Goal: Communication & Community: Answer question/provide support

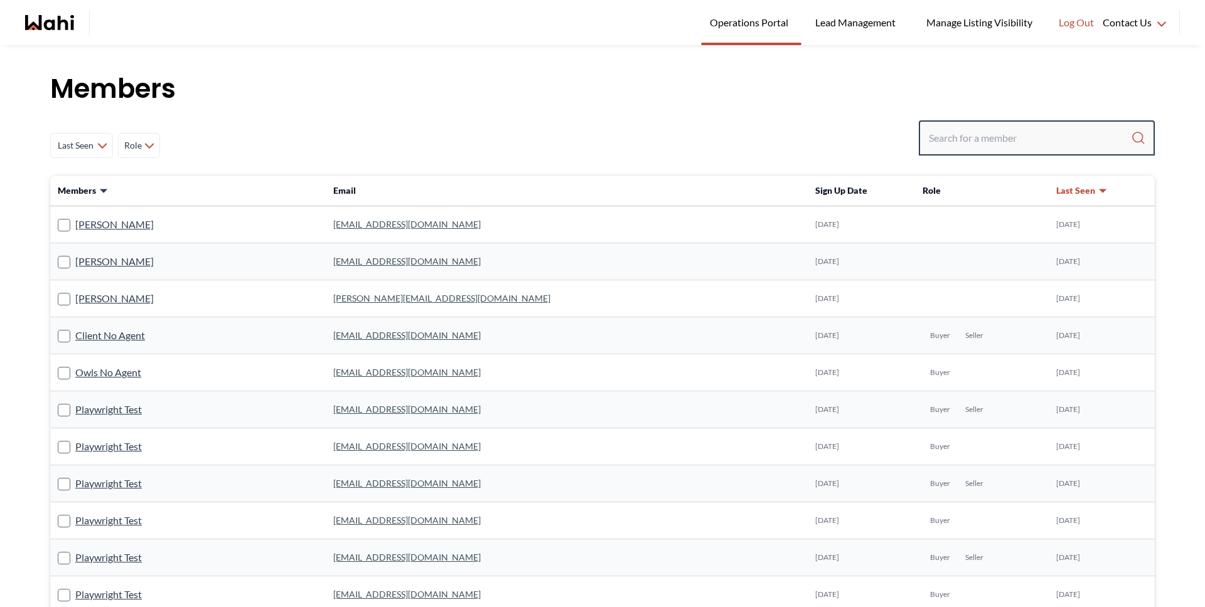
click at [981, 136] on input "Search input" at bounding box center [1030, 138] width 202 height 23
paste input "mickeysharma3000@gmail.com"
type input "mickeysharma3000@gmail.com"
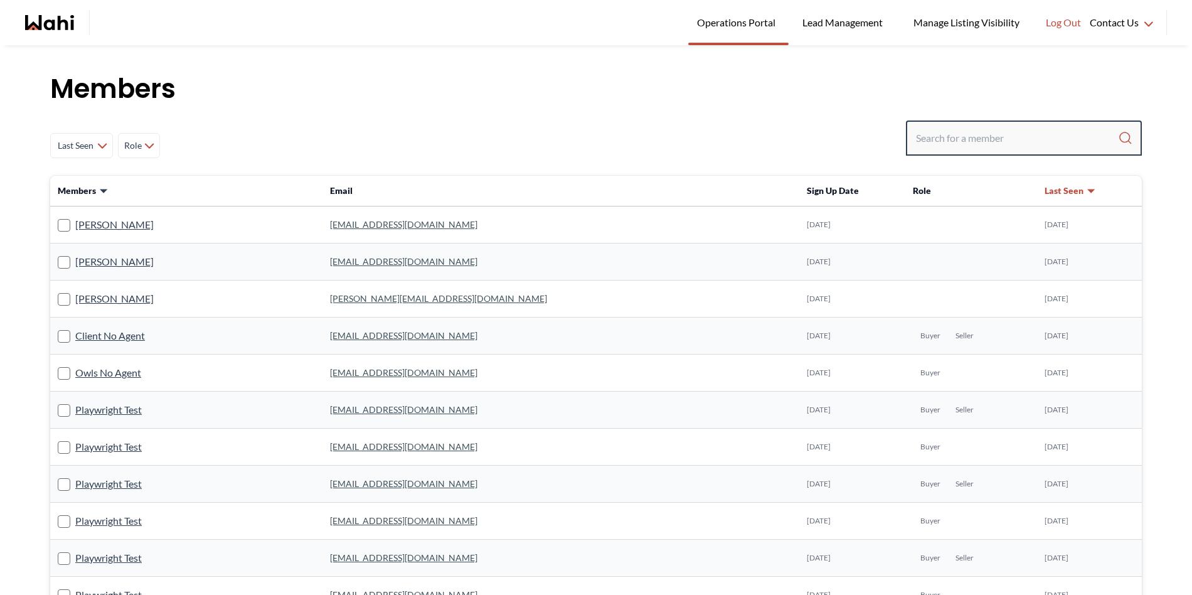
click at [966, 136] on input "Search input" at bounding box center [1017, 138] width 202 height 23
paste input "dgauvreau14@gmail.com"
type input "dgauvreau14@gmail.com"
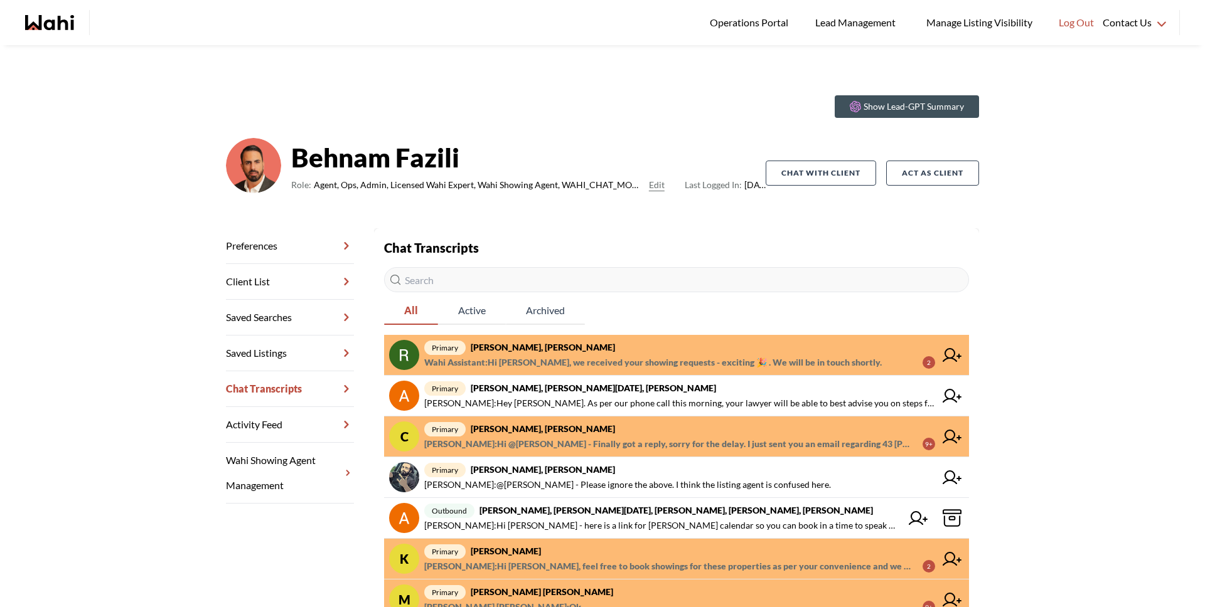
click at [554, 359] on span "Wahi Assistant : Hi [PERSON_NAME], we received your showing requests - exciting…" at bounding box center [652, 362] width 457 height 15
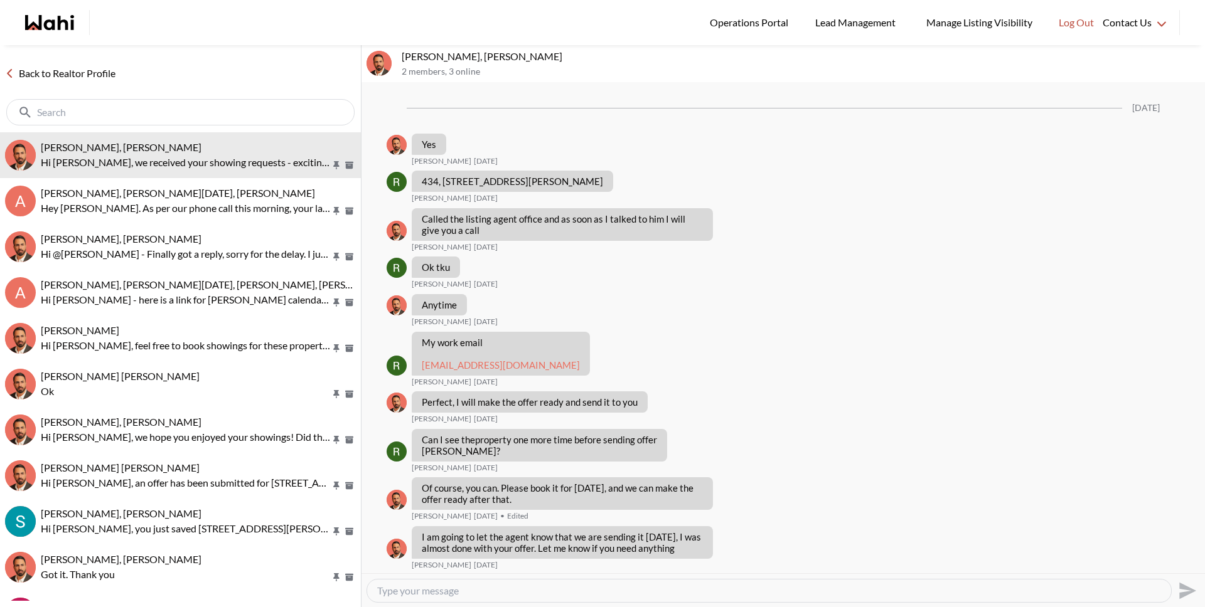
scroll to position [2055, 0]
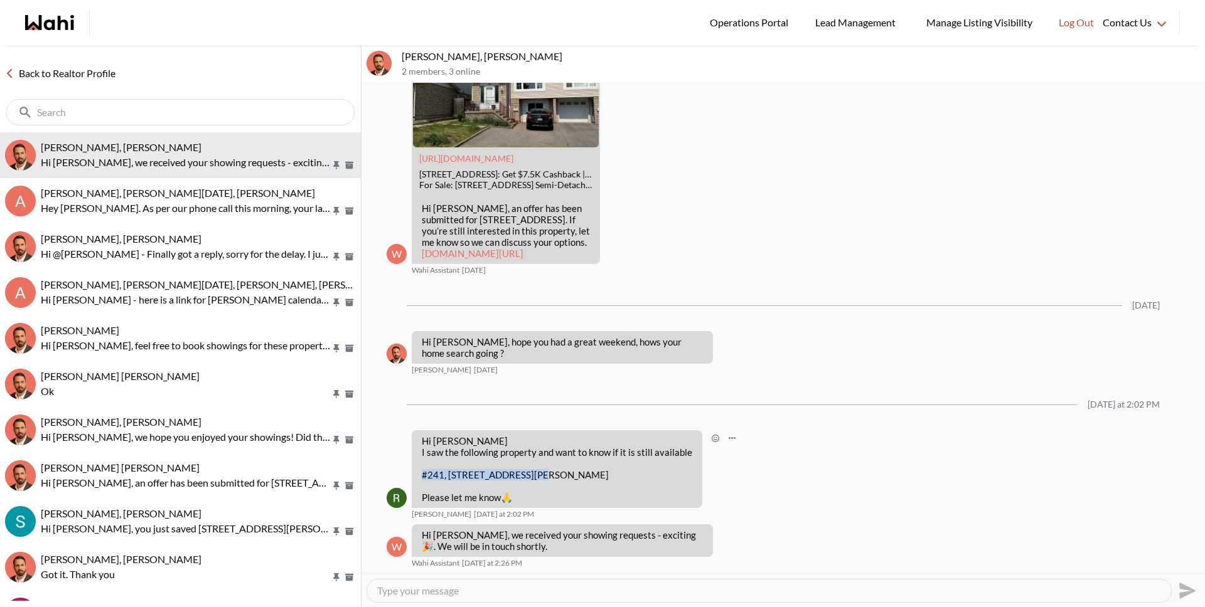
drag, startPoint x: 422, startPoint y: 475, endPoint x: 539, endPoint y: 474, distance: 117.3
click at [539, 474] on p "#241, 8351 McLaughlin Road brampton" at bounding box center [557, 474] width 270 height 11
copy p "#241, 8351 McLaughlin Roa"
click at [531, 597] on div at bounding box center [769, 591] width 804 height 23
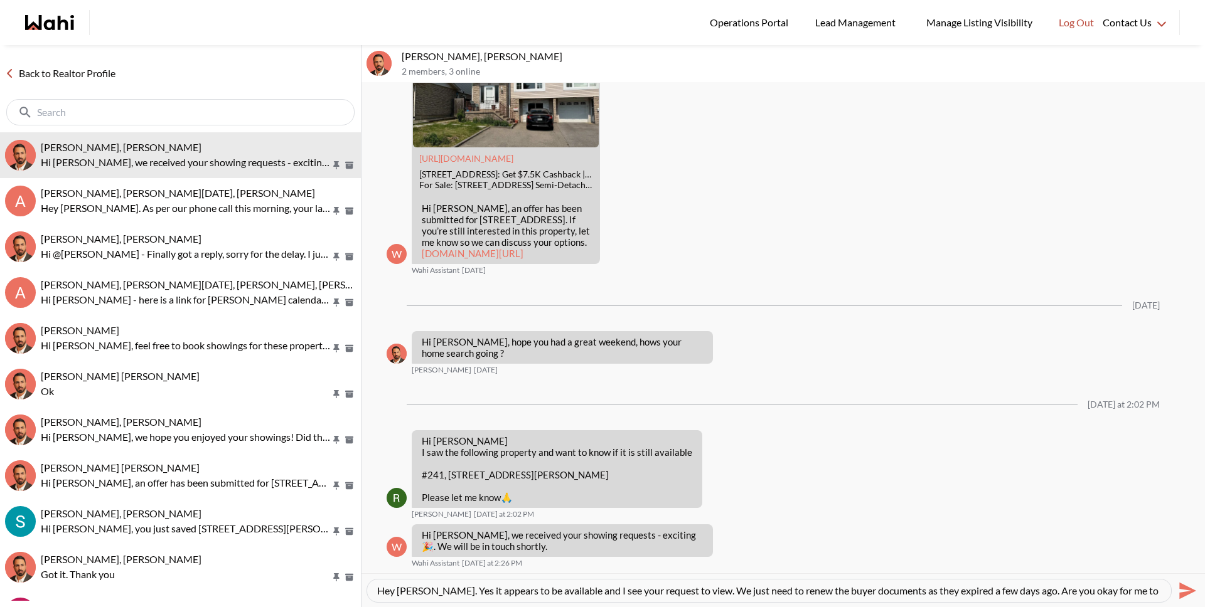
scroll to position [13, 0]
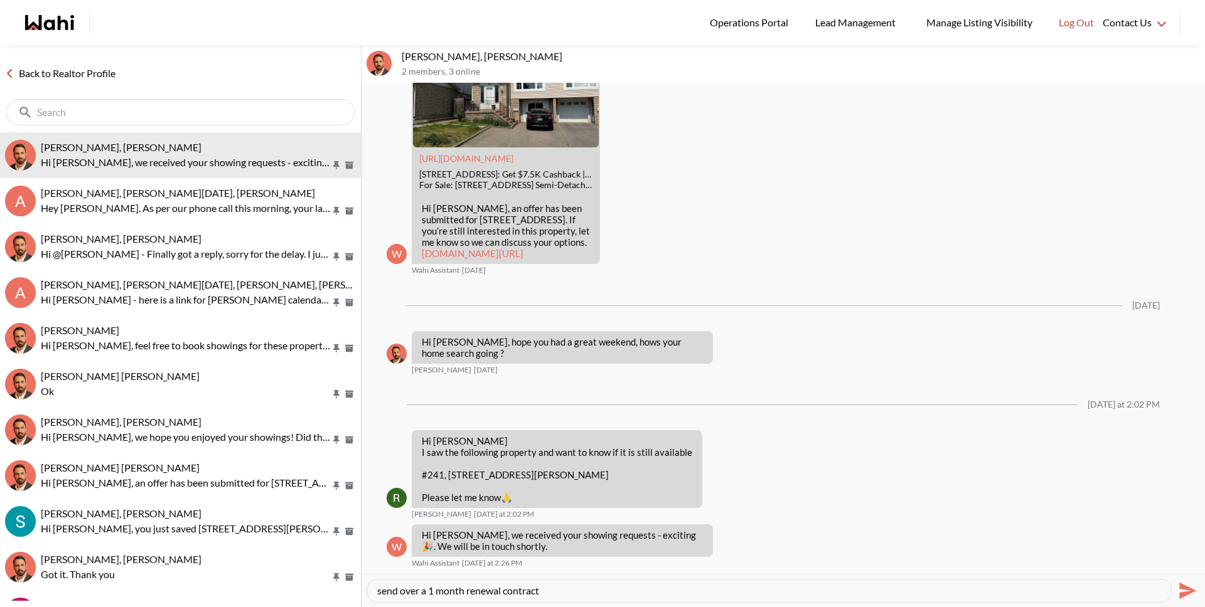
type textarea "Hey [PERSON_NAME]. Yes it appears to be available and I see your request to vie…"
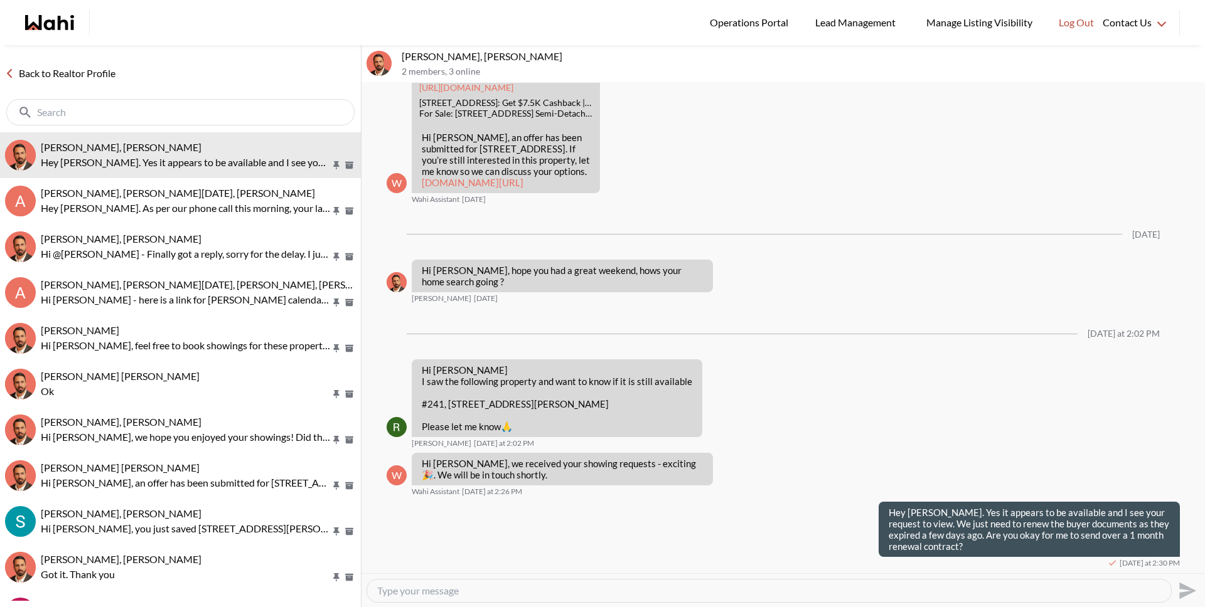
scroll to position [8210, 0]
click at [540, 592] on textarea "Type your message" at bounding box center [769, 591] width 784 height 13
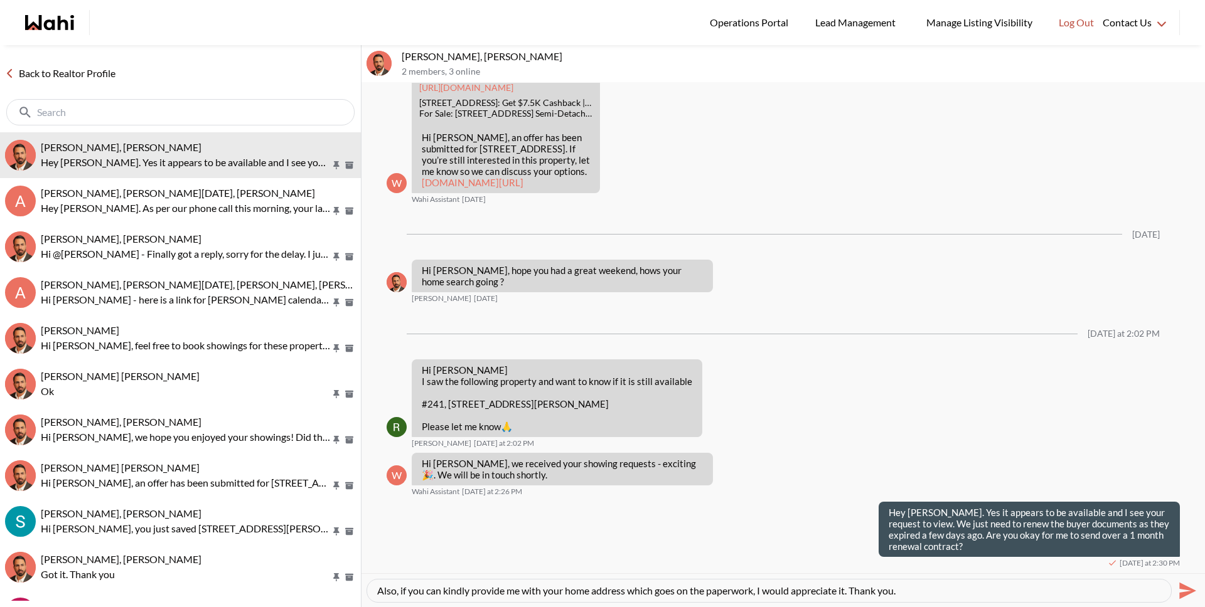
type textarea "Also, if you can kindly provide me with your home address which goes on the pap…"
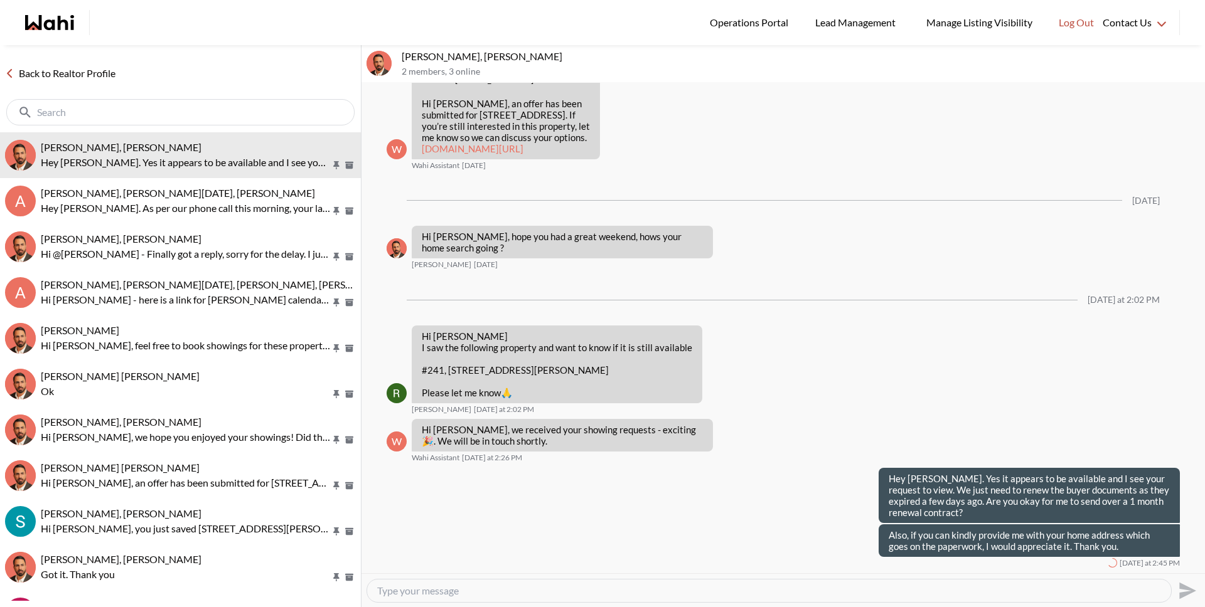
scroll to position [8243, 0]
click at [63, 73] on link "Back to Realtor Profile" at bounding box center [60, 73] width 120 height 16
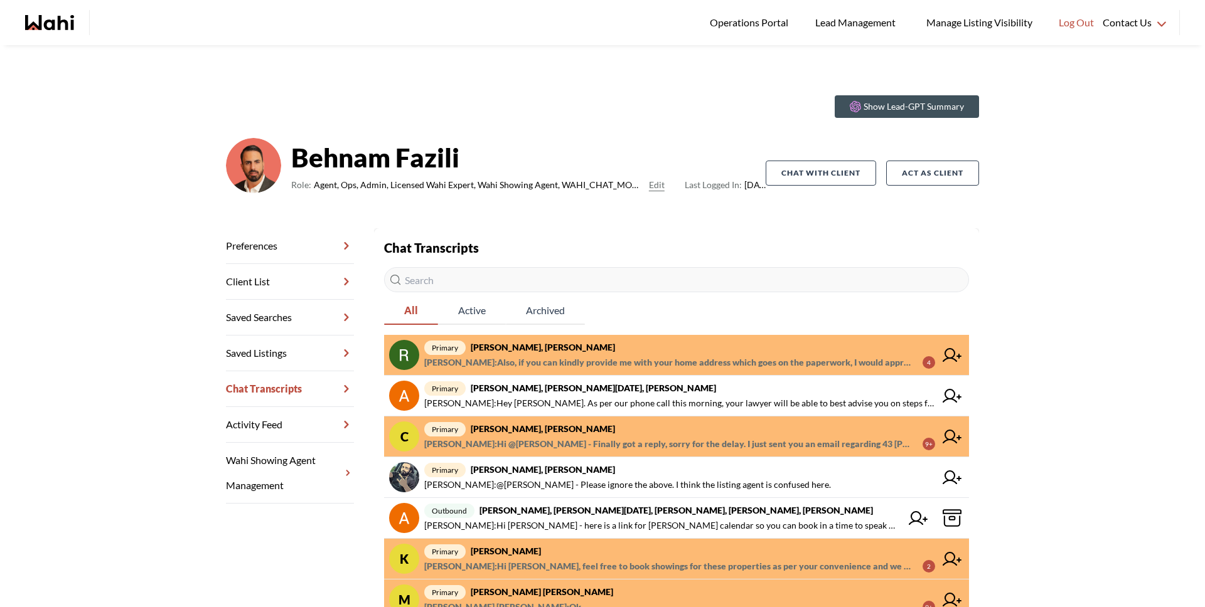
click at [646, 425] on span "primary Caroline Rouben, Behnam" at bounding box center [679, 429] width 511 height 15
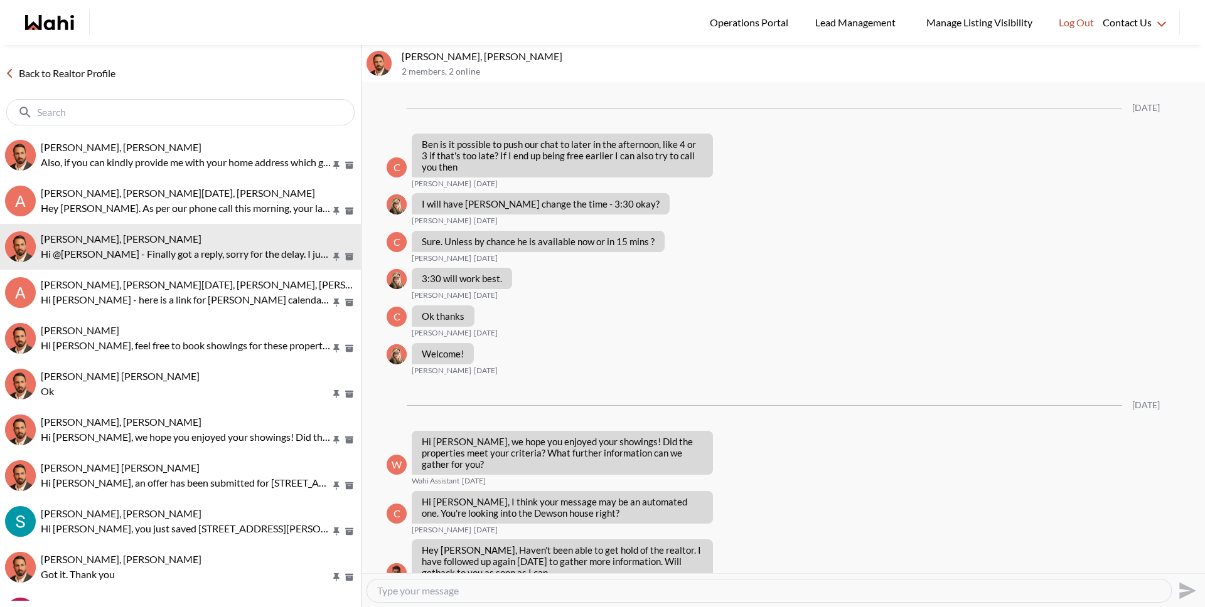
scroll to position [1070, 0]
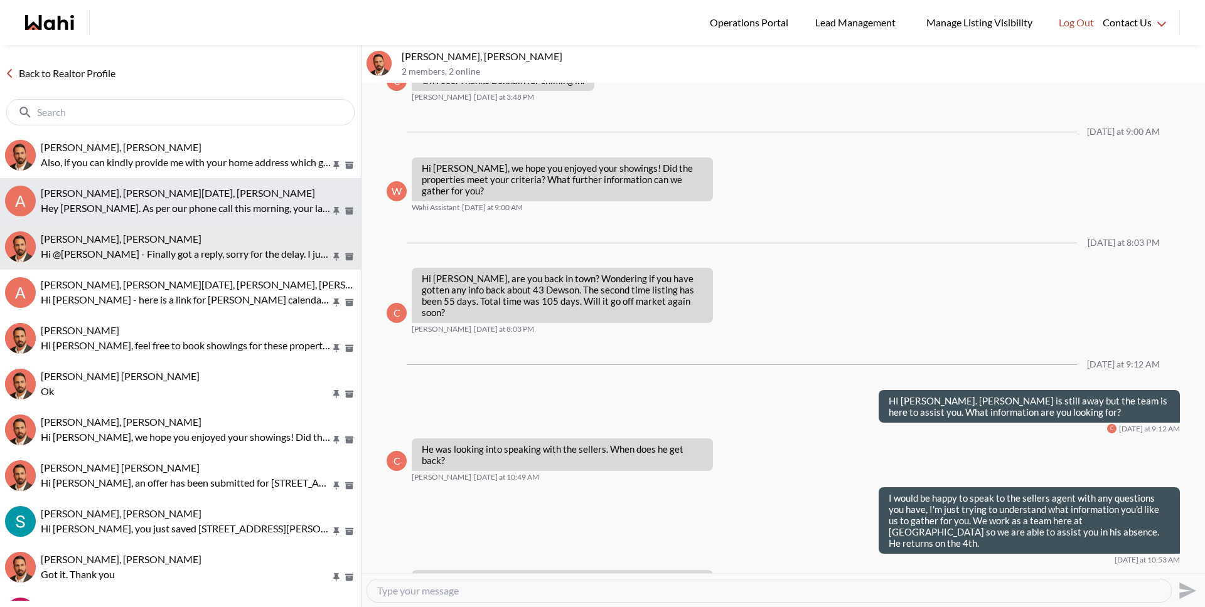
click at [222, 199] on div "[PERSON_NAME], [PERSON_NAME][DATE], [PERSON_NAME]" at bounding box center [198, 193] width 315 height 13
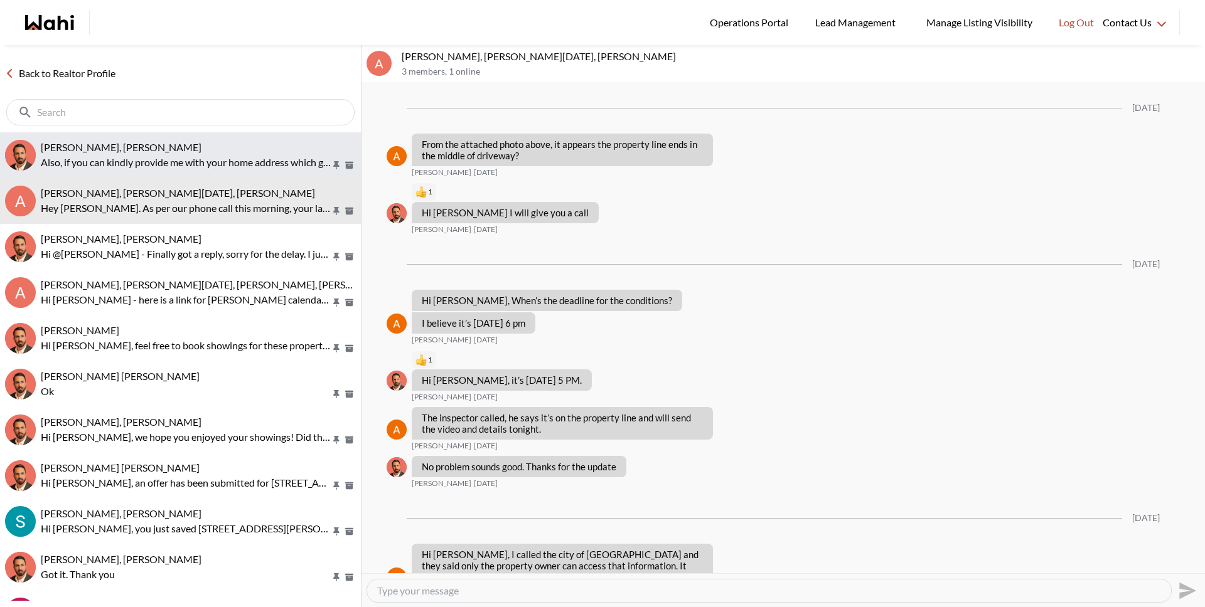
scroll to position [1371, 0]
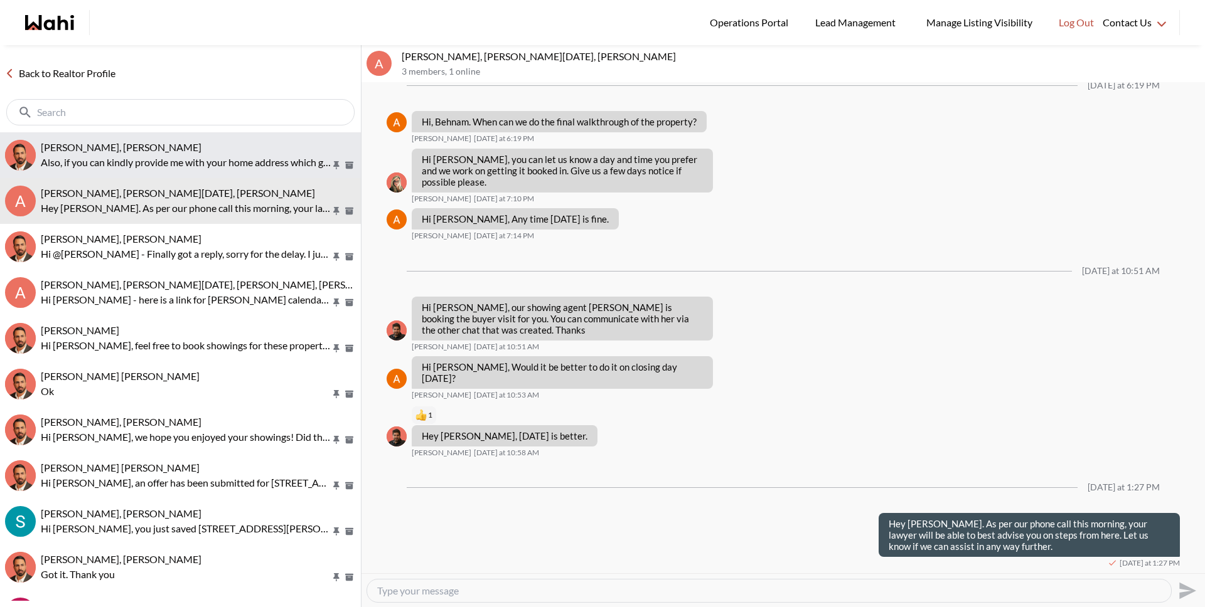
click at [191, 162] on p "Also, if you can kindly provide me with your home address which goes on the pap…" at bounding box center [186, 162] width 290 height 15
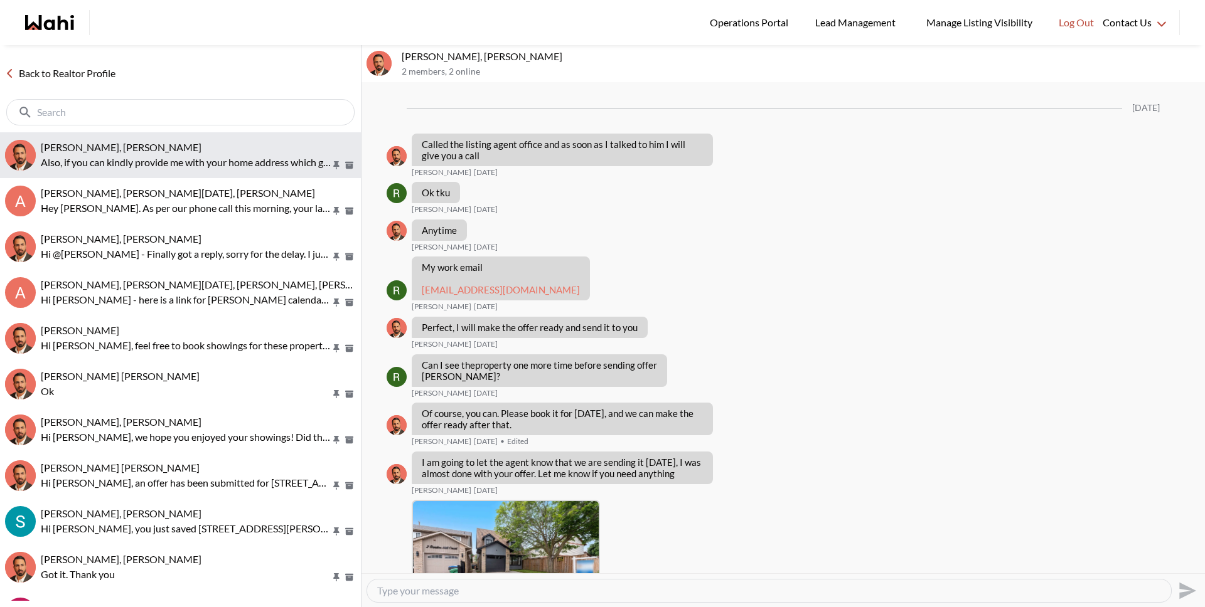
scroll to position [2085, 0]
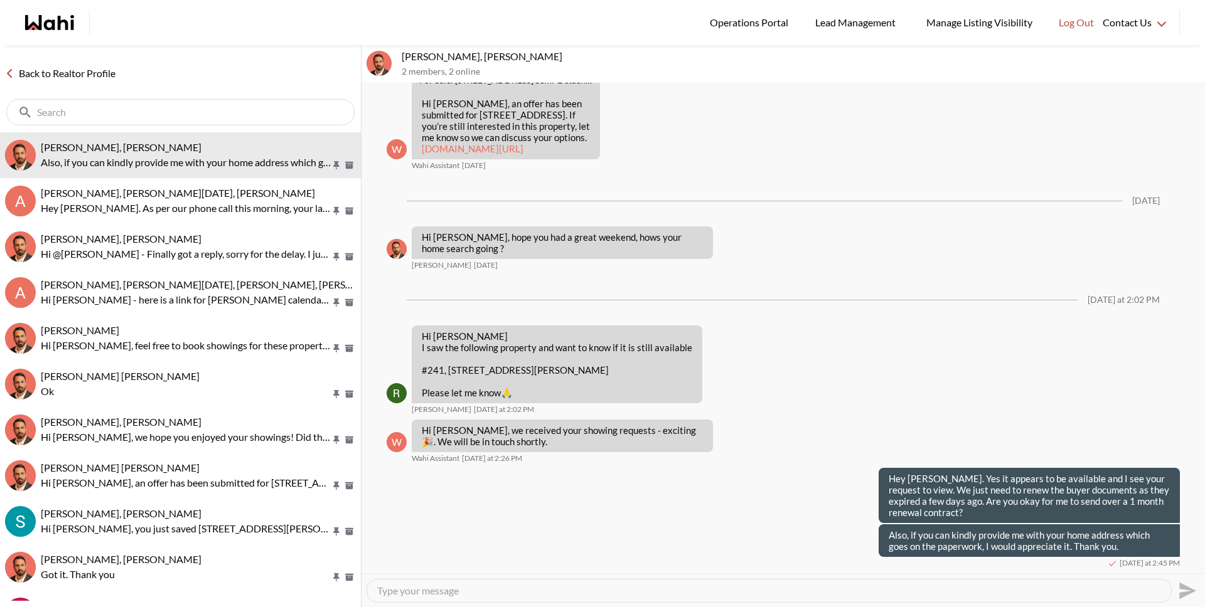
click at [88, 68] on link "Back to Realtor Profile" at bounding box center [60, 73] width 120 height 16
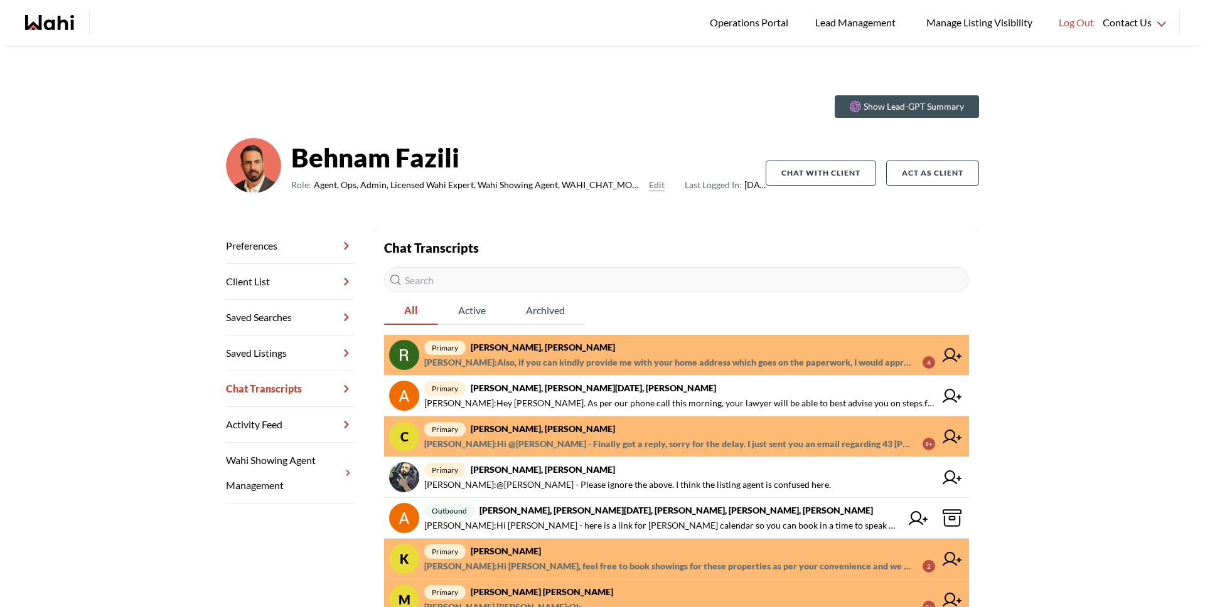
click at [662, 343] on span "primary [PERSON_NAME], [PERSON_NAME]" at bounding box center [679, 347] width 511 height 15
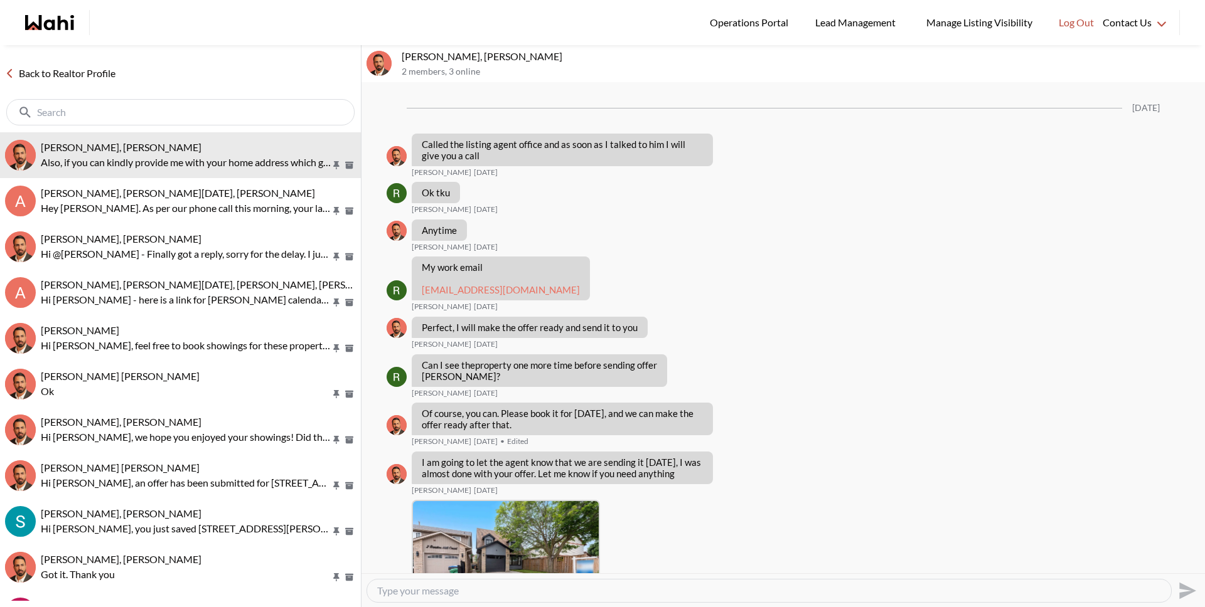
scroll to position [2085, 0]
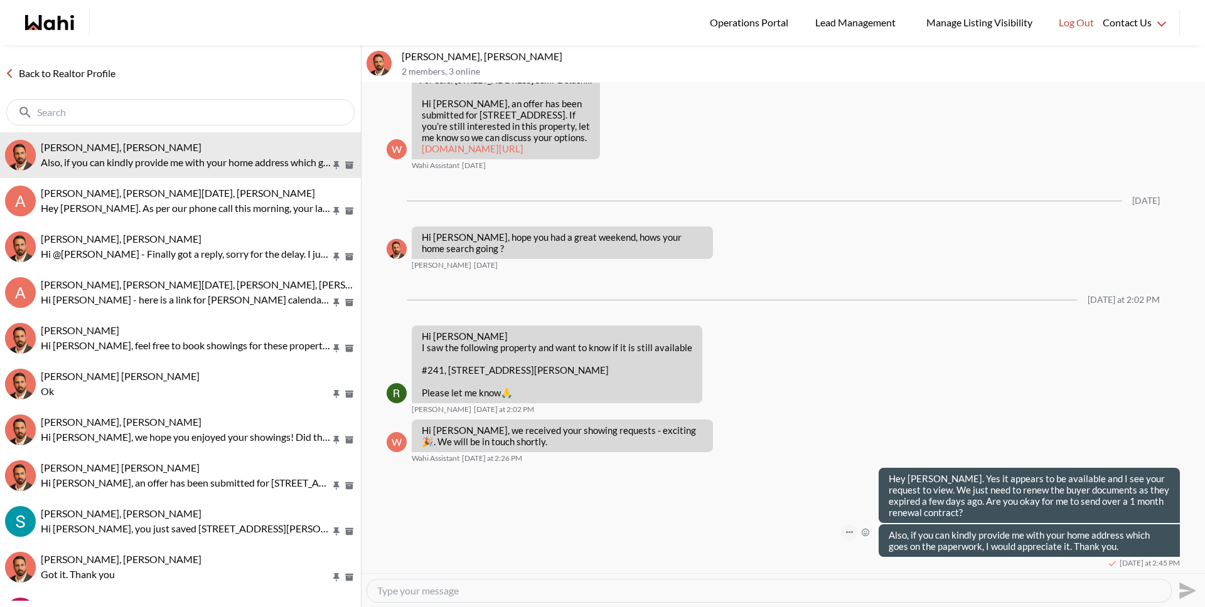
click at [846, 531] on icon "Open Message Actions Menu" at bounding box center [849, 532] width 7 height 3
click at [779, 506] on button "Delete" at bounding box center [797, 513] width 100 height 23
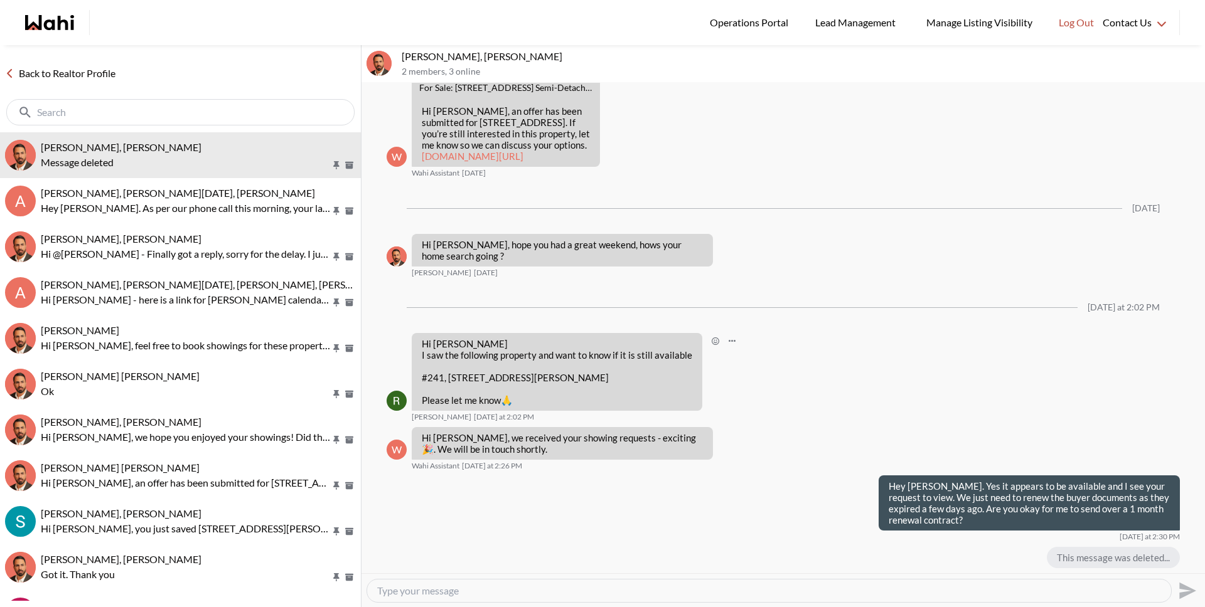
scroll to position [2078, 0]
click at [693, 592] on textarea "Type your message" at bounding box center [769, 591] width 784 height 13
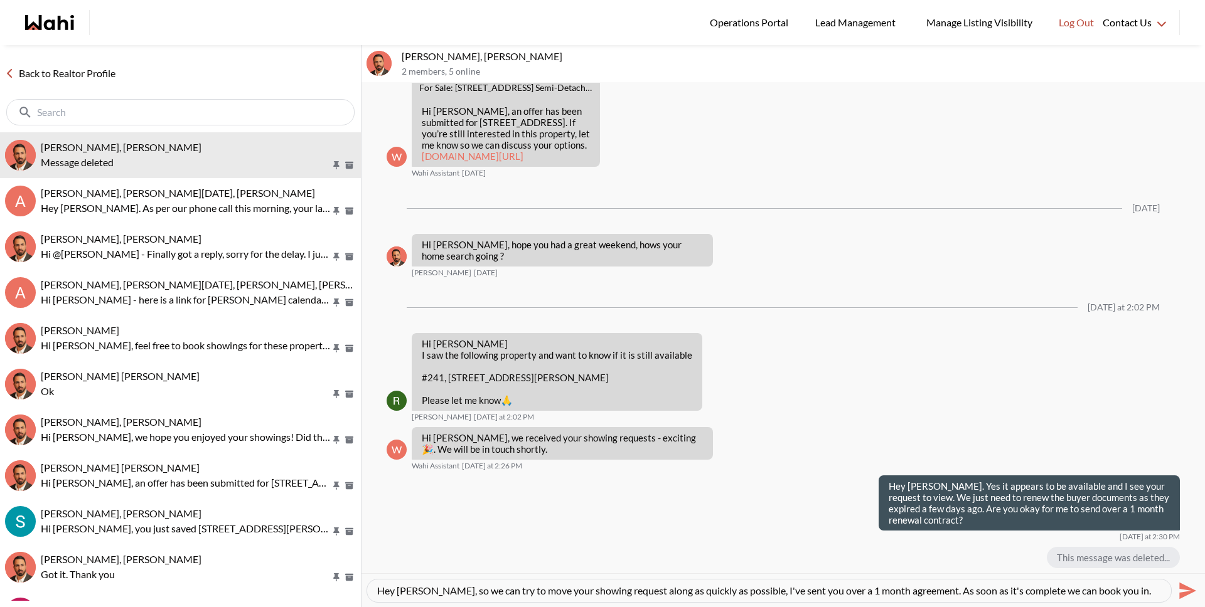
scroll to position [13, 0]
type textarea "Hey [PERSON_NAME], so we can try to move your showing request along as quickly …"
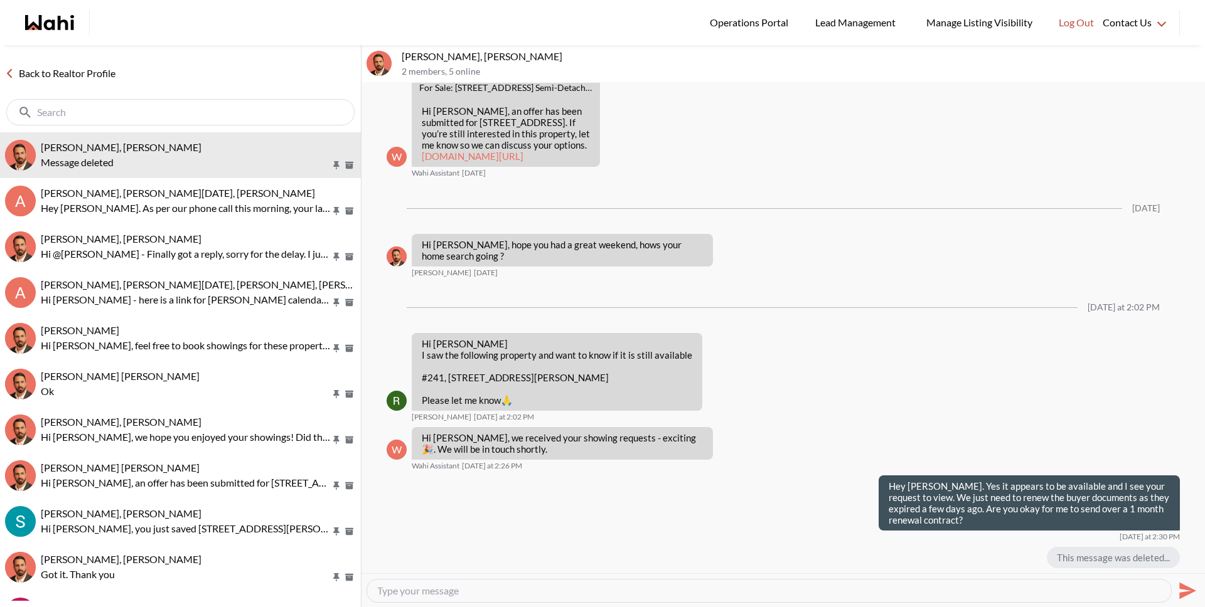
scroll to position [0, 0]
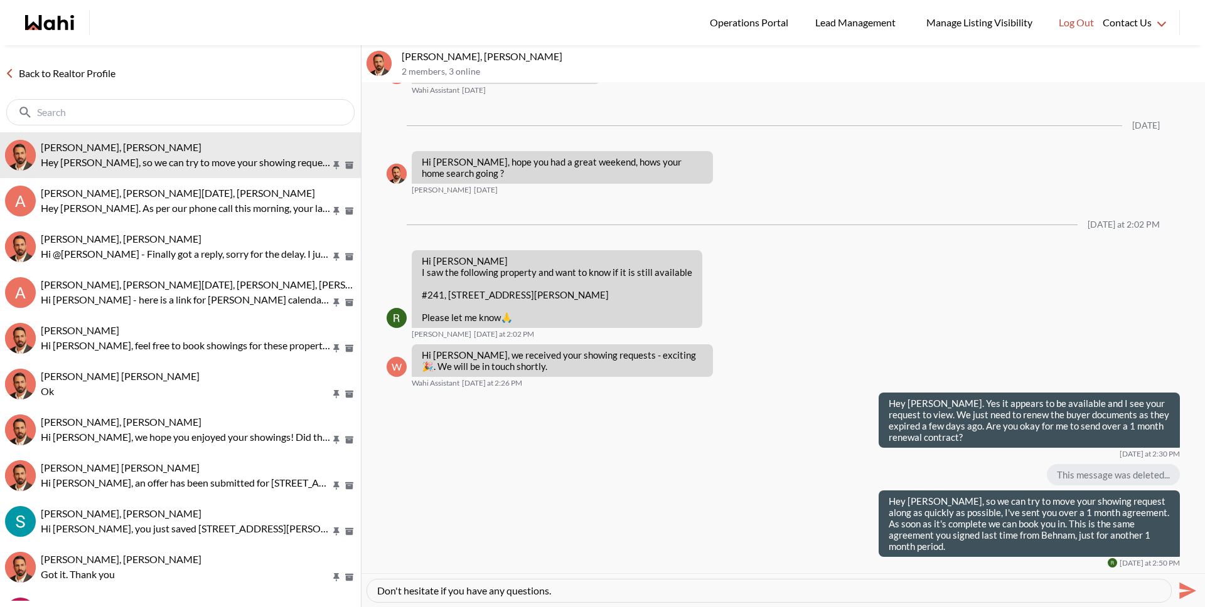
type textarea "Don't hesitate if you have any questions."
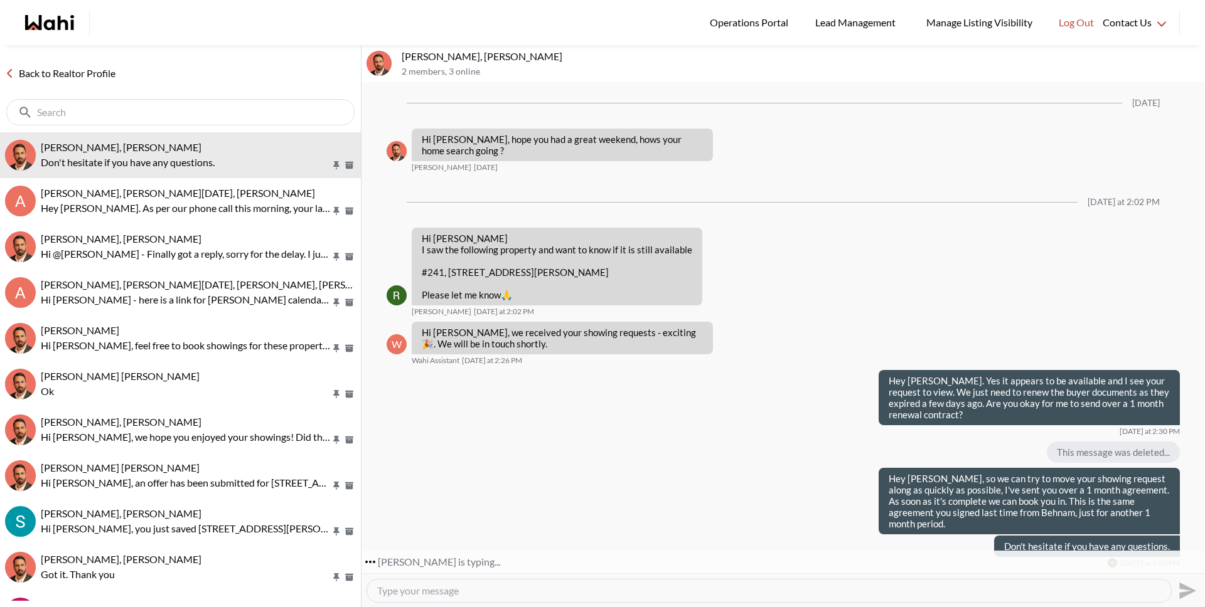
scroll to position [2209, 0]
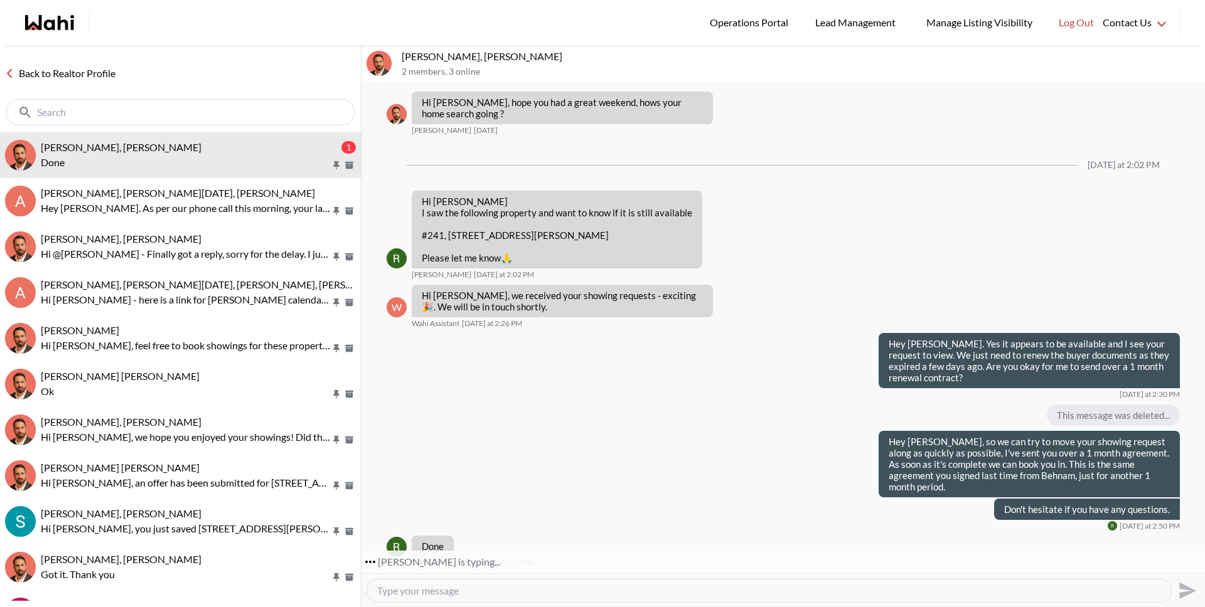
click at [114, 83] on div "Back to Realtor Profile" at bounding box center [180, 88] width 361 height 87
click at [496, 426] on div "This message was deleted..." at bounding box center [782, 415] width 793 height 21
click at [525, 600] on div at bounding box center [769, 591] width 804 height 23
click at [522, 592] on textarea "Type your message" at bounding box center [769, 591] width 784 height 13
type textarea "Great. We will work on booking that in for you and confirm here as soon as it's…"
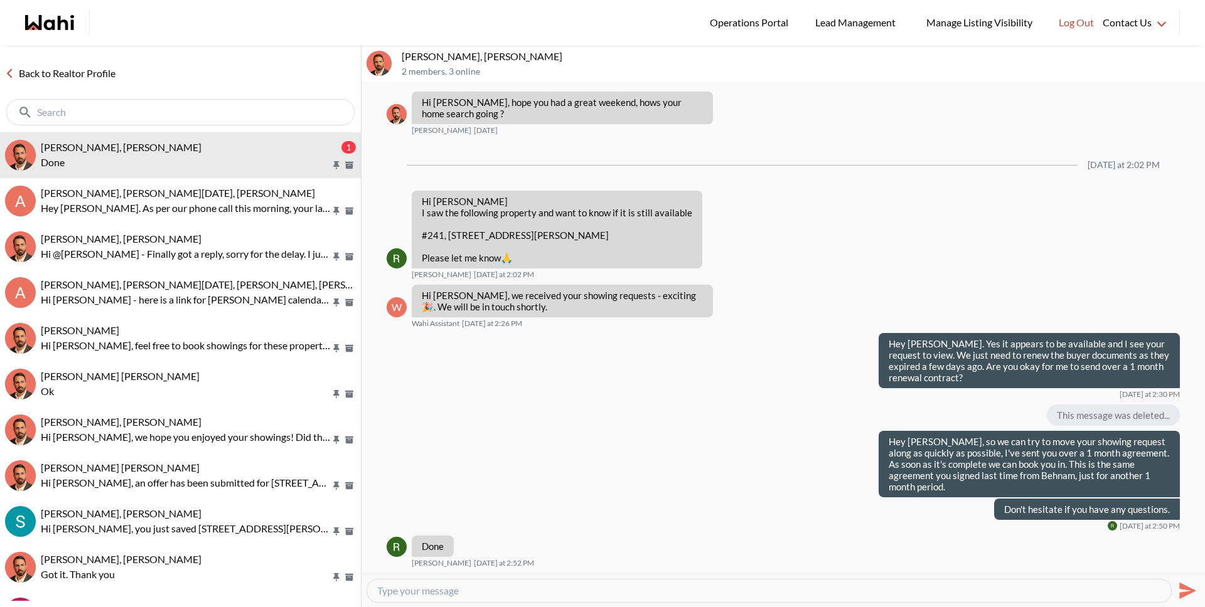
scroll to position [2258, 0]
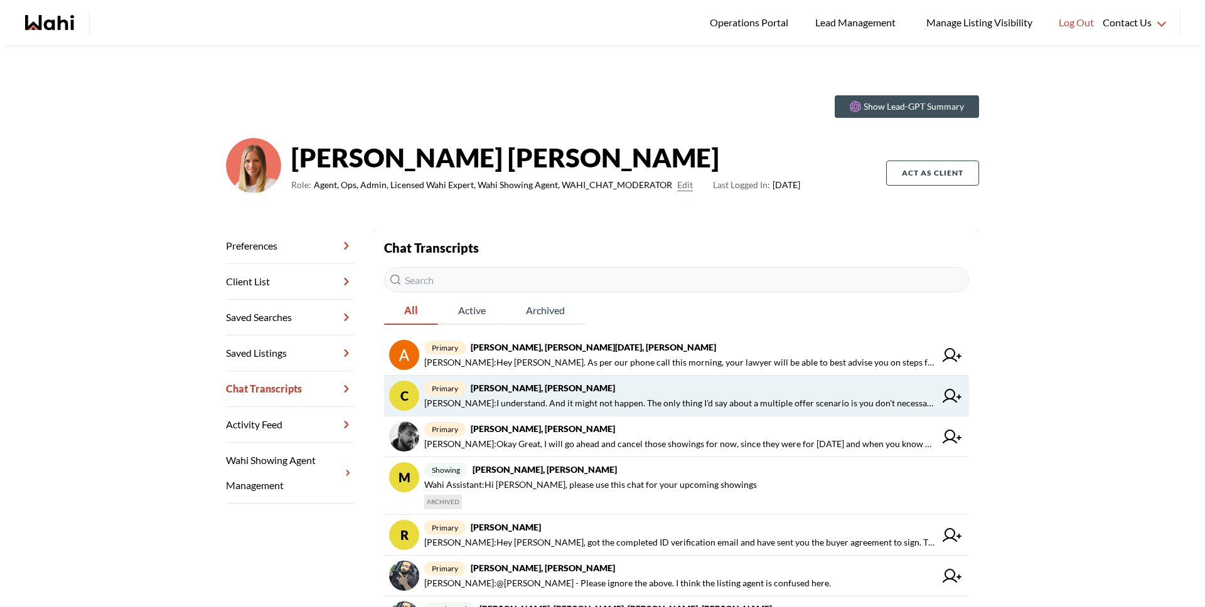
click at [620, 407] on span "Michelle Ryckman : I understand. And it might not happen. The only thing I'd sa…" at bounding box center [679, 403] width 511 height 15
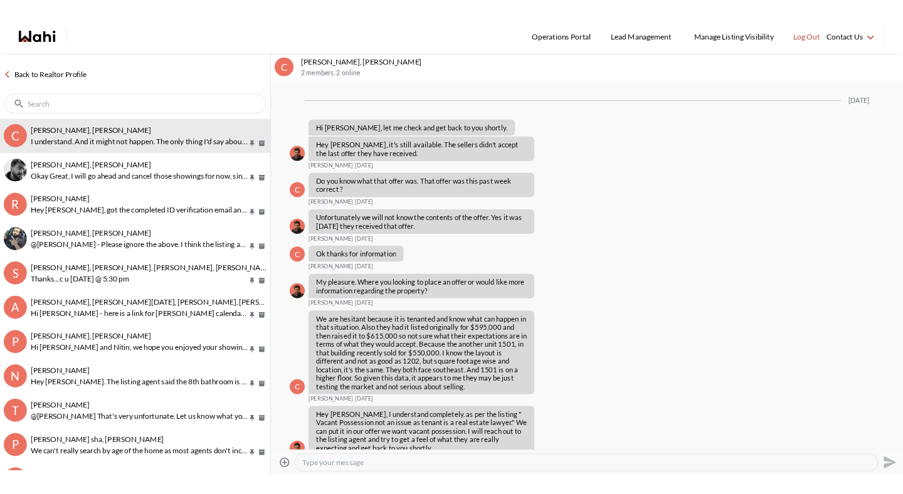
scroll to position [1332, 0]
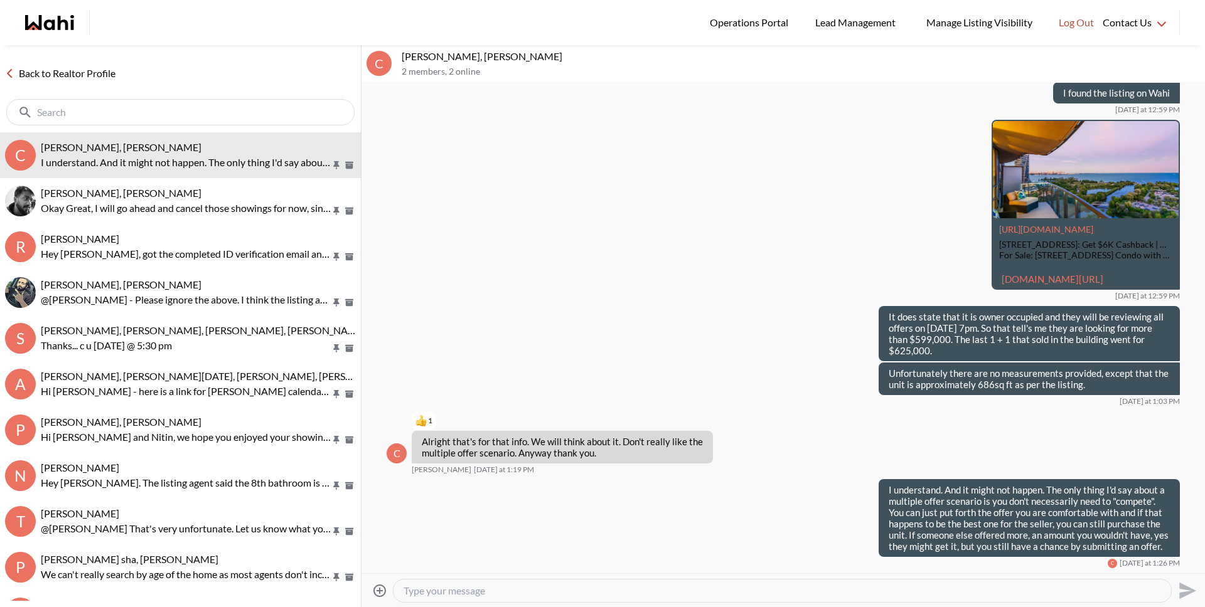
click at [83, 75] on link "Back to Realtor Profile" at bounding box center [60, 73] width 120 height 16
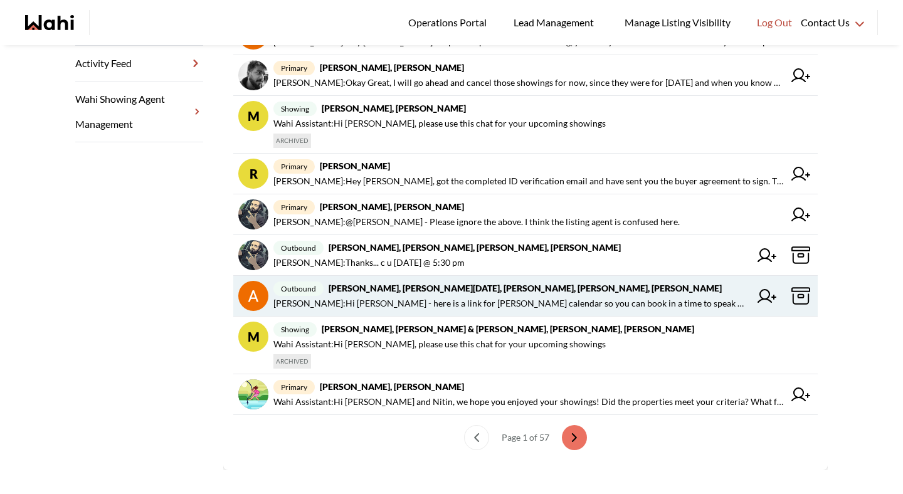
scroll to position [378, 0]
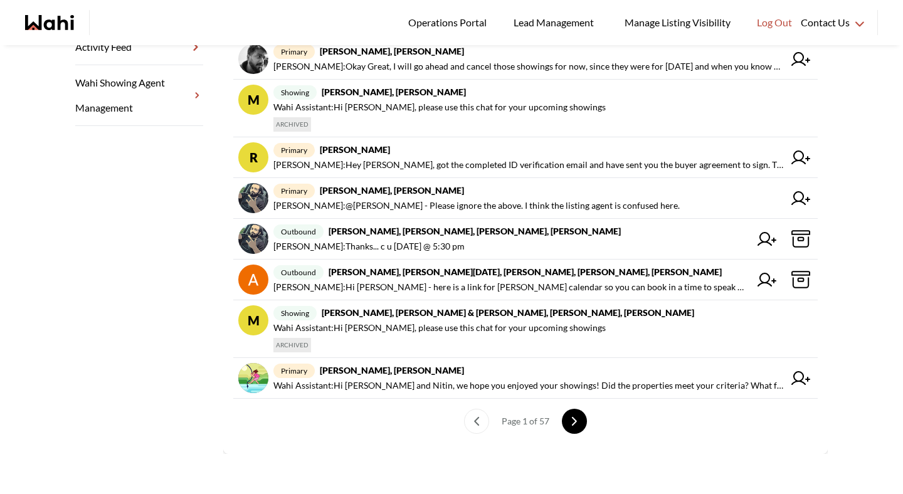
click at [573, 423] on icon "next page" at bounding box center [575, 422] width 4 height 8
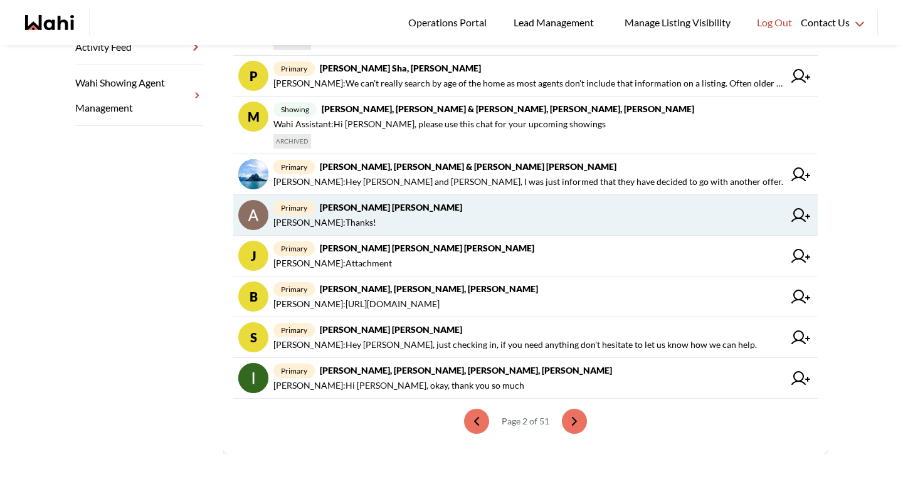
click at [416, 225] on span "Asad Abaid : Thanks!" at bounding box center [529, 222] width 511 height 15
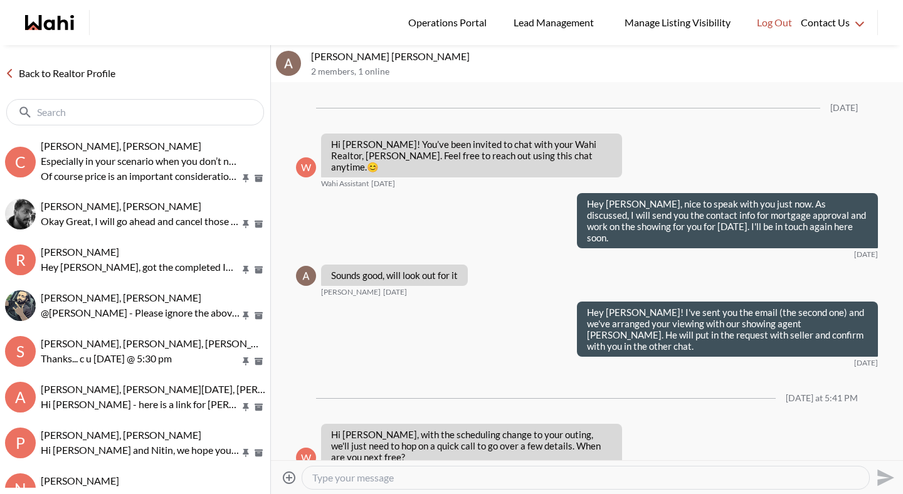
scroll to position [53, 0]
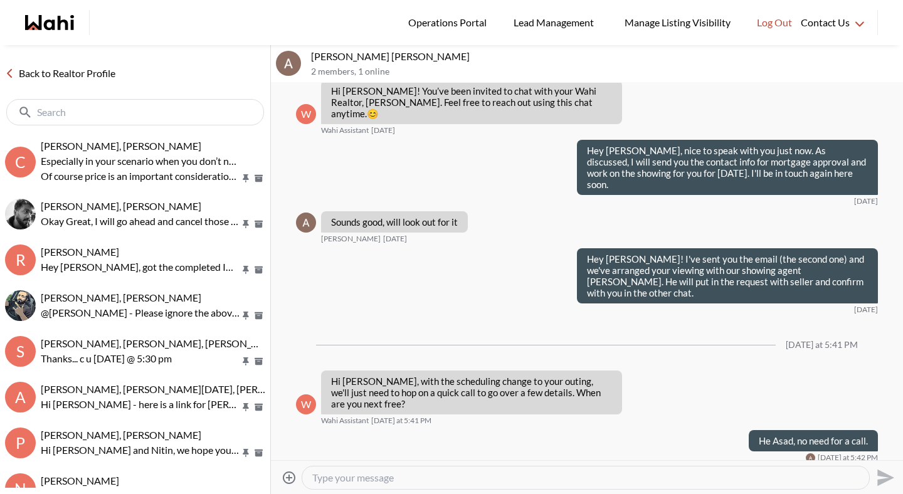
click at [458, 475] on textarea "Type your message" at bounding box center [585, 478] width 547 height 13
type textarea "G"
type textarea "Hey [PERSON_NAME], what did you think of the unit?"
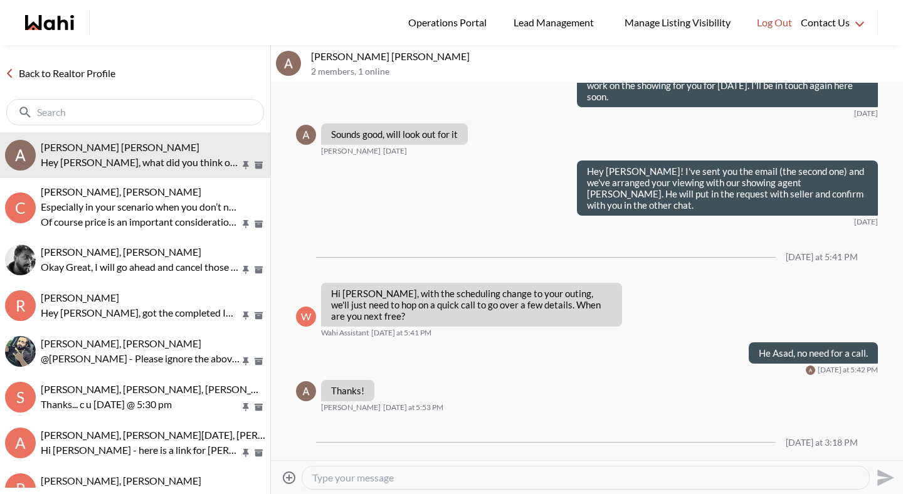
click at [97, 71] on link "Back to Realtor Profile" at bounding box center [60, 73] width 120 height 16
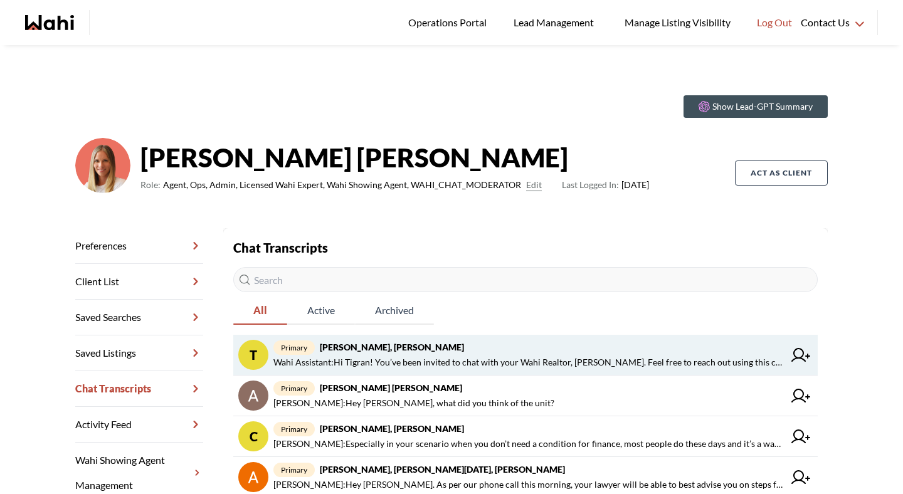
click at [393, 358] on span "Wahi Assistant : Hi Tigran! You’ve been invited to chat with your Wahi Realtor,…" at bounding box center [529, 362] width 511 height 15
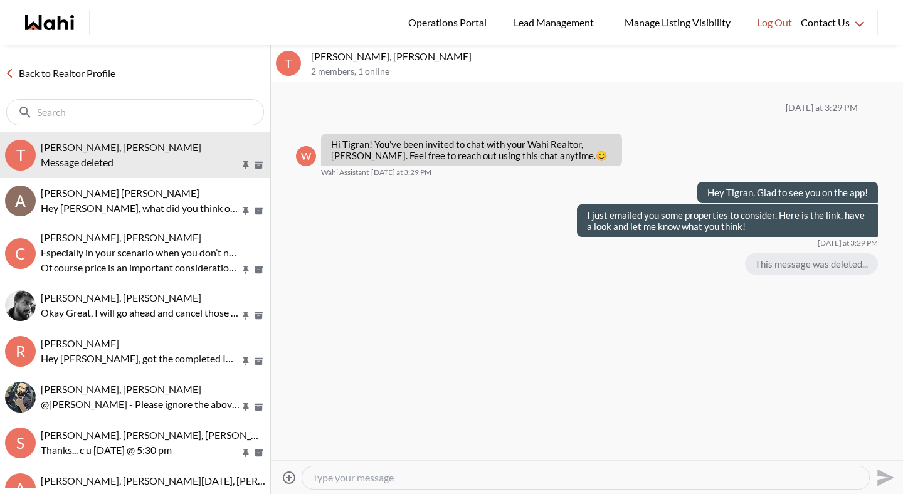
click at [407, 479] on textarea "Type your message" at bounding box center [585, 478] width 547 height 13
paste textarea "[URL][DOMAIN_NAME]"
type textarea "[URL][DOMAIN_NAME]"
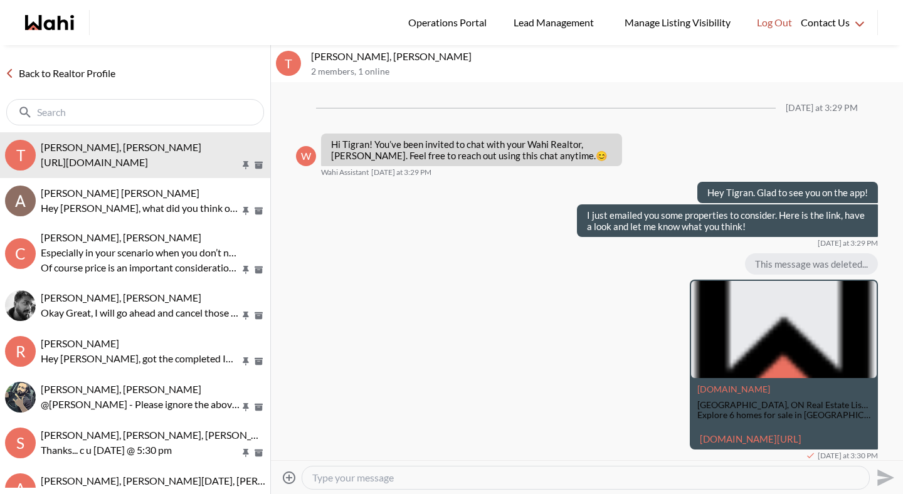
click at [103, 75] on link "Back to Realtor Profile" at bounding box center [60, 73] width 120 height 16
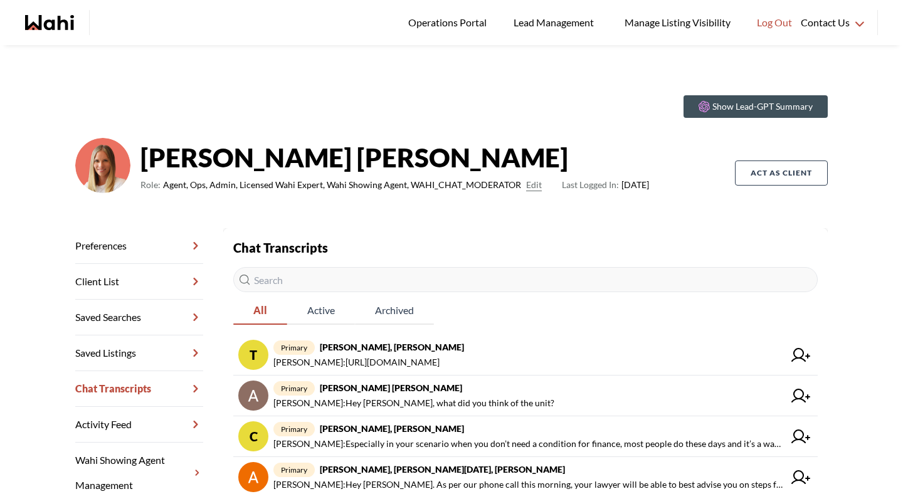
drag, startPoint x: 371, startPoint y: 283, endPoint x: 361, endPoint y: 285, distance: 10.8
click at [372, 283] on input "text" at bounding box center [525, 279] width 585 height 25
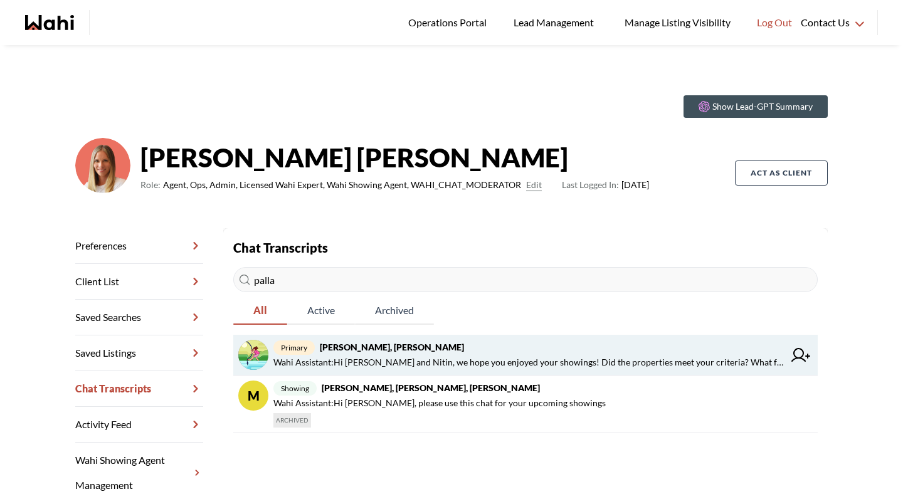
type input "palla"
click at [405, 360] on span "Wahi Assistant : Hi Pallawi and Nitin, we hope you enjoyed your showings! Did t…" at bounding box center [529, 362] width 511 height 15
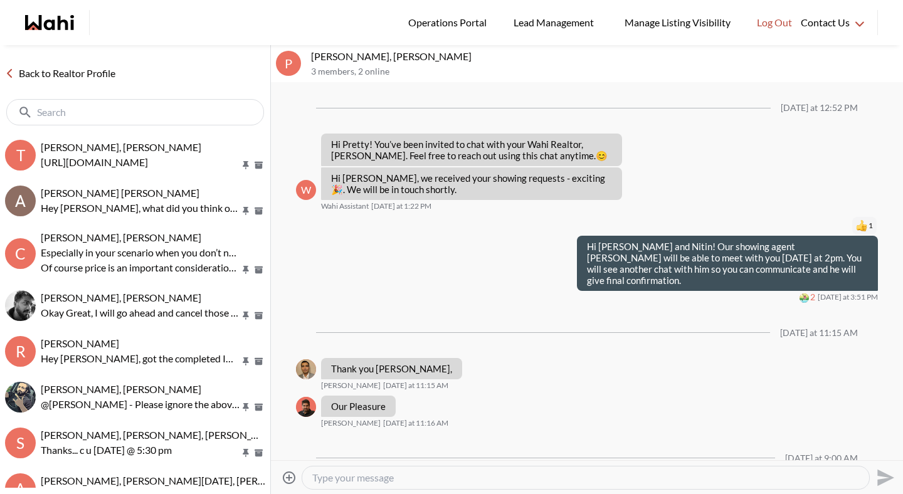
scroll to position [72, 0]
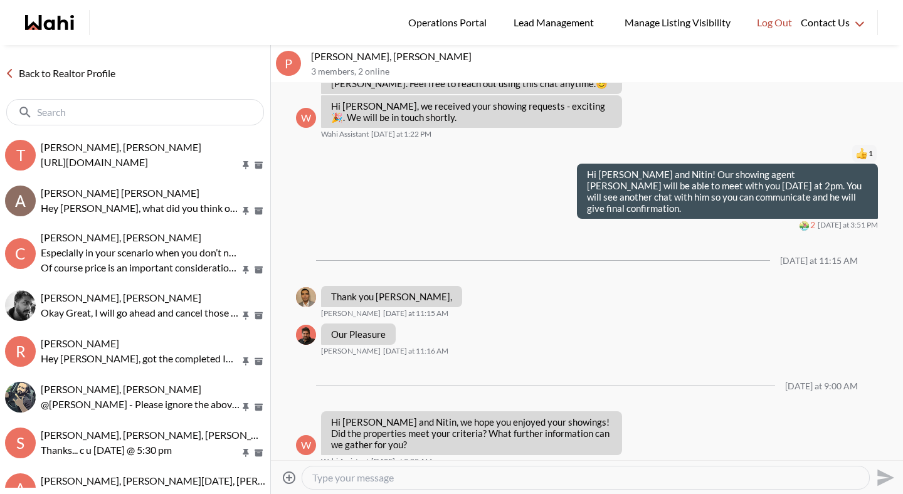
click at [388, 469] on div at bounding box center [585, 478] width 567 height 23
click at [387, 481] on textarea "Type your message" at bounding box center [585, 478] width 547 height 13
type textarea "Hey Pallawi and Nitin!"
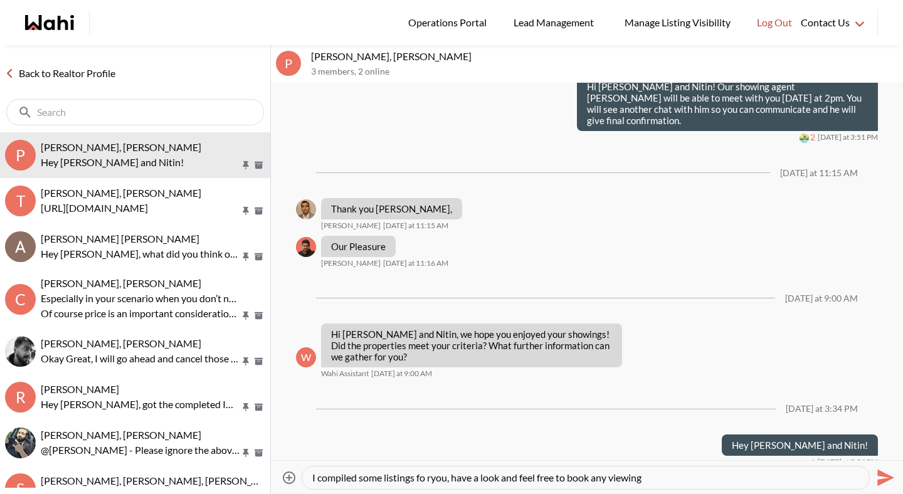
type textarea "I compiled some listings fo ryou, have a look and feel free to book any viewings"
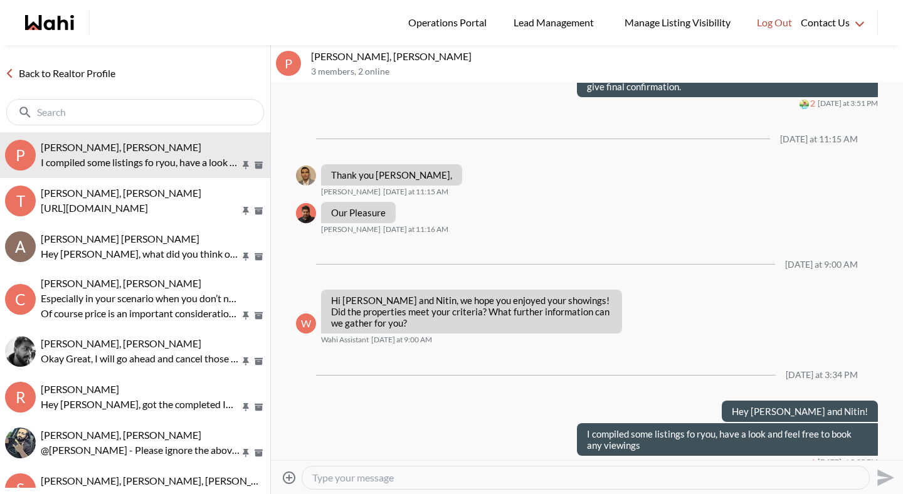
paste textarea "[URL][DOMAIN_NAME]"
type textarea "[URL][DOMAIN_NAME]"
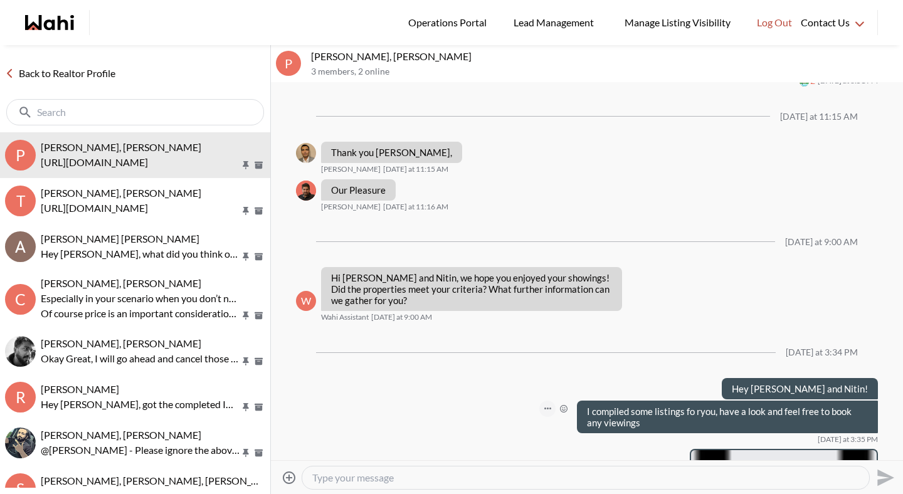
click at [545, 408] on icon "Open Message Actions Menu" at bounding box center [548, 409] width 7 height 2
click at [506, 352] on button "Edit Message" at bounding box center [497, 355] width 100 height 23
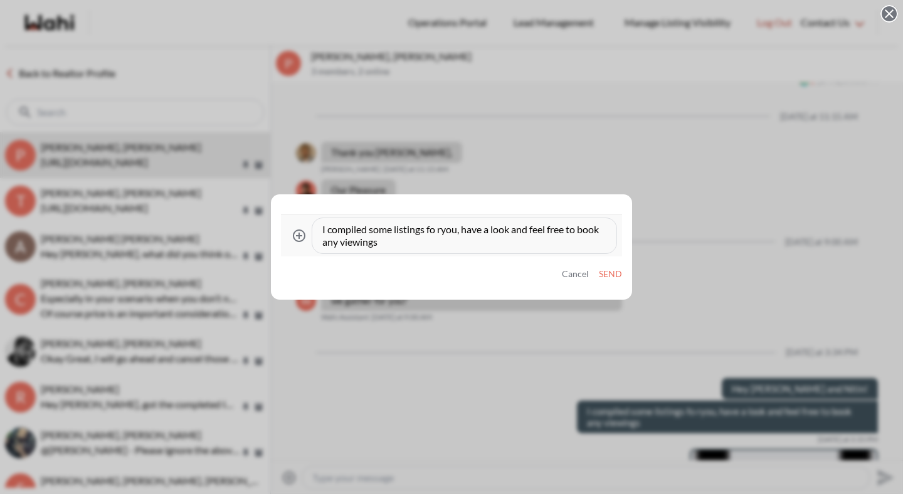
click at [440, 228] on textarea "I compiled some listings fo ryou, have a look and feel free to book any viewings" at bounding box center [464, 235] width 284 height 25
type textarea "I compiled some listings for you, have a look and feel free to book any viewings"
click at [607, 272] on button "Send" at bounding box center [610, 274] width 23 height 11
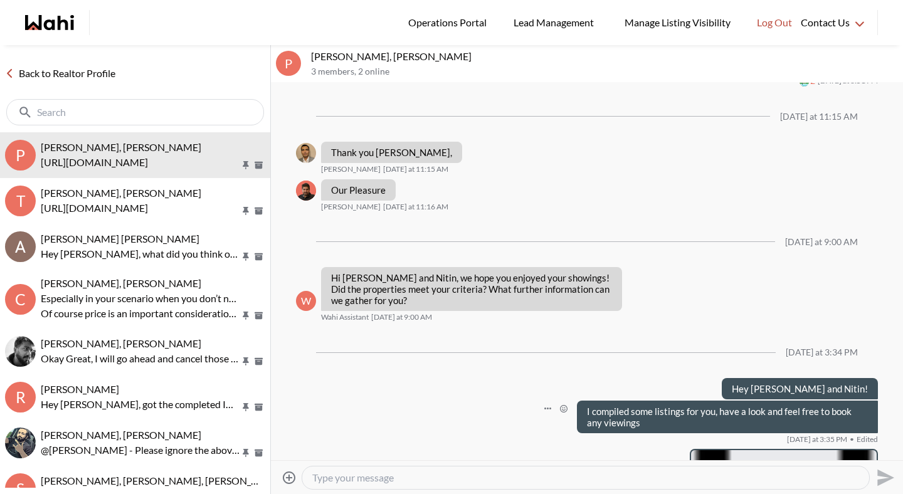
click at [102, 114] on input "text" at bounding box center [136, 112] width 199 height 13
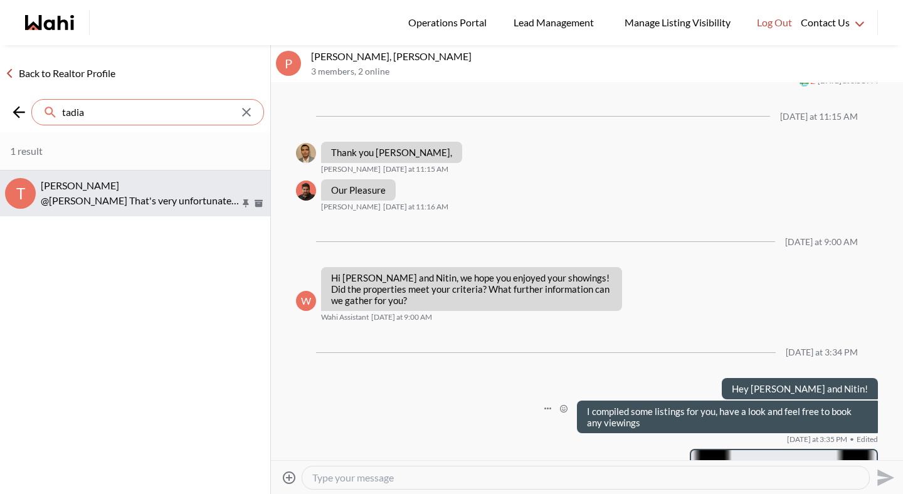
type input "tadia"
click at [63, 207] on p "@Tadia Hines That's very unfortunate. Let us know what you decide and we can de…" at bounding box center [141, 200] width 200 height 15
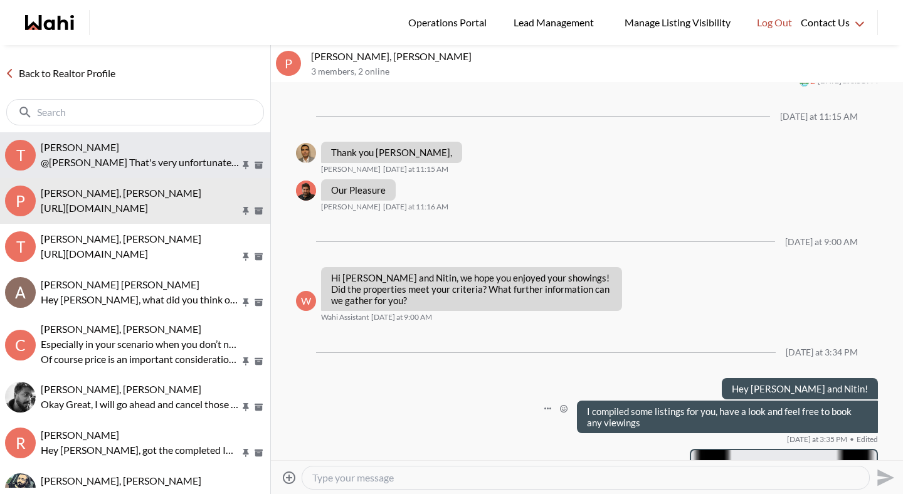
click at [77, 152] on span "Tadia Hines, Michelle" at bounding box center [80, 147] width 78 height 12
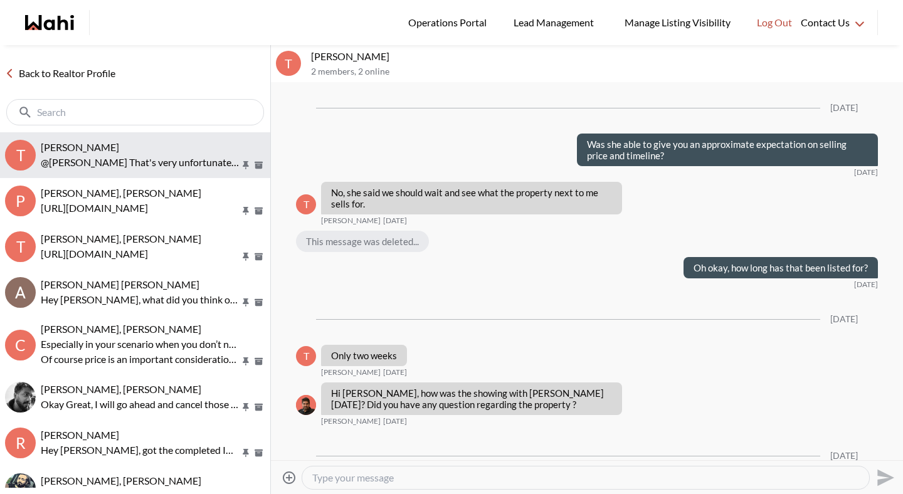
scroll to position [1122, 0]
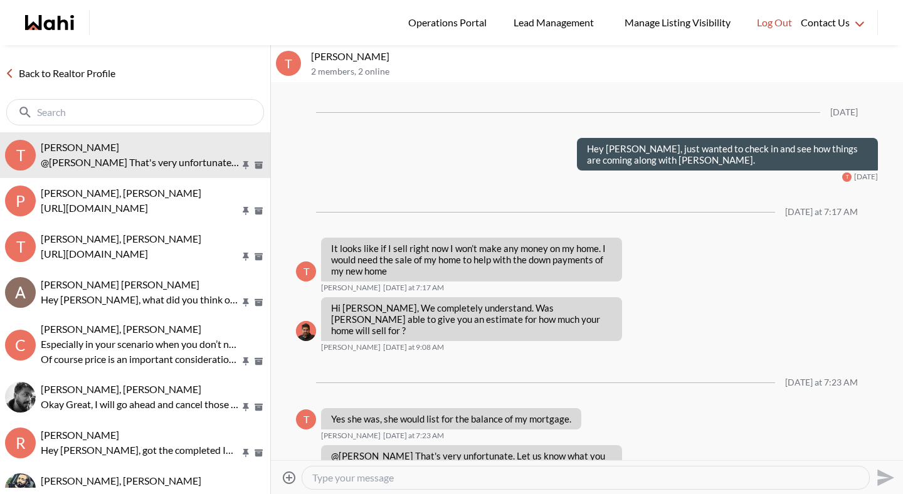
click at [68, 76] on link "Back to Realtor Profile" at bounding box center [60, 73] width 120 height 16
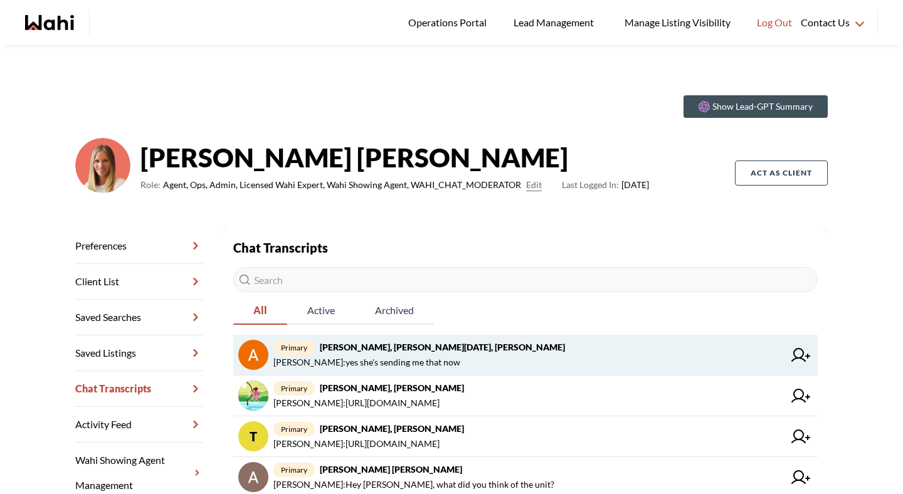
click at [367, 373] on link "primary Anwar Abamecha, Esma Dano, Behnam Michelle Ryckman : yes she's sending …" at bounding box center [525, 355] width 585 height 41
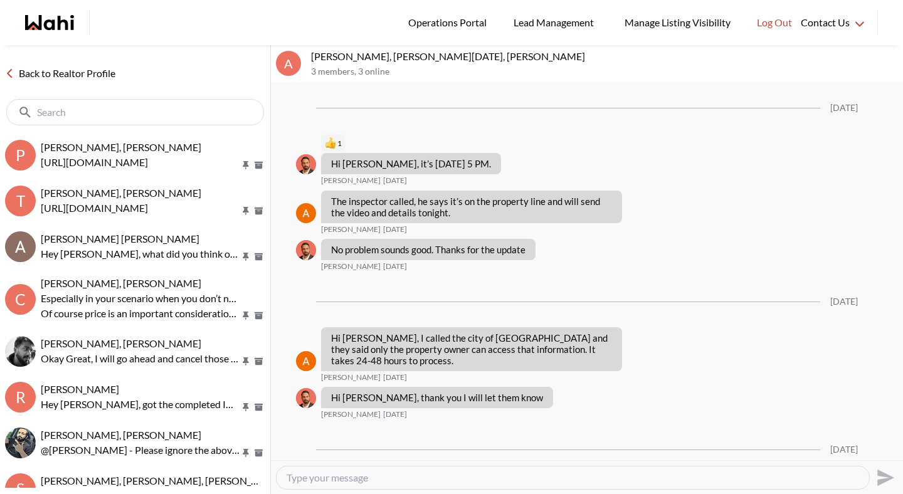
scroll to position [1433, 0]
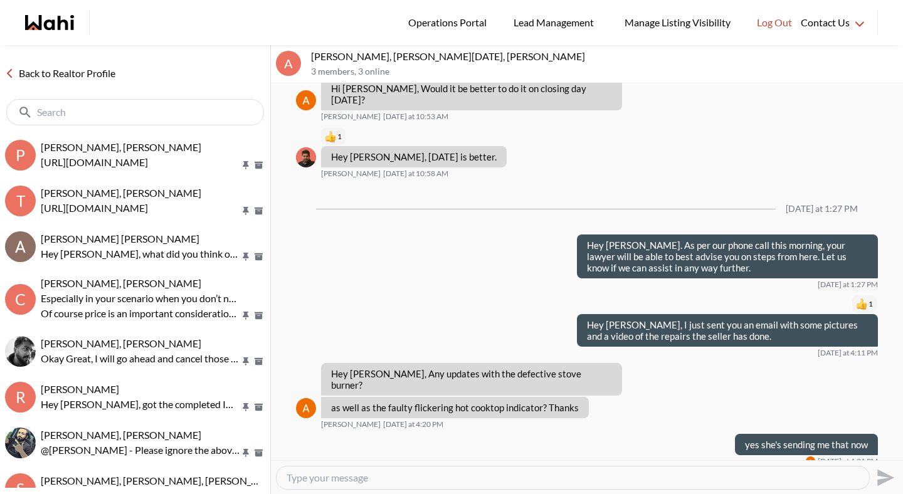
click at [344, 479] on textarea "Type your message" at bounding box center [573, 478] width 573 height 13
click at [274, 476] on div "Send" at bounding box center [587, 478] width 632 height 34
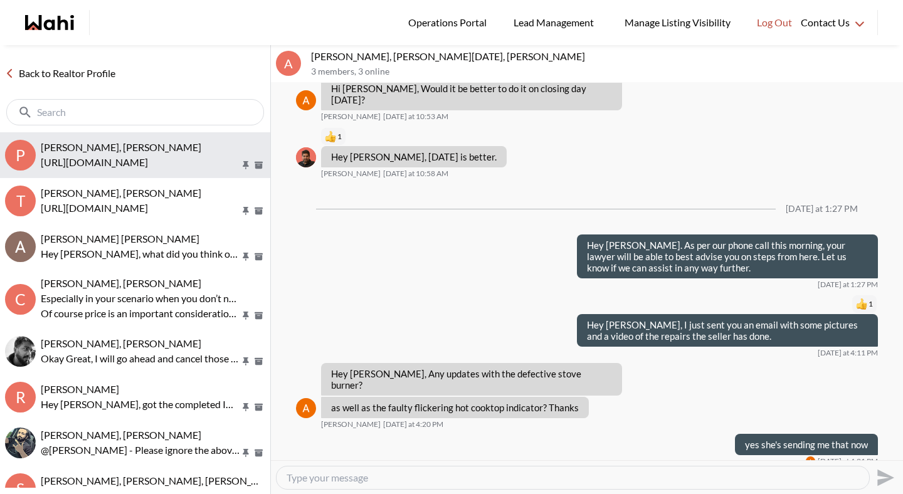
click at [134, 161] on p "[URL][DOMAIN_NAME]" at bounding box center [141, 162] width 200 height 15
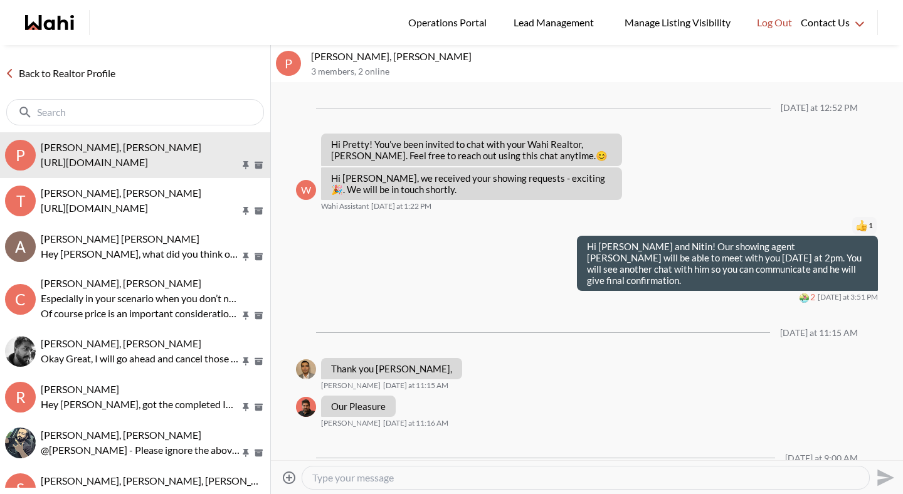
scroll to position [392, 0]
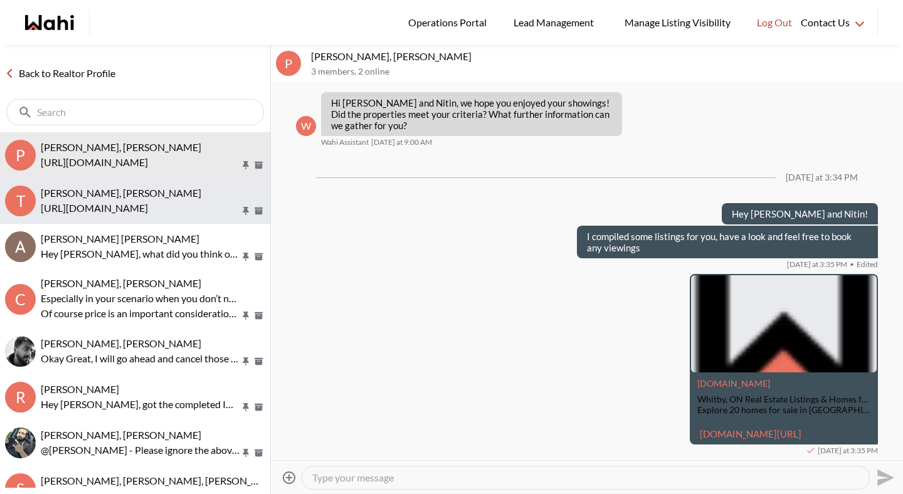
click at [171, 208] on p "[URL][DOMAIN_NAME]" at bounding box center [141, 208] width 200 height 15
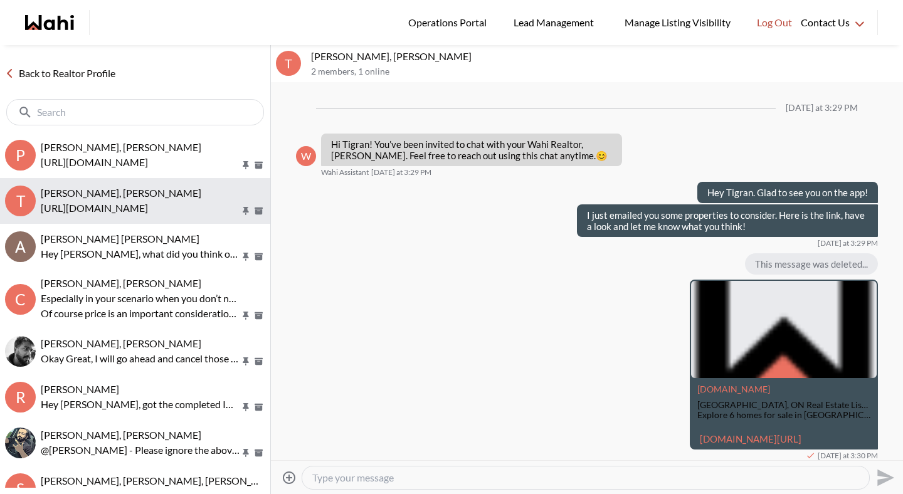
scroll to position [254, 0]
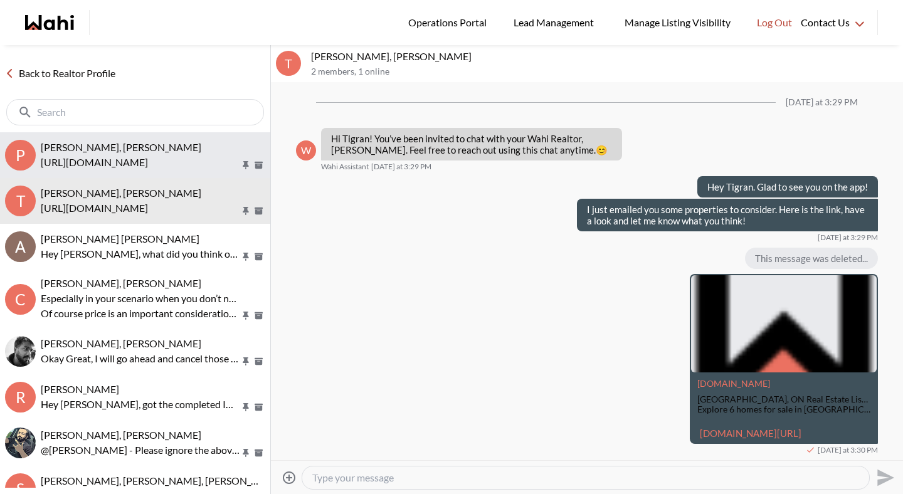
click at [173, 164] on p "[URL][DOMAIN_NAME]" at bounding box center [141, 162] width 200 height 15
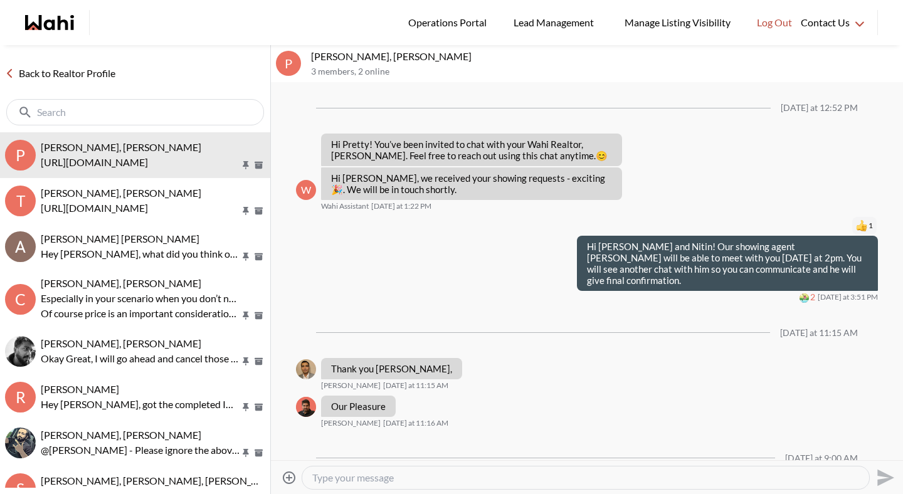
scroll to position [392, 0]
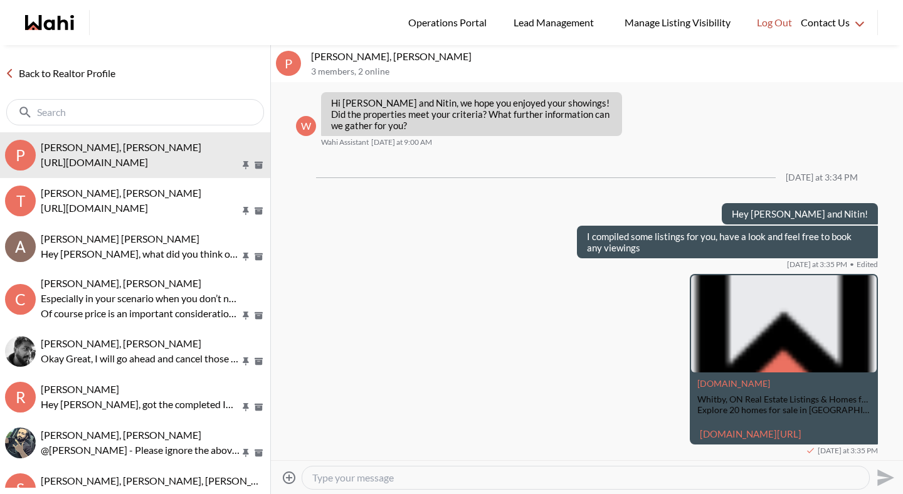
click at [82, 57] on div "Back to Realtor Profile" at bounding box center [135, 88] width 270 height 87
click at [88, 78] on link "Back to Realtor Profile" at bounding box center [60, 73] width 120 height 16
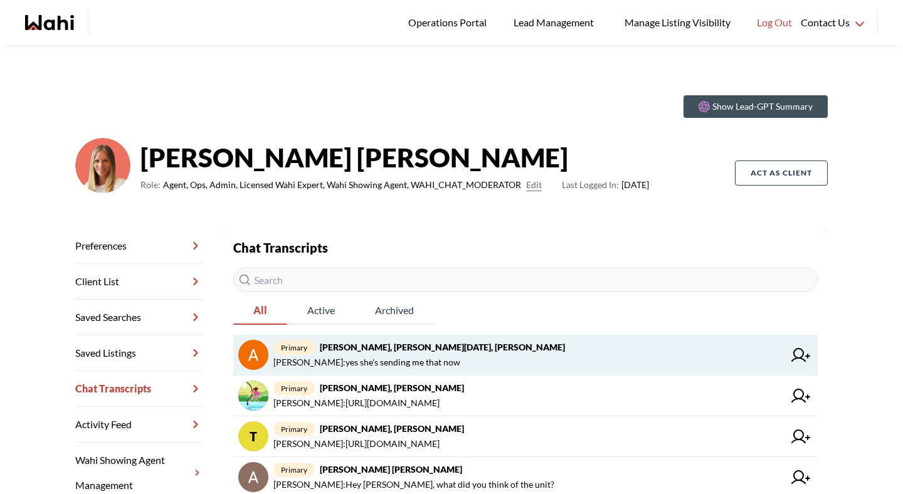
click at [462, 351] on strong "Anwar Abamecha, Esma Dano, Behnam" at bounding box center [442, 347] width 245 height 11
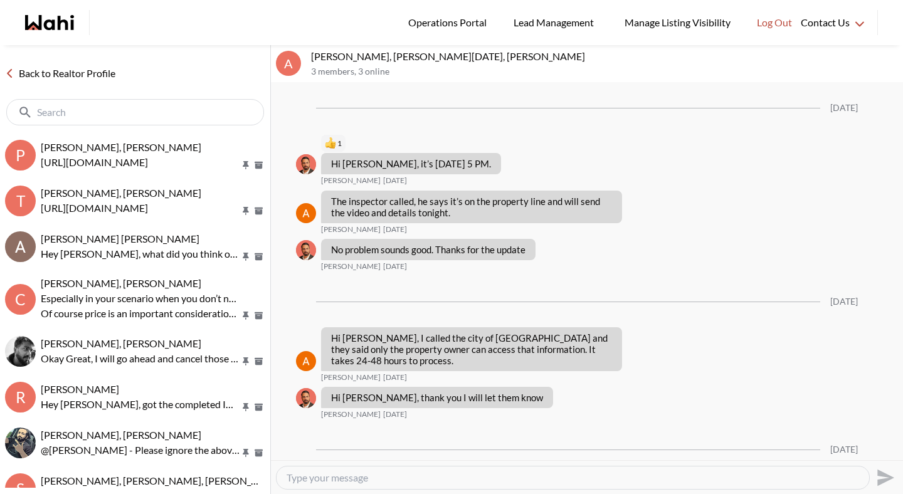
scroll to position [1433, 0]
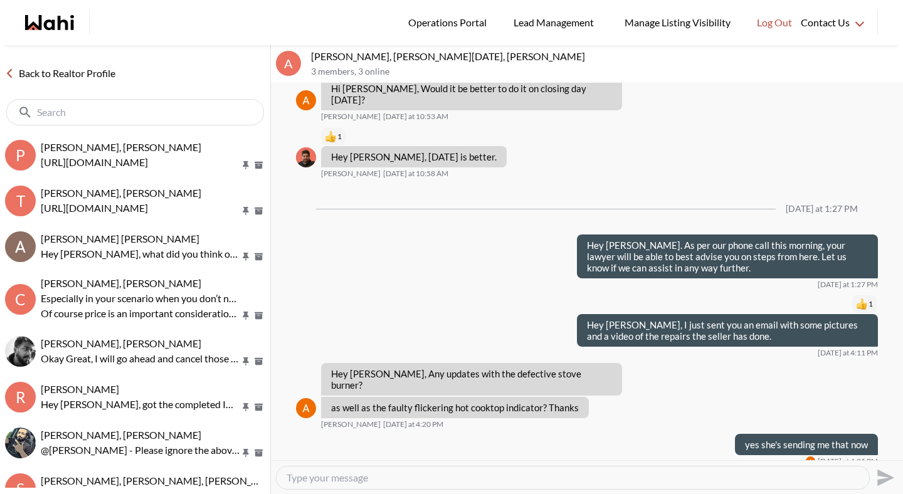
click at [85, 72] on link "Back to Realtor Profile" at bounding box center [60, 73] width 120 height 16
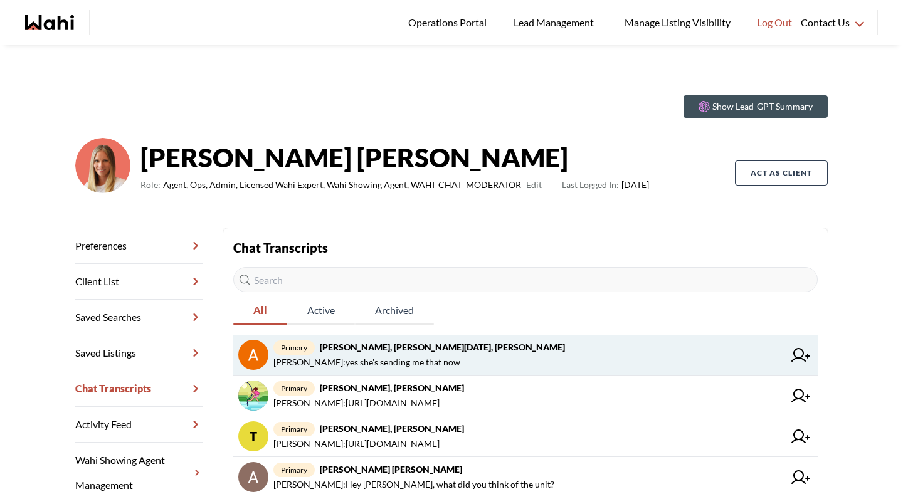
click at [792, 355] on icon at bounding box center [801, 355] width 19 height 14
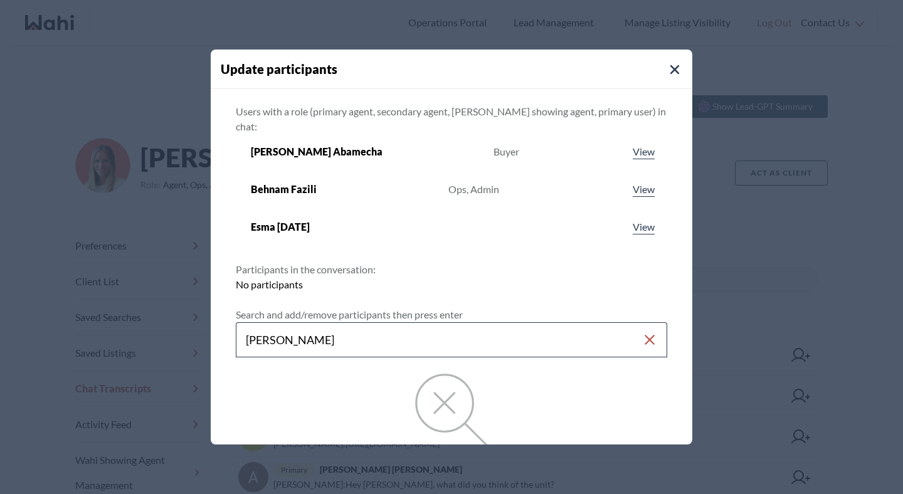
click at [499, 331] on input "michelle" at bounding box center [444, 340] width 397 height 23
type input "michelle ryckman"
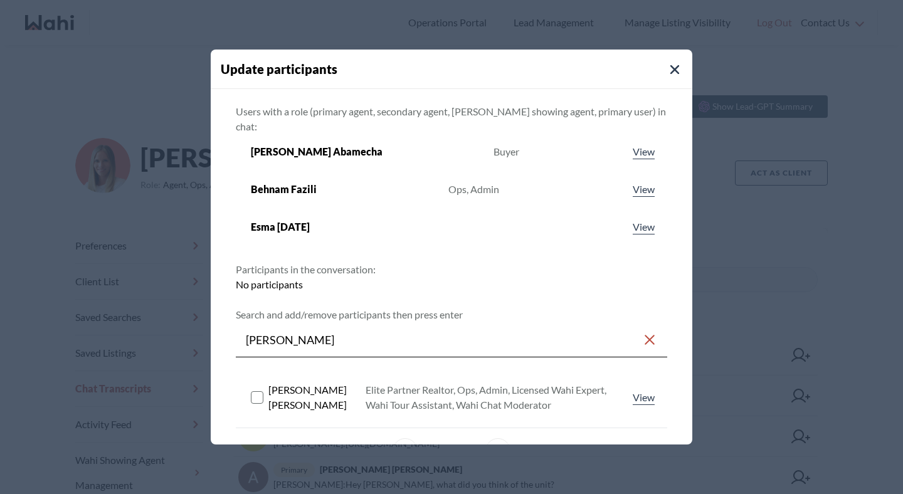
click at [264, 392] on icon at bounding box center [258, 398] width 15 height 13
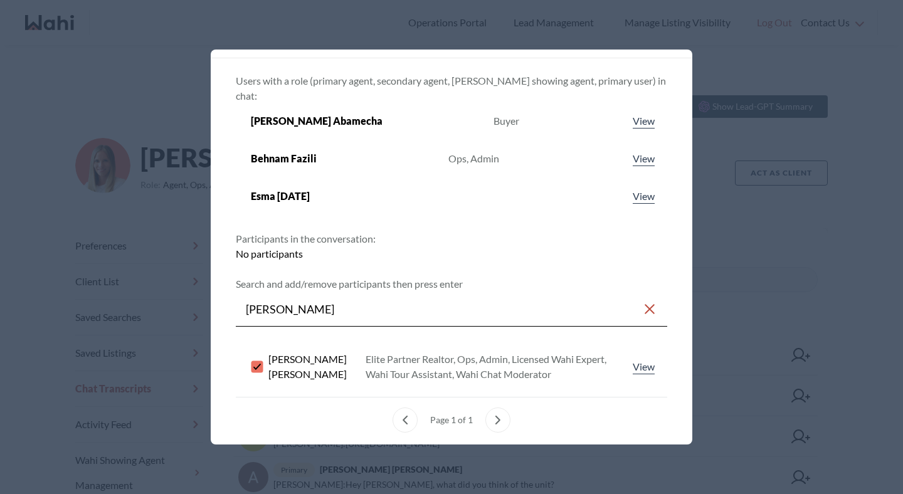
scroll to position [101, 0]
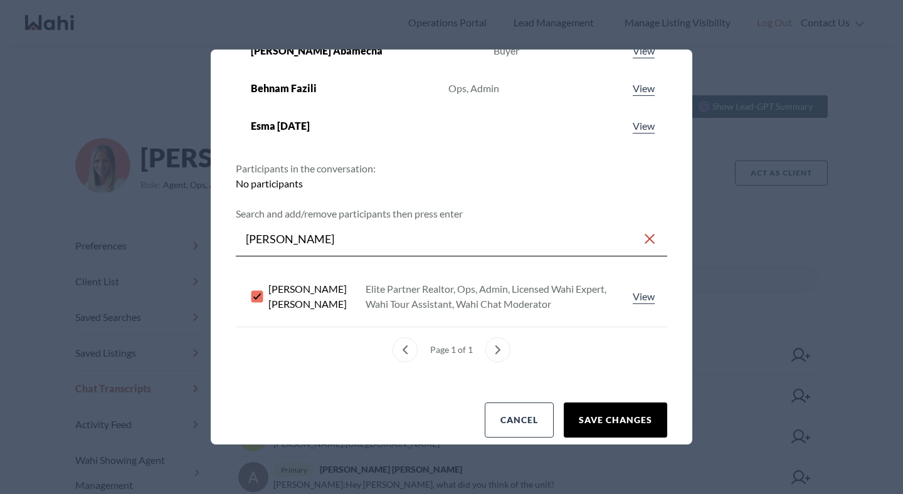
click at [581, 406] on button "Save changes" at bounding box center [616, 420] width 104 height 35
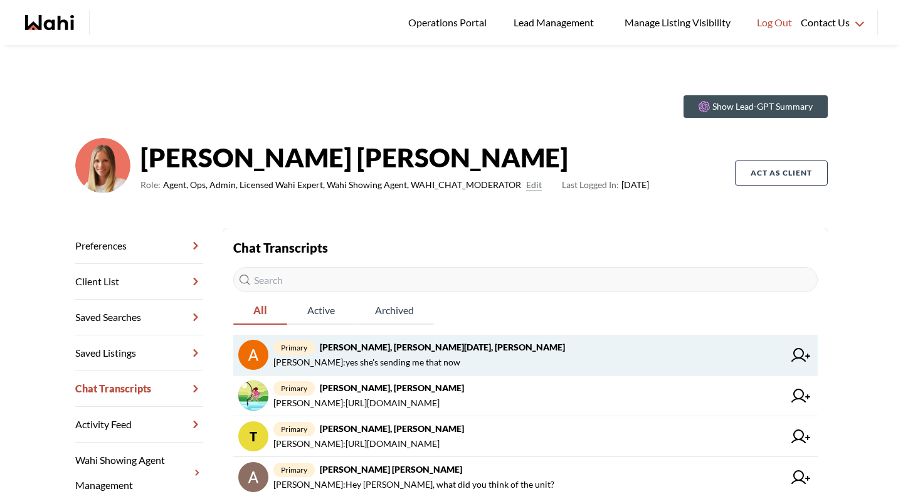
click at [527, 361] on span "Michelle Ryckman : yes she's sending me that now" at bounding box center [529, 362] width 511 height 15
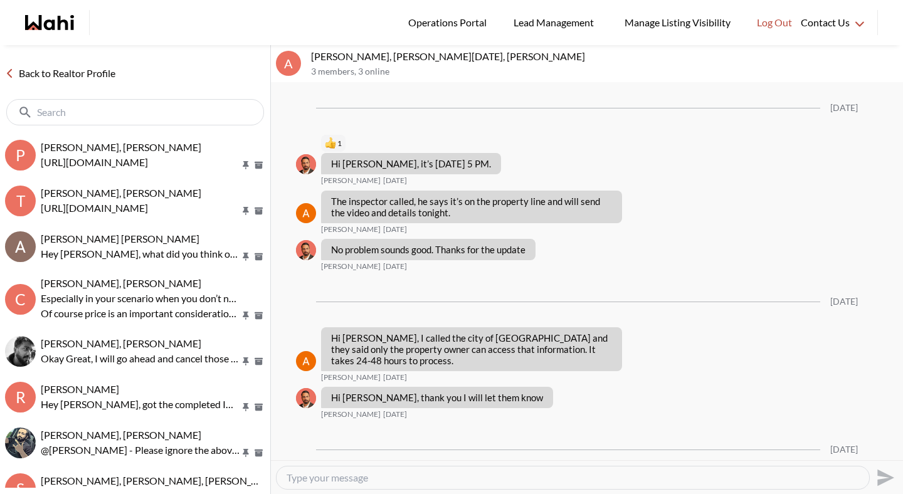
scroll to position [1433, 0]
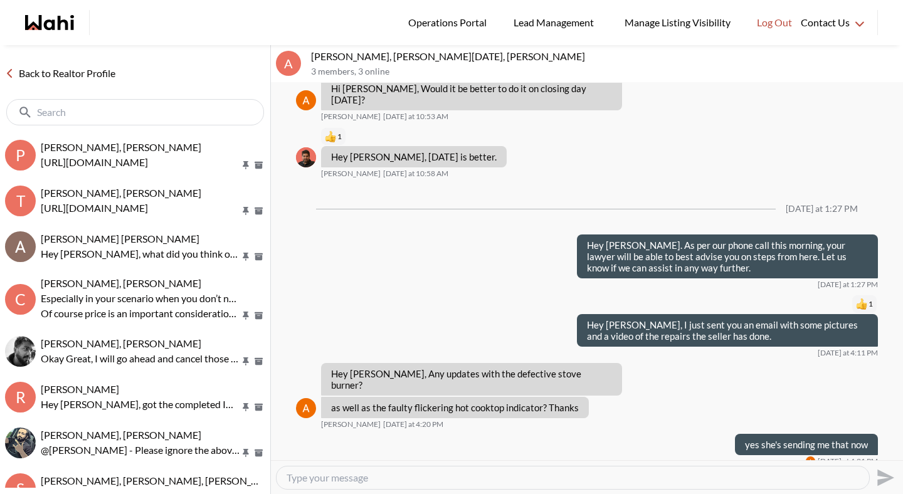
click at [67, 72] on link "Back to Realtor Profile" at bounding box center [60, 73] width 120 height 16
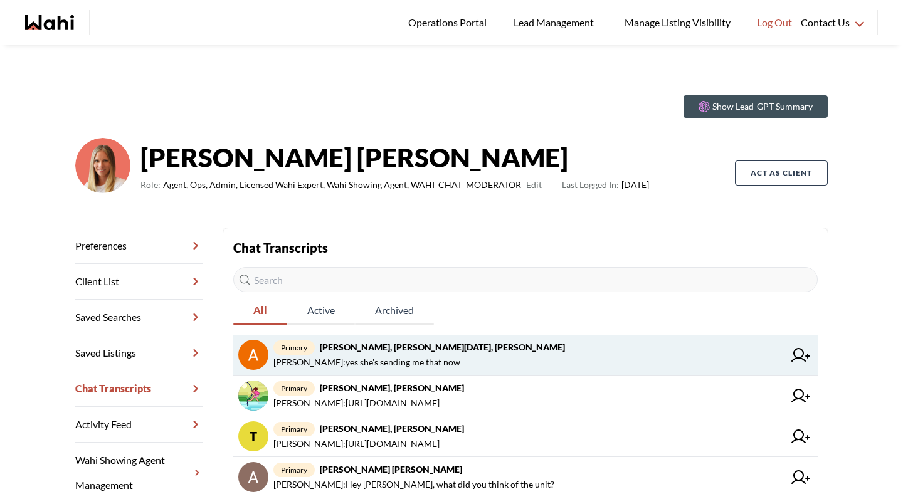
click at [384, 351] on strong "Anwar Abamecha, Esma Dano, Behnam" at bounding box center [442, 347] width 245 height 11
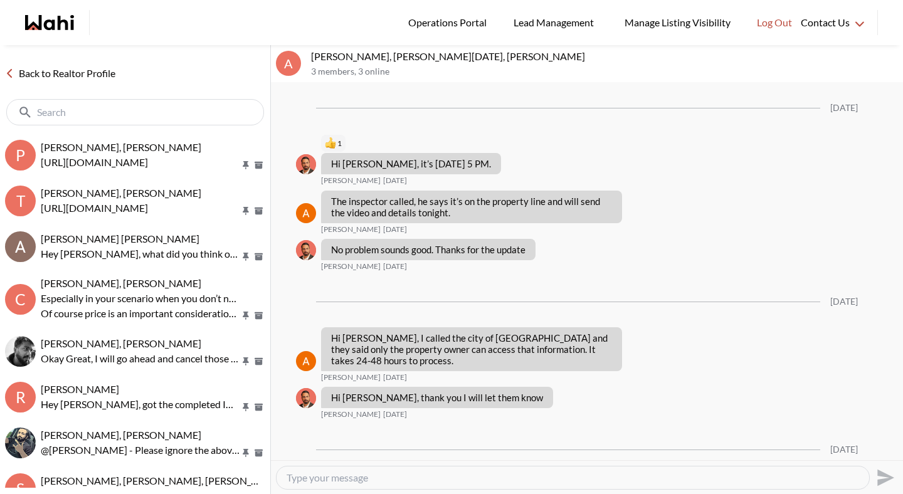
scroll to position [1433, 0]
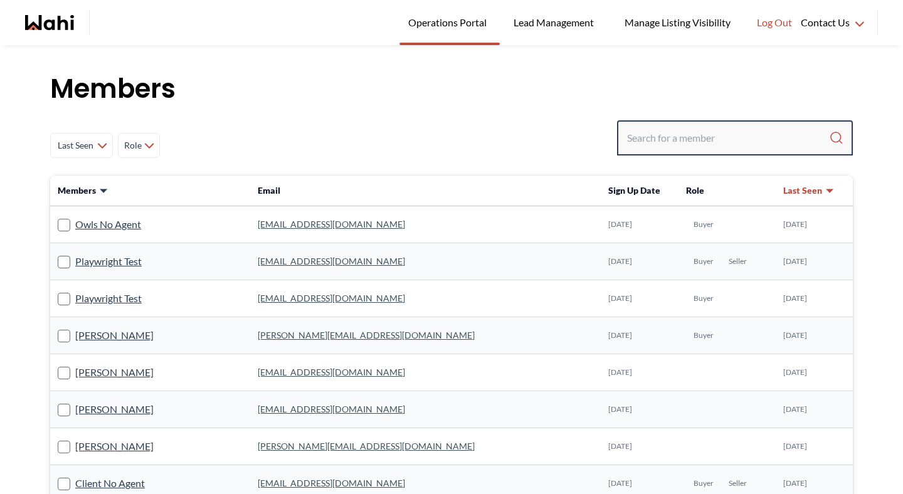
click at [669, 137] on input "Search input" at bounding box center [728, 138] width 202 height 23
paste input "tigranarustamyan@yahoo.com"
type input "tigranarustamyan@yahoo.com"
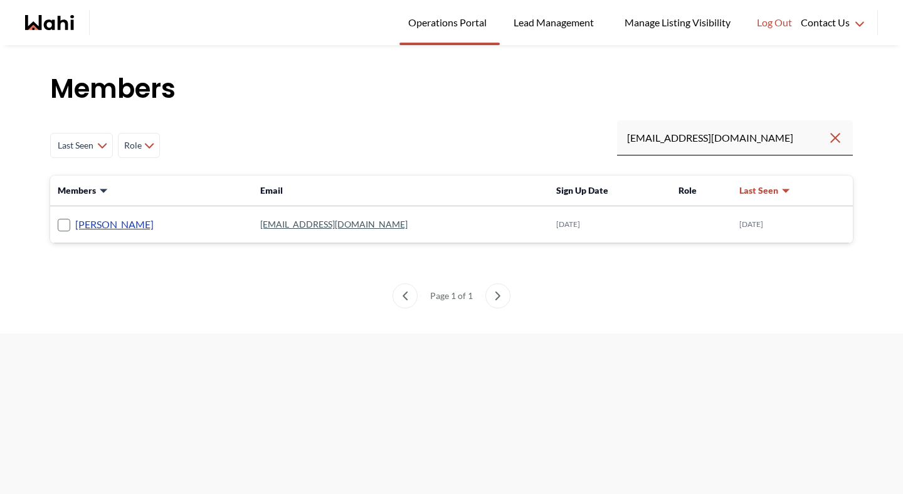
click at [102, 218] on link "TIGRAN ARUSTAMYAN" at bounding box center [114, 224] width 78 height 16
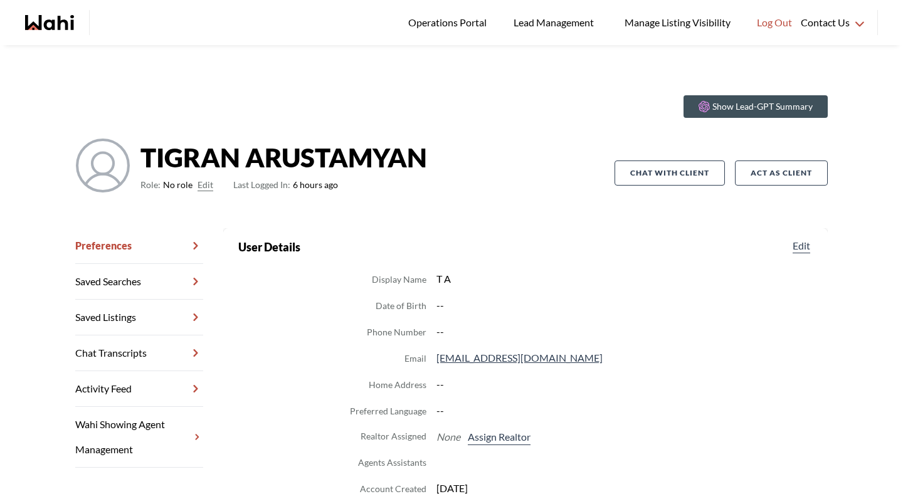
click at [198, 183] on button "Edit" at bounding box center [206, 185] width 16 height 15
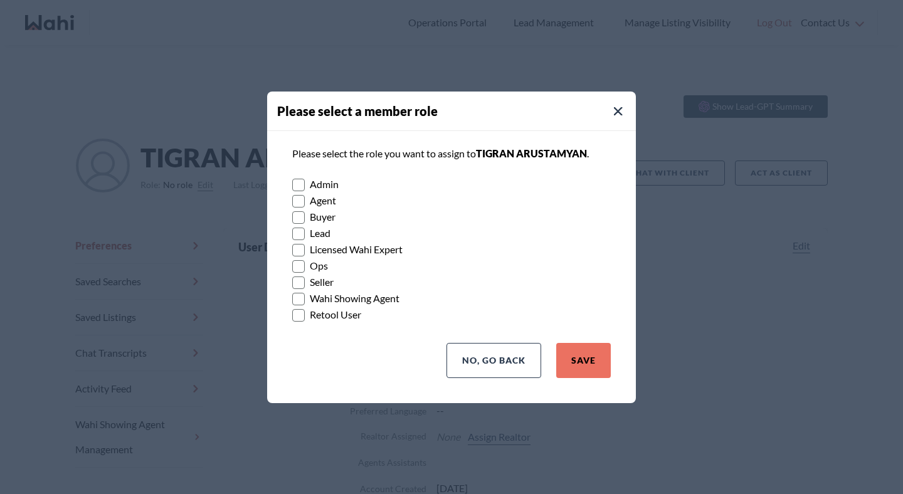
click at [302, 215] on rect at bounding box center [299, 217] width 12 height 12
click at [292, 215] on input "Buyer" at bounding box center [292, 213] width 0 height 8
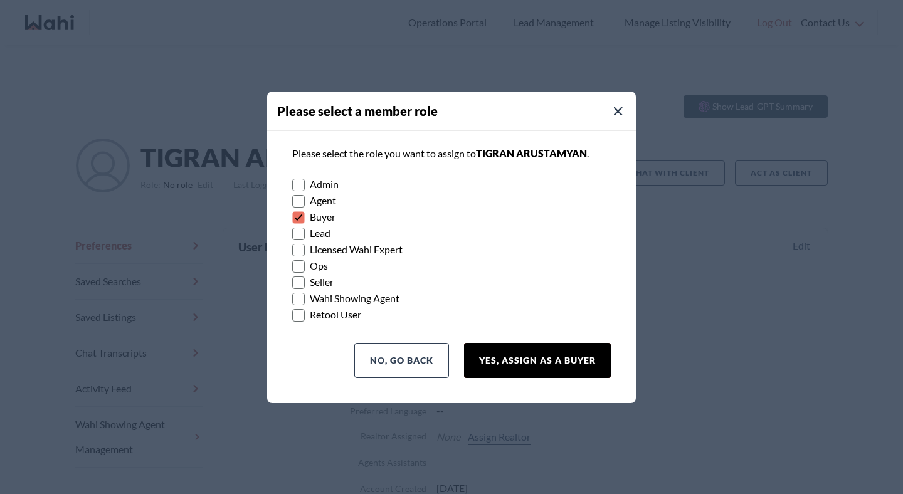
click at [526, 356] on button "Yes, Assign as a Buyer" at bounding box center [537, 360] width 147 height 35
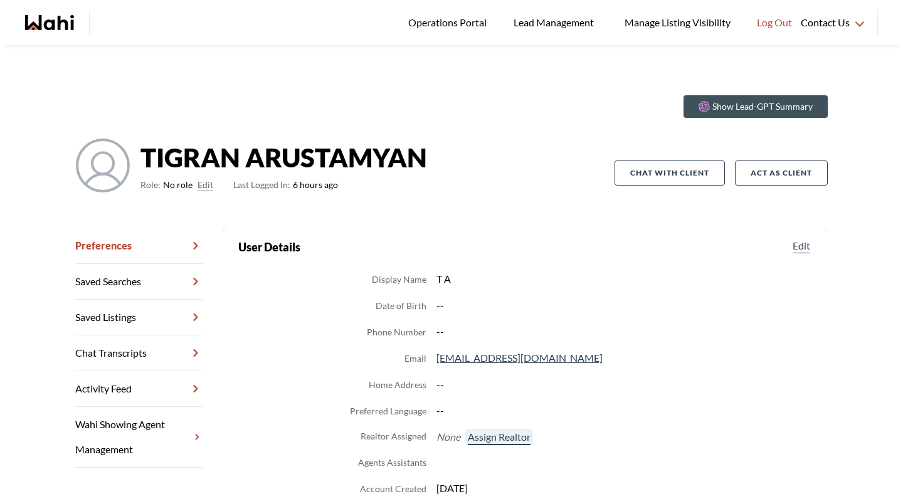
click at [477, 437] on button "Assign Realtor" at bounding box center [500, 437] width 68 height 16
click at [484, 441] on button "Assign Realtor" at bounding box center [500, 437] width 68 height 16
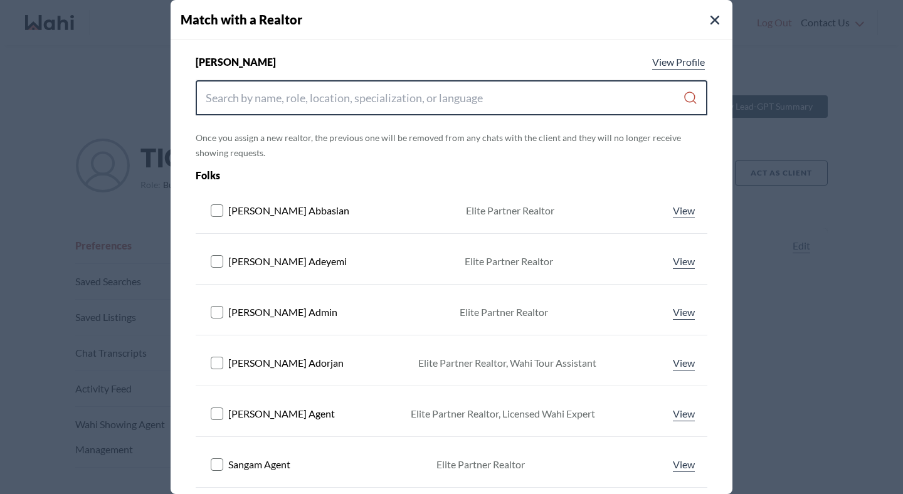
click at [368, 99] on input "Search input" at bounding box center [444, 98] width 477 height 23
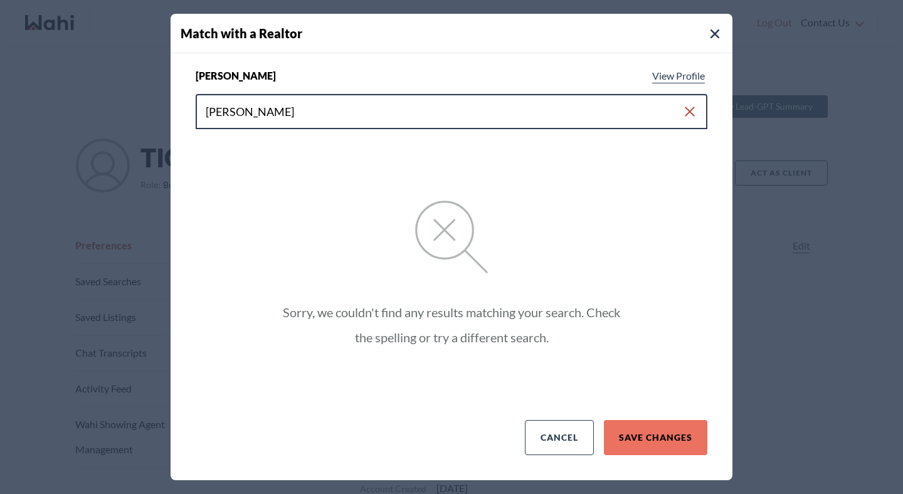
type input "michelle ryckman"
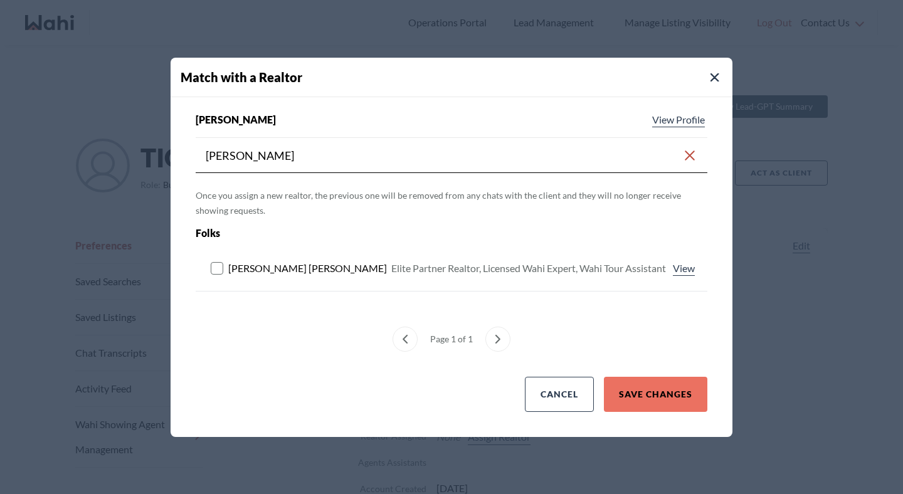
click at [220, 265] on rect at bounding box center [217, 268] width 12 height 12
click at [653, 387] on button "Save Changes" at bounding box center [656, 394] width 104 height 35
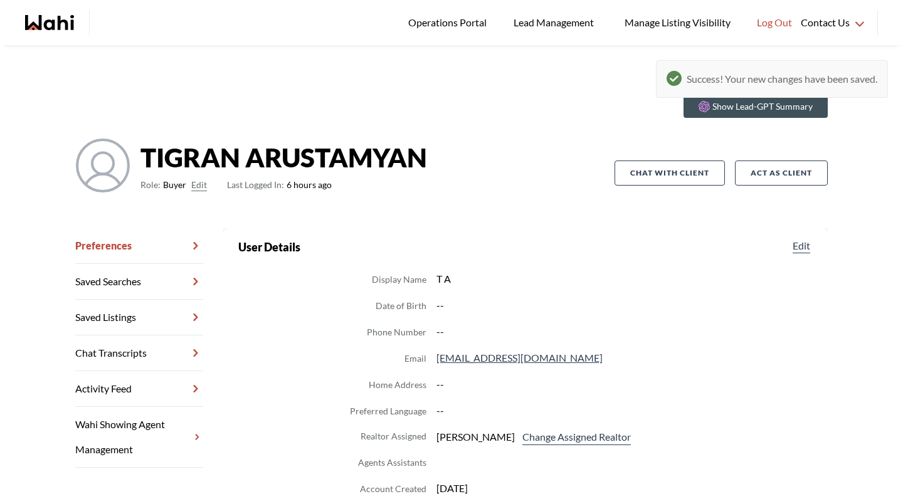
click at [127, 354] on link "Chat Transcripts" at bounding box center [139, 354] width 128 height 36
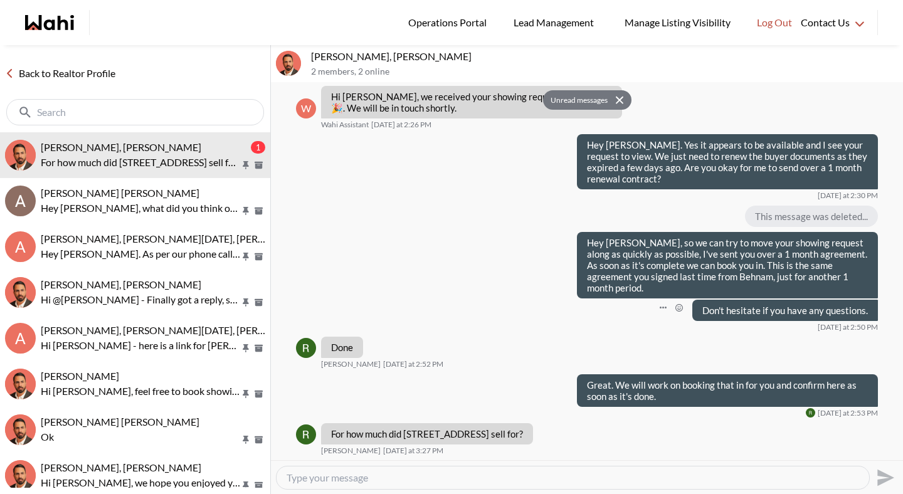
scroll to position [2408, 0]
drag, startPoint x: 405, startPoint y: 434, endPoint x: 496, endPoint y: 436, distance: 90.4
click at [496, 436] on p "For how much did [STREET_ADDRESS] sell for?" at bounding box center [427, 434] width 192 height 11
copy p "[STREET_ADDRESS]"
click at [440, 469] on div at bounding box center [573, 478] width 593 height 23
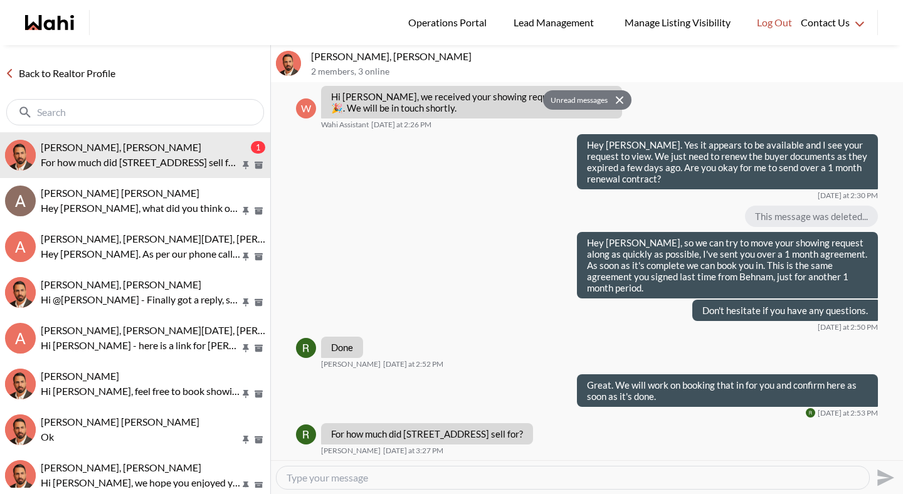
click at [420, 472] on textarea "Type your message" at bounding box center [573, 478] width 573 height 13
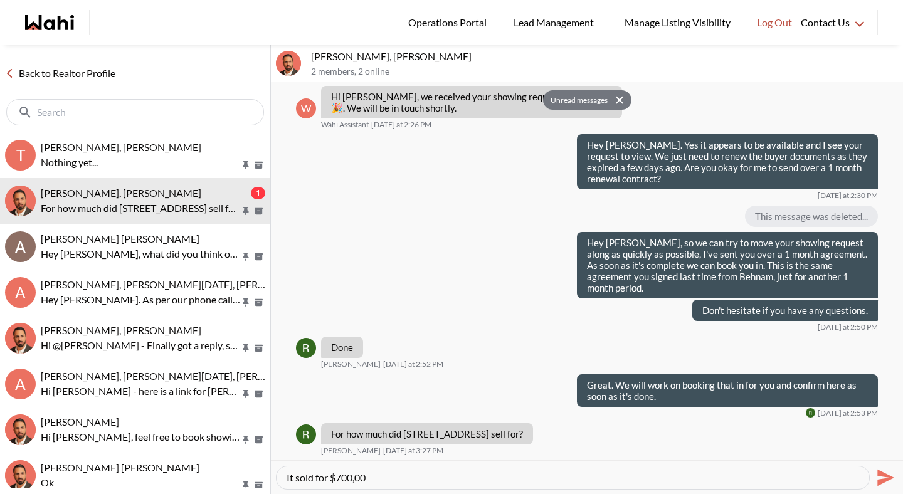
type textarea "It sold for $700,000"
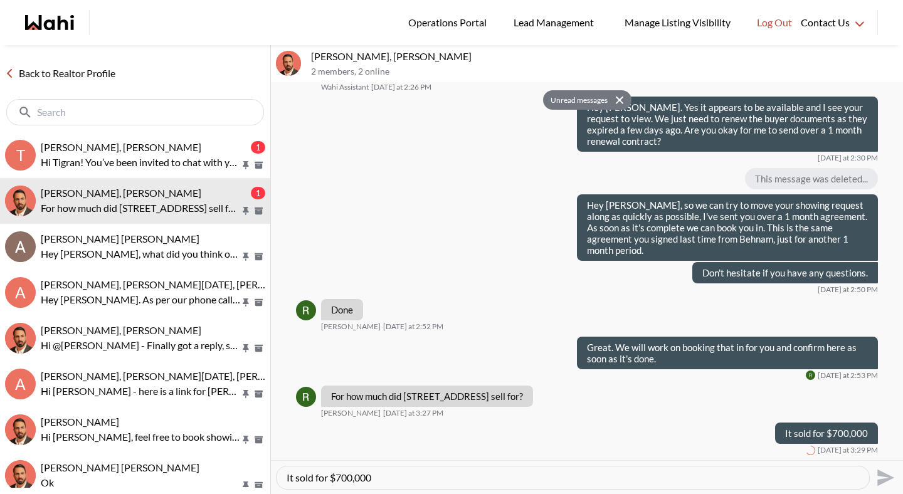
scroll to position [2446, 0]
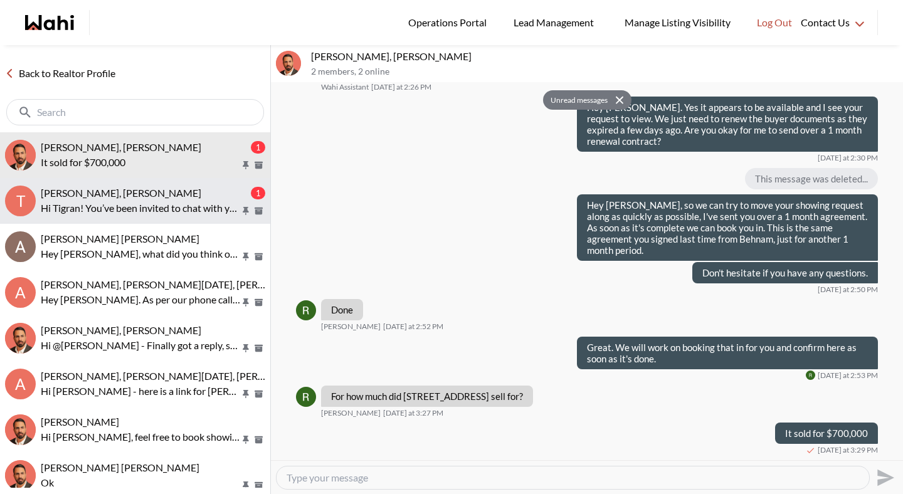
click at [178, 199] on div "[PERSON_NAME], [PERSON_NAME] 1 Hi [PERSON_NAME]! You’ve been invited to chat wi…" at bounding box center [153, 201] width 225 height 29
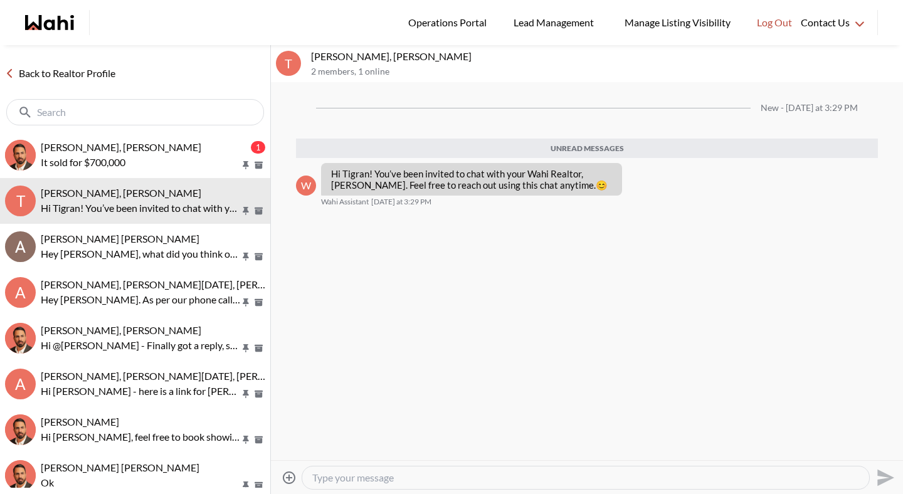
click at [435, 482] on textarea "Type your message" at bounding box center [585, 478] width 547 height 13
type textarea "Hey Tigran. Glad to see you on the app!"
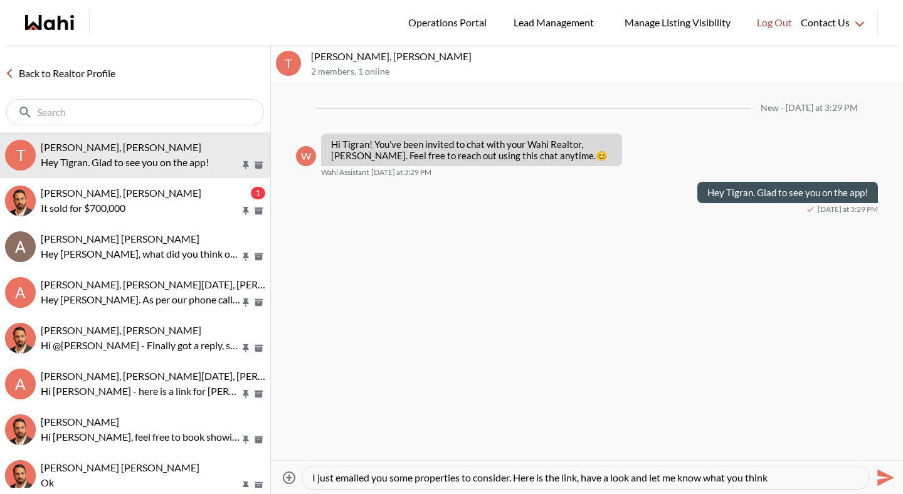
type textarea "I just emailed you some properties to consider. Here is the link, have a look a…"
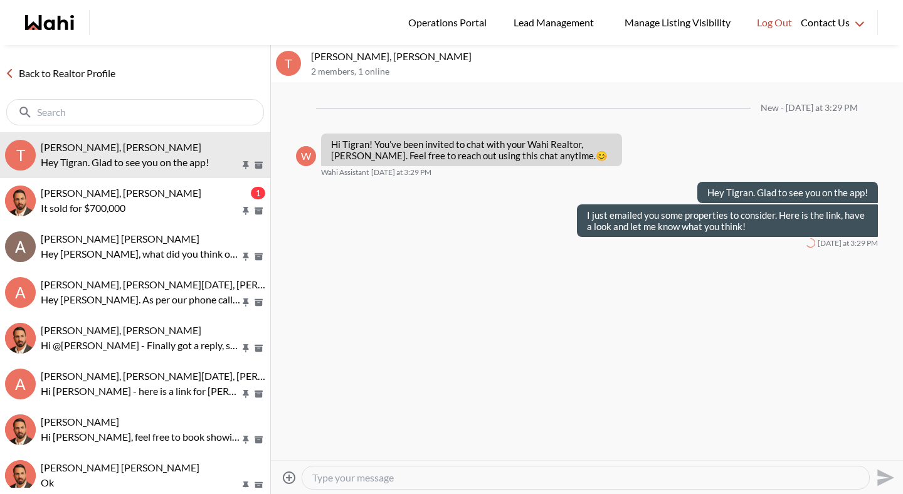
paste textarea "[STREET_ADDRESS]"
type textarea "[STREET_ADDRESS]"
click at [740, 245] on icon "Open Message Actions Menu" at bounding box center [743, 246] width 7 height 3
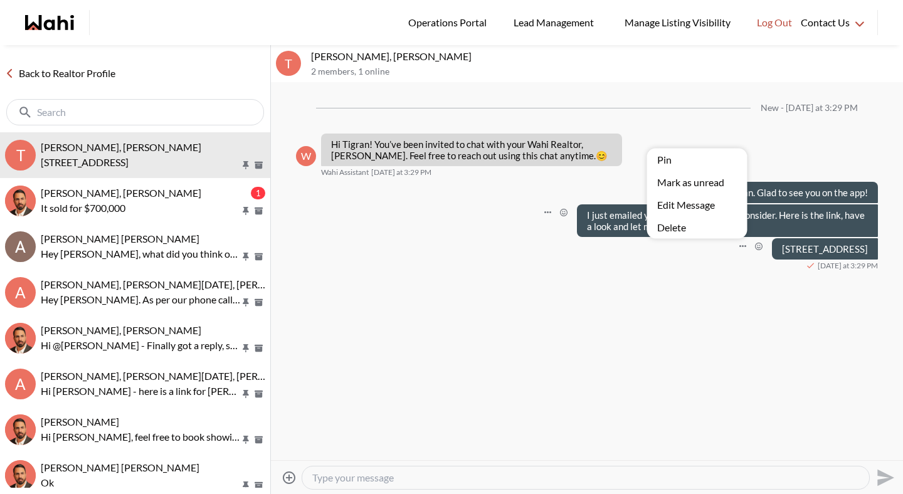
click at [697, 227] on button "Delete" at bounding box center [697, 227] width 100 height 23
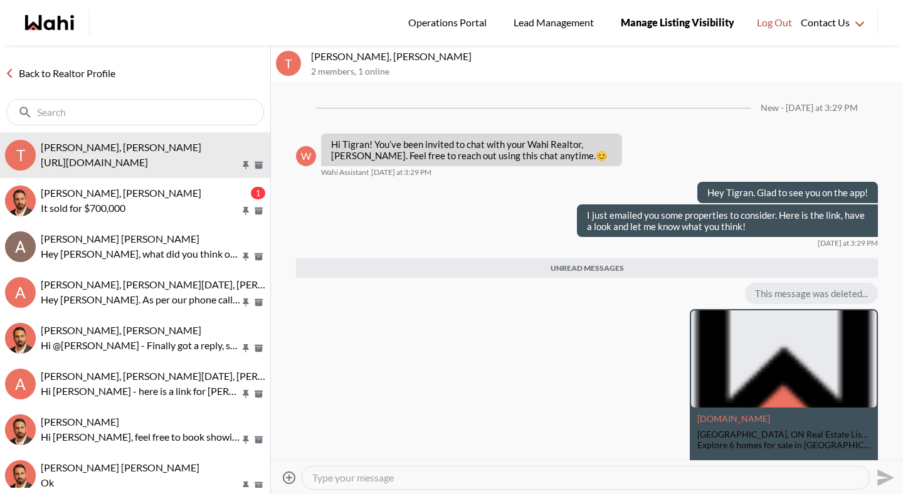
scroll to position [22, 0]
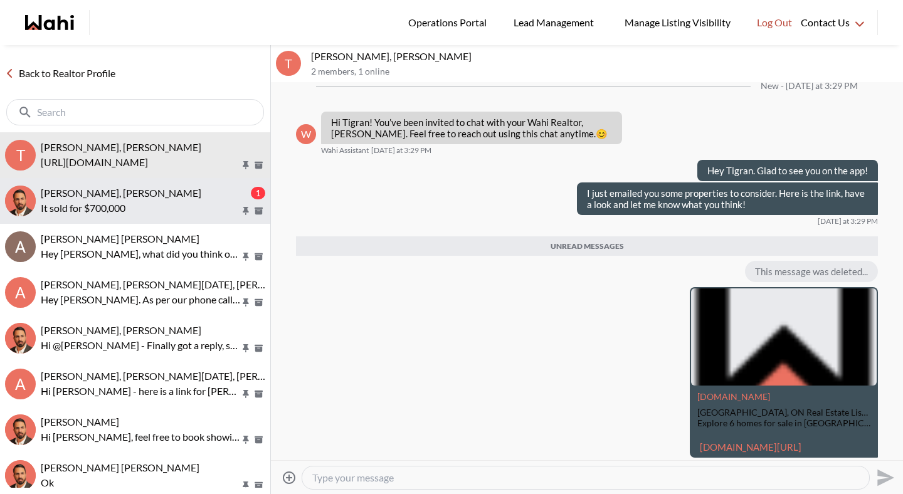
click at [105, 213] on p "It sold for $700,000" at bounding box center [141, 208] width 200 height 15
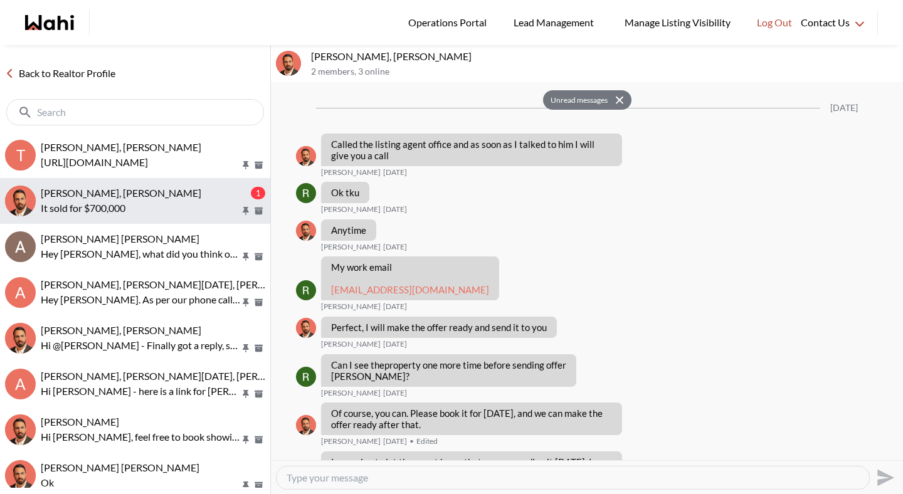
scroll to position [2496, 0]
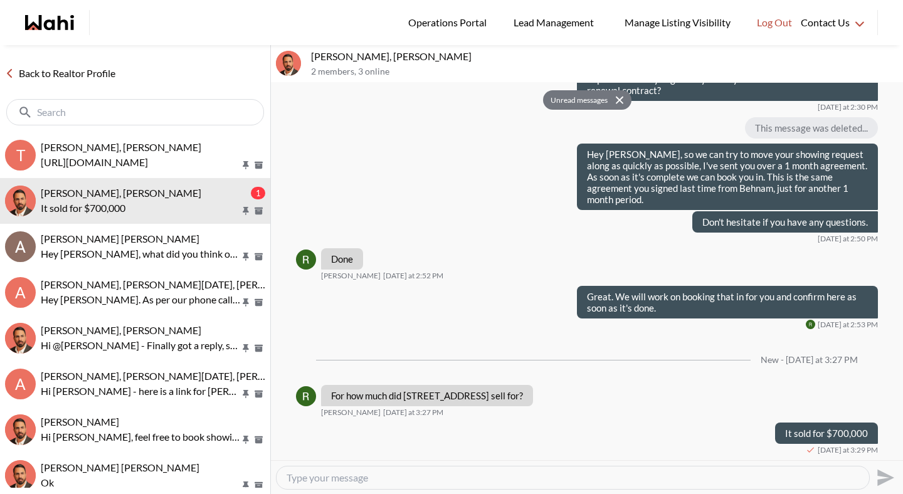
click at [100, 75] on link "Back to Realtor Profile" at bounding box center [60, 73] width 120 height 16
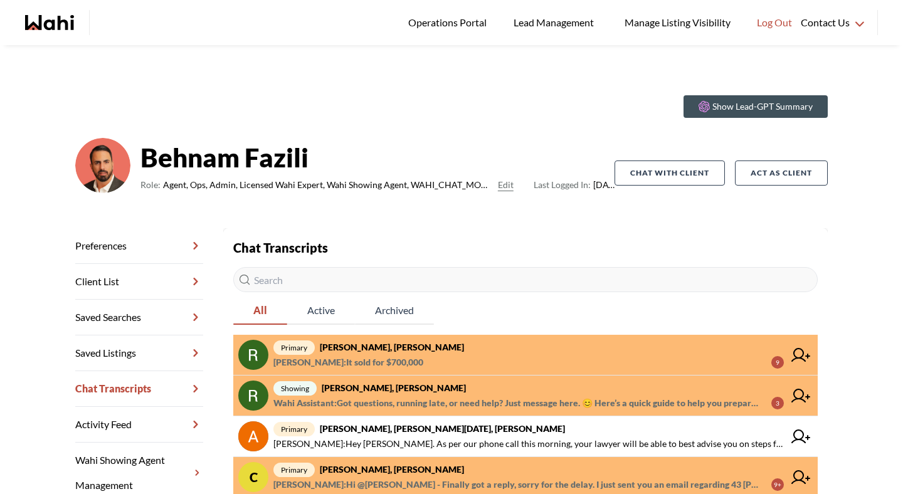
click at [377, 392] on strong "[PERSON_NAME], [PERSON_NAME]" at bounding box center [394, 388] width 144 height 11
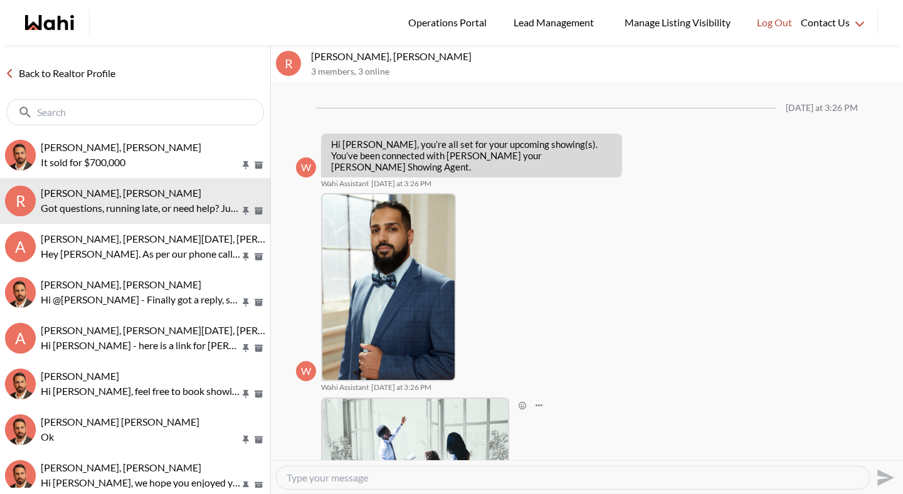
scroll to position [157, 0]
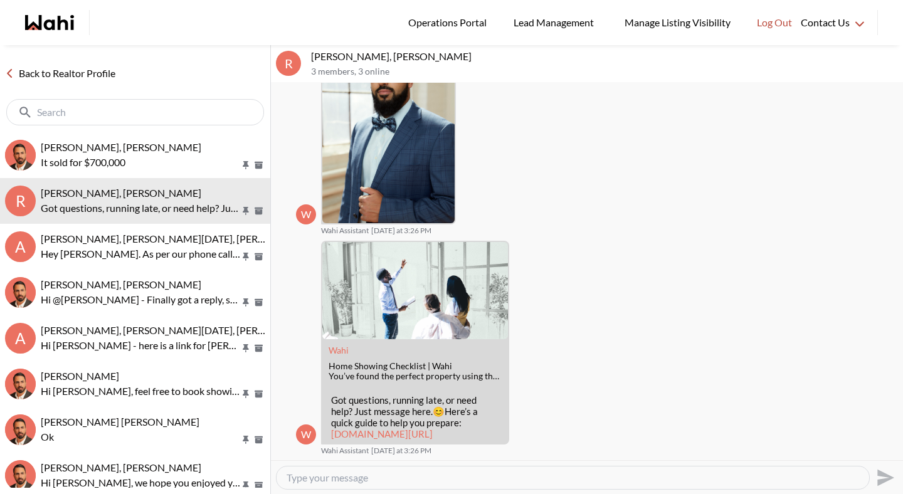
click at [48, 72] on link "Back to Realtor Profile" at bounding box center [60, 73] width 120 height 16
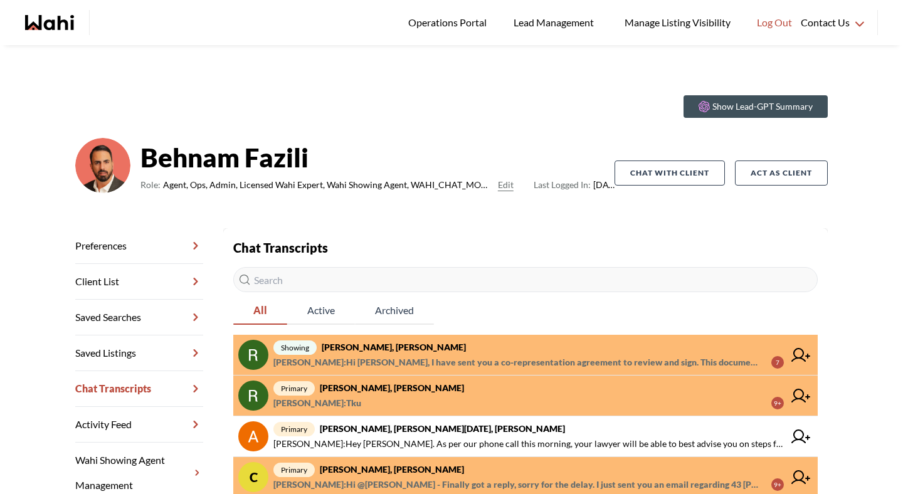
click at [442, 390] on span "primary [PERSON_NAME], [PERSON_NAME]" at bounding box center [529, 388] width 511 height 15
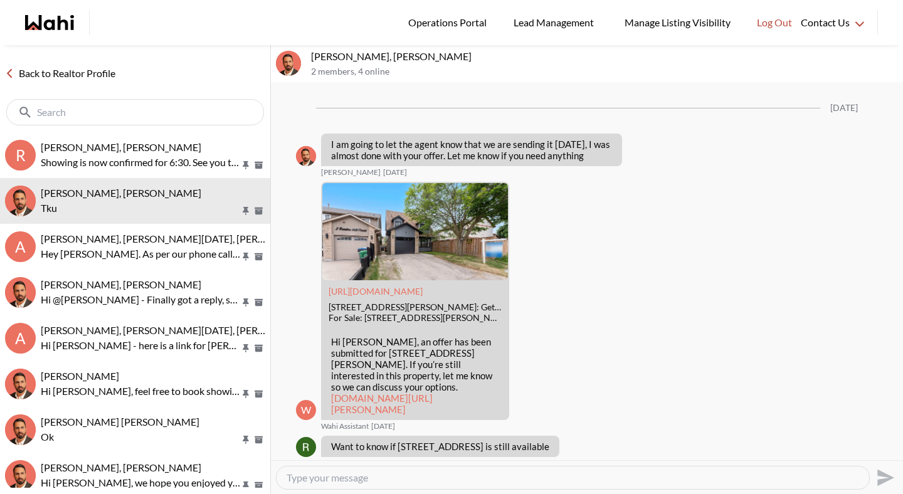
scroll to position [2165, 0]
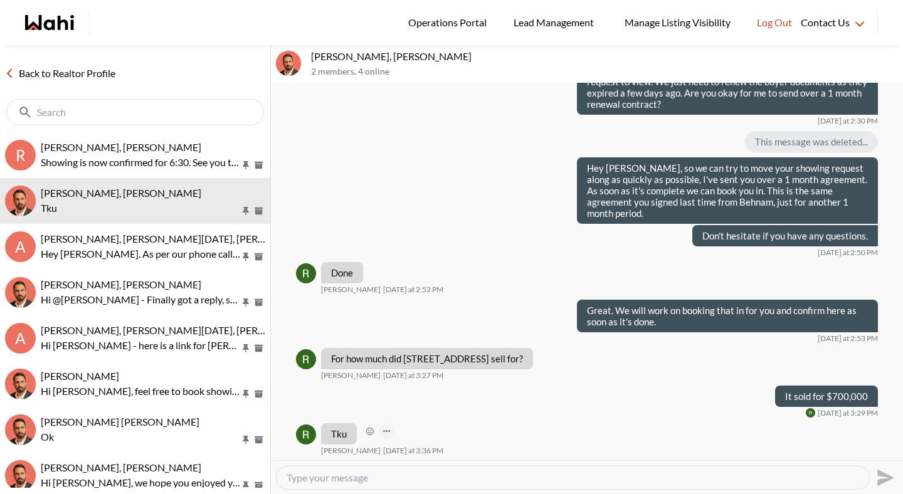
click at [380, 432] on button "Open Message Actions Menu" at bounding box center [386, 431] width 16 height 16
click at [373, 430] on div "Mark as unread Delete" at bounding box center [587, 272] width 632 height 378
click at [373, 431] on icon "Open Reaction Selector" at bounding box center [370, 432] width 8 height 8
click at [437, 410] on div "Select Reaction: Heart" at bounding box center [434, 404] width 11 height 11
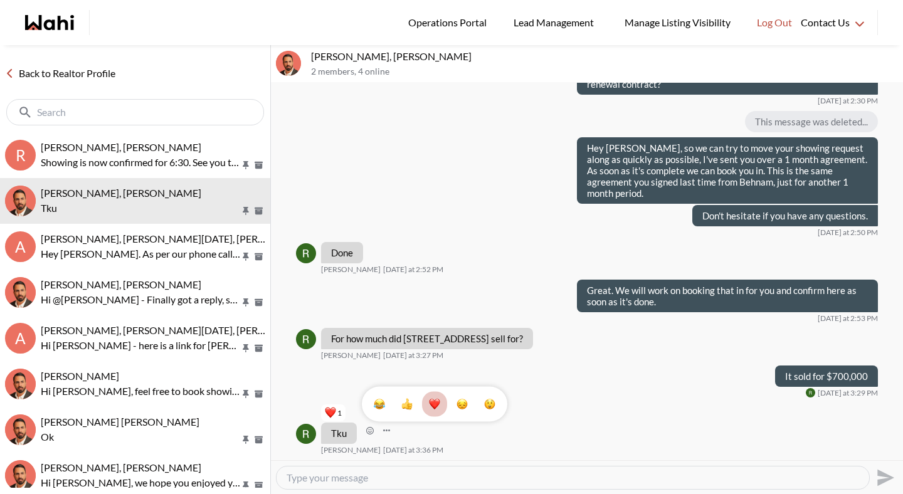
click at [110, 71] on link "Back to Realtor Profile" at bounding box center [60, 73] width 120 height 16
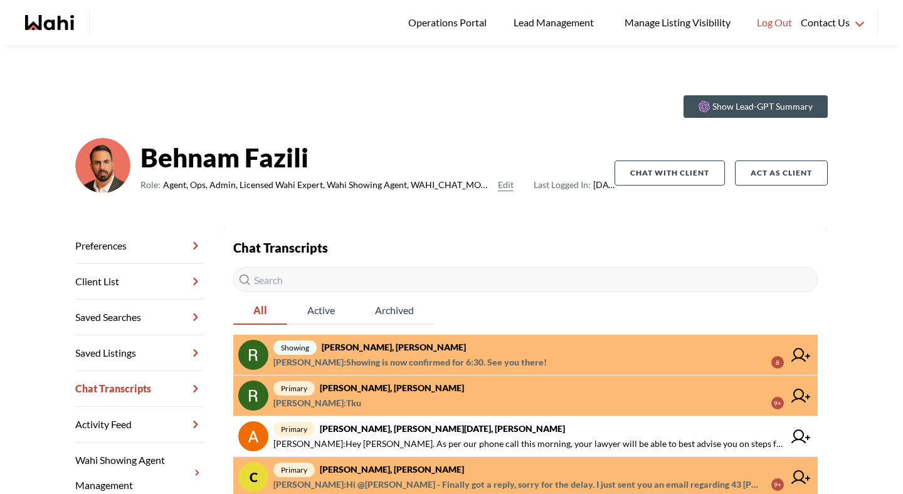
click at [472, 373] on link "showing Rita Kukendran, Khalid, Behnam Khalid Rizkana : Showing is now confirme…" at bounding box center [525, 355] width 585 height 41
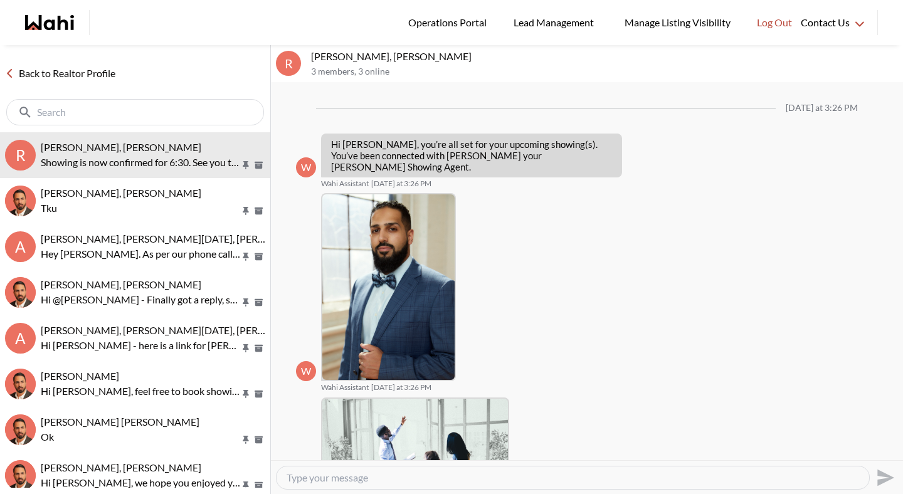
scroll to position [408, 0]
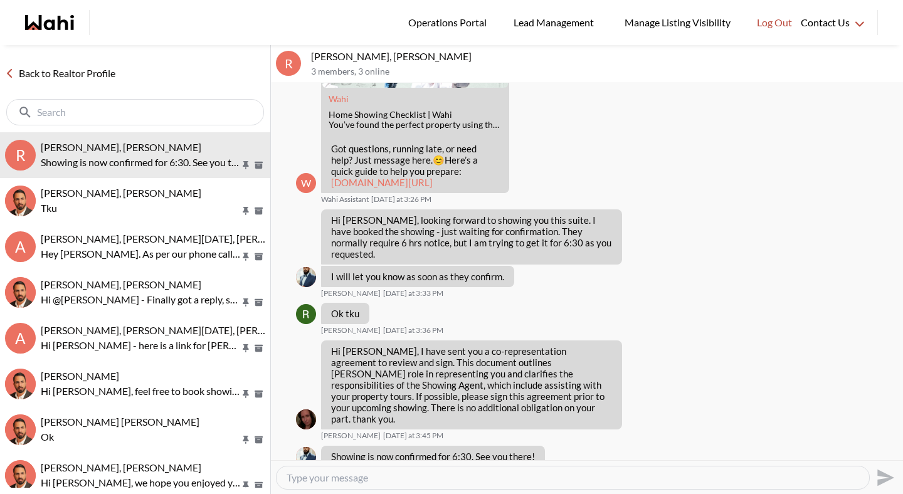
click at [87, 75] on link "Back to Realtor Profile" at bounding box center [60, 73] width 120 height 16
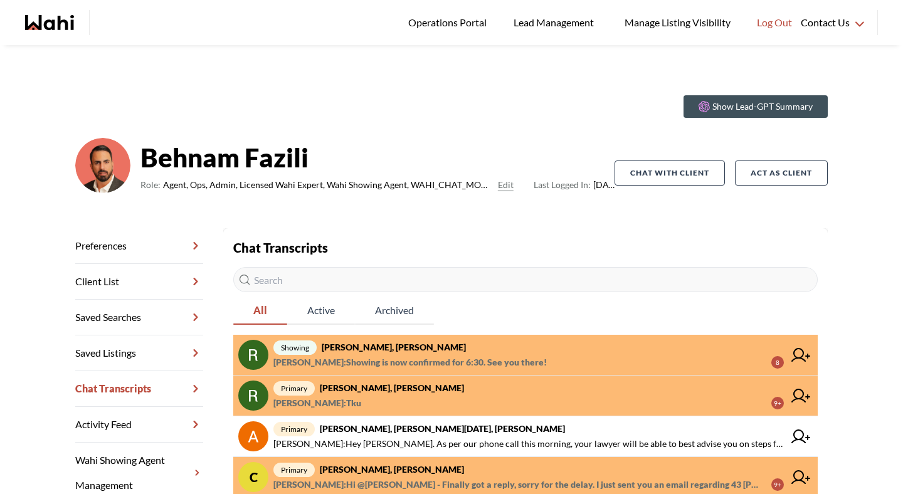
click at [383, 486] on span "Faraz Azam : Hi @Caroline Rouben - Finally got a reply, sorry for the delay. I …" at bounding box center [518, 484] width 488 height 15
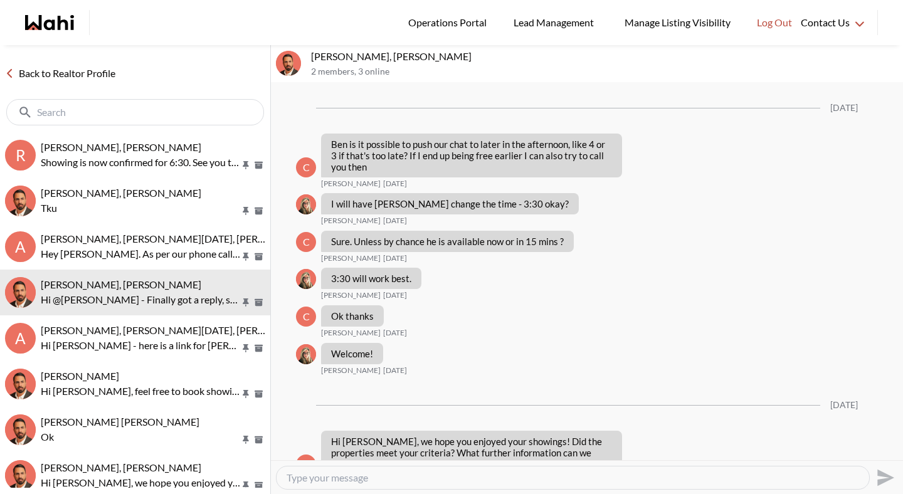
scroll to position [1183, 0]
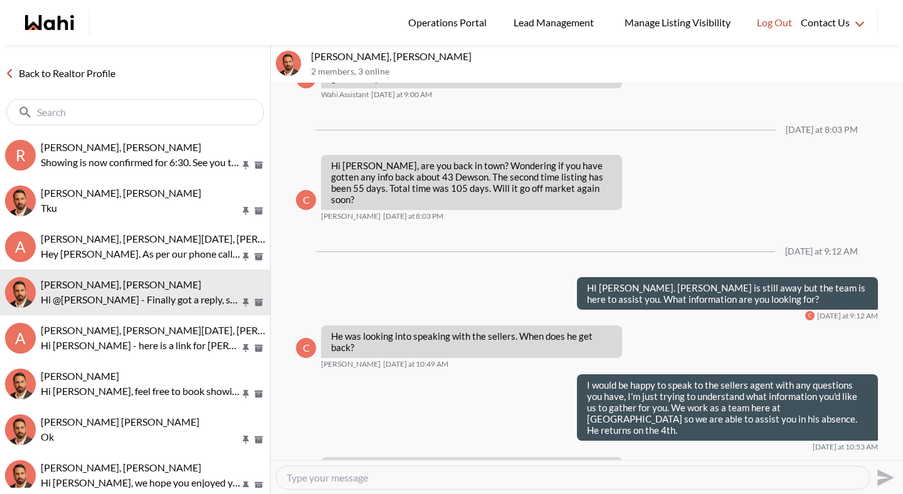
click at [65, 70] on link "Back to Realtor Profile" at bounding box center [60, 73] width 120 height 16
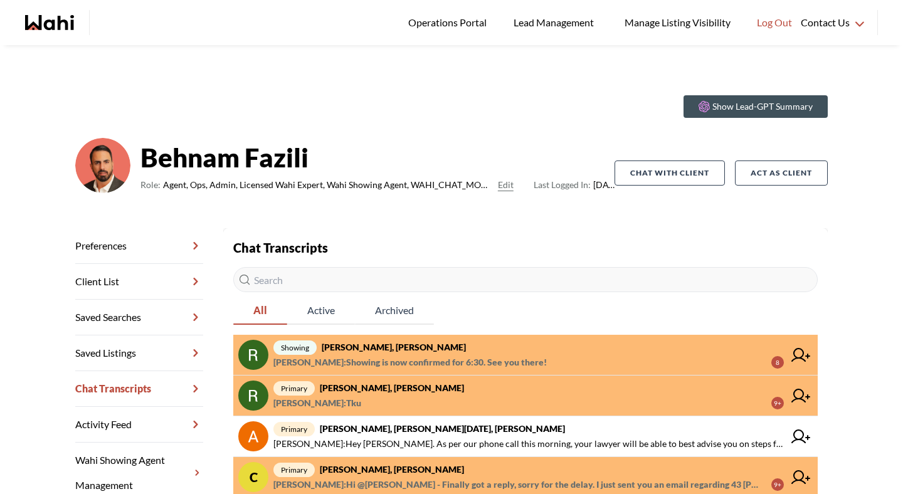
click at [453, 363] on span "Khalid Rizkana : Showing is now confirmed for 6:30. See you there!" at bounding box center [411, 362] width 274 height 15
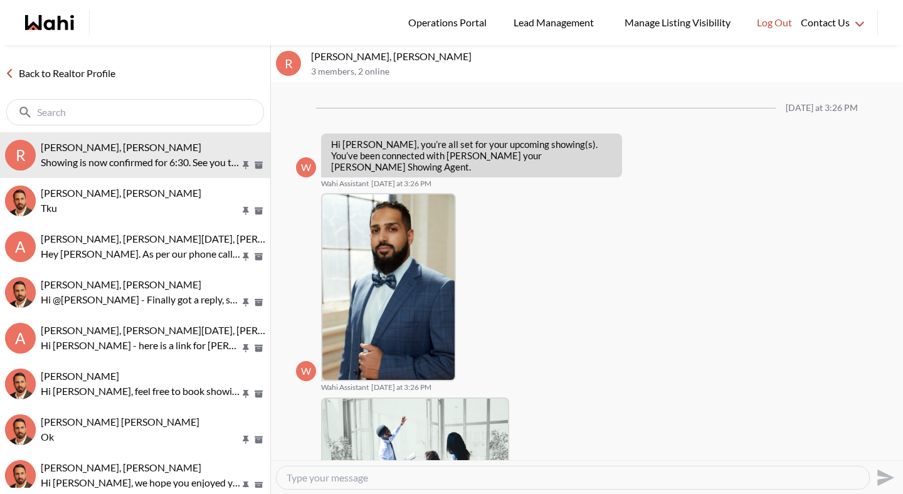
scroll to position [408, 0]
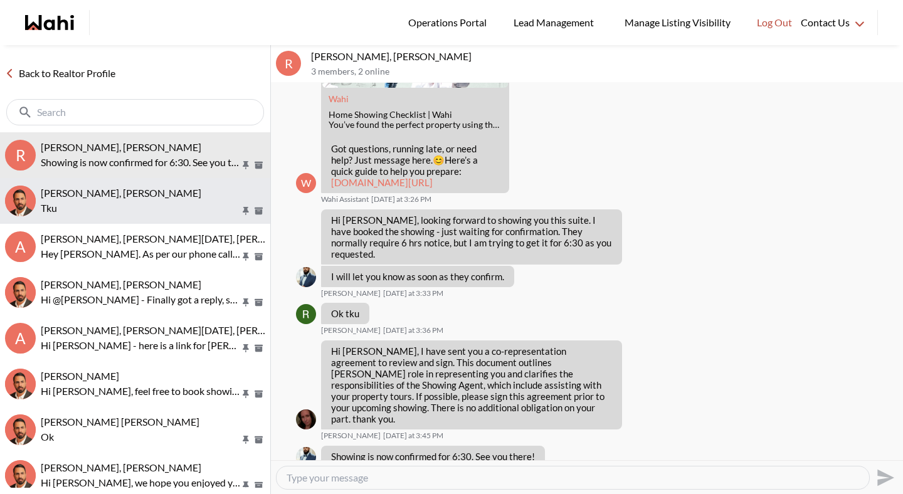
click at [125, 207] on p "Tku" at bounding box center [141, 208] width 200 height 15
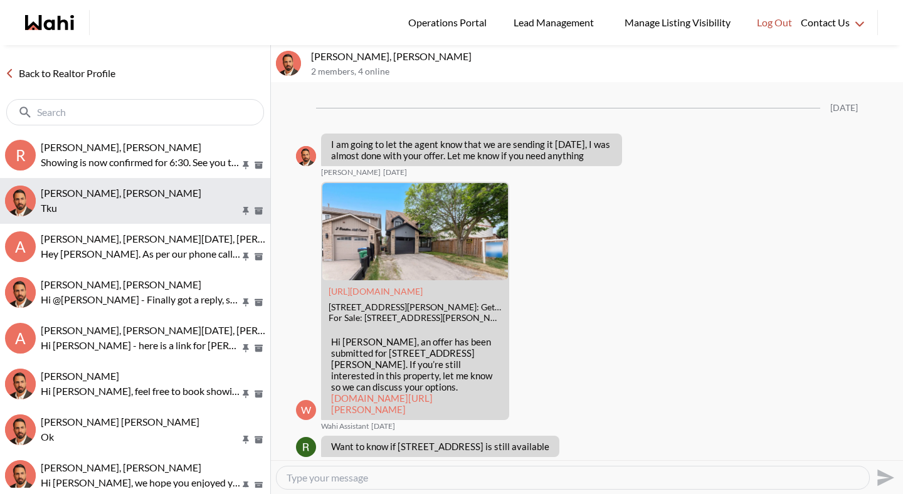
scroll to position [2185, 0]
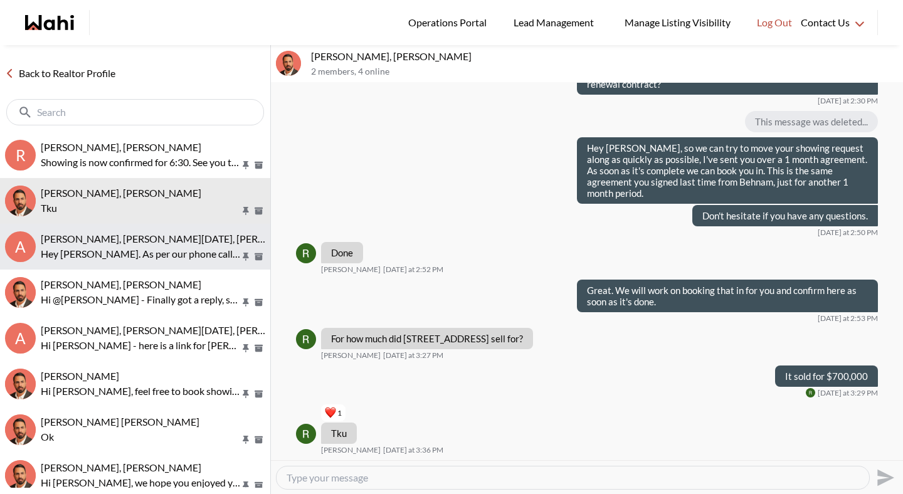
click at [119, 254] on p "Hey [PERSON_NAME]. As per our phone call this morning, your lawyer will be able…" at bounding box center [141, 254] width 200 height 15
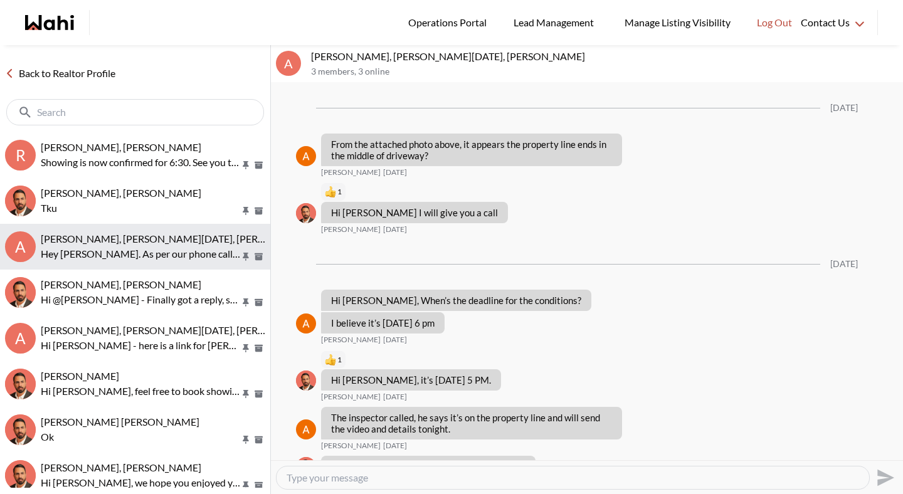
scroll to position [1484, 0]
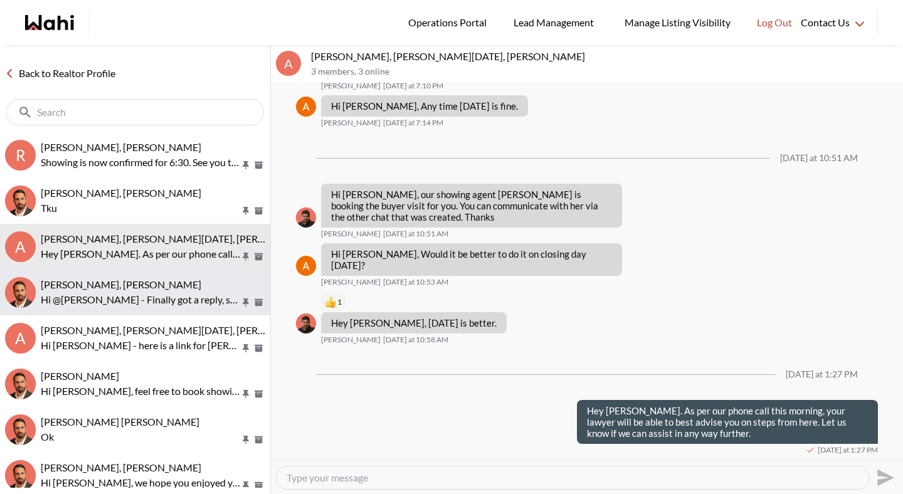
click at [112, 280] on span "Caroline Rouben, Behnam" at bounding box center [121, 285] width 161 height 12
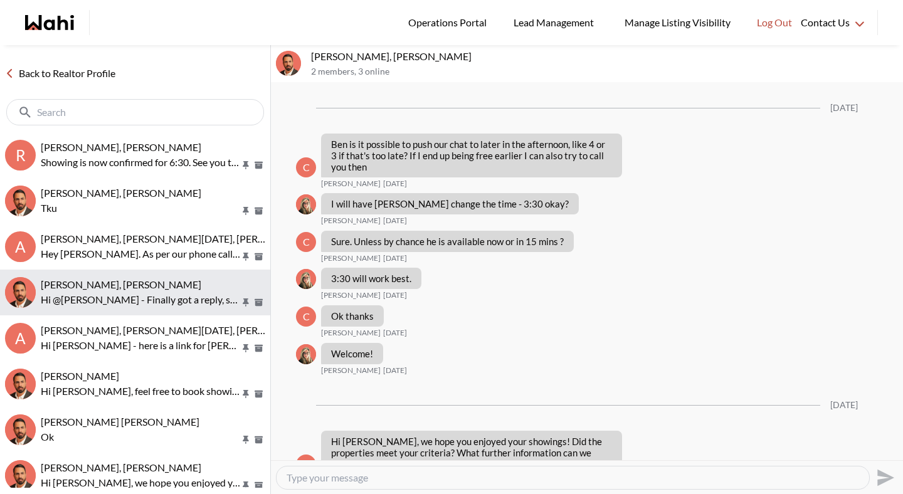
scroll to position [1183, 0]
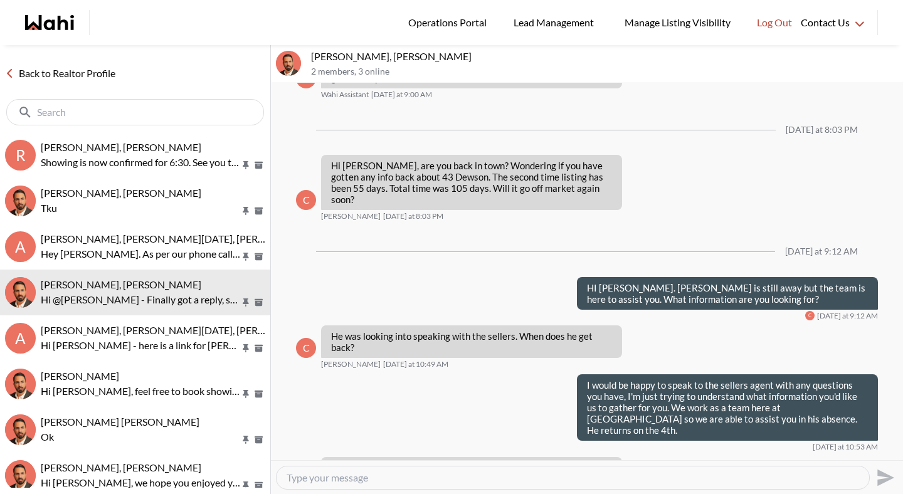
click at [78, 72] on link "Back to Realtor Profile" at bounding box center [60, 73] width 120 height 16
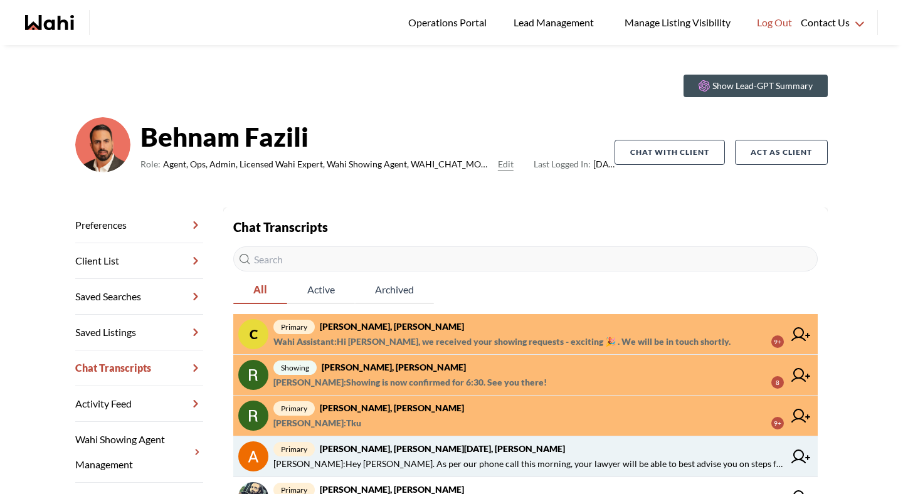
scroll to position [20, 0]
click at [417, 449] on strong "Anwar Abamecha, Esma Dano, Behnam" at bounding box center [442, 449] width 245 height 11
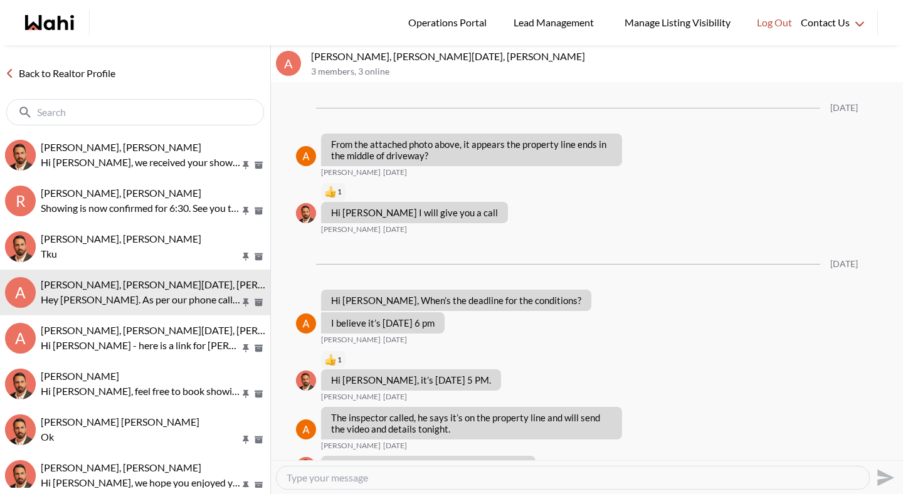
scroll to position [1484, 0]
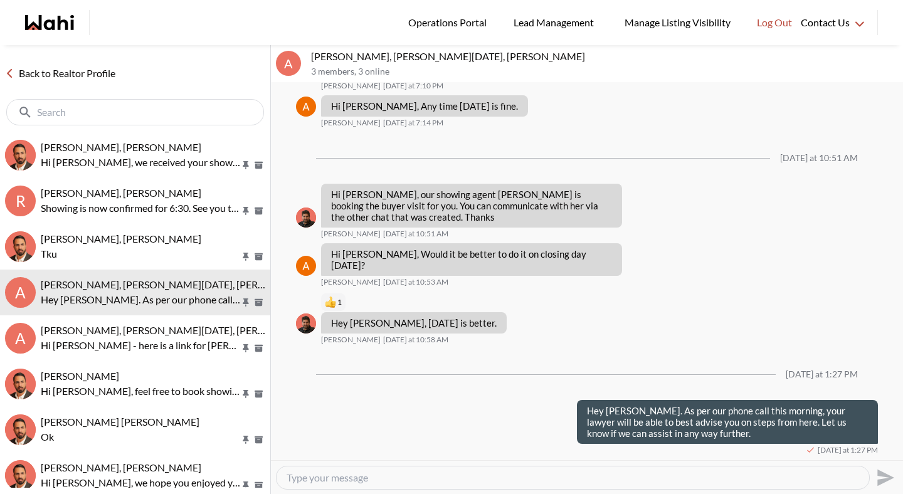
click at [418, 476] on textarea "Type your message" at bounding box center [573, 478] width 573 height 13
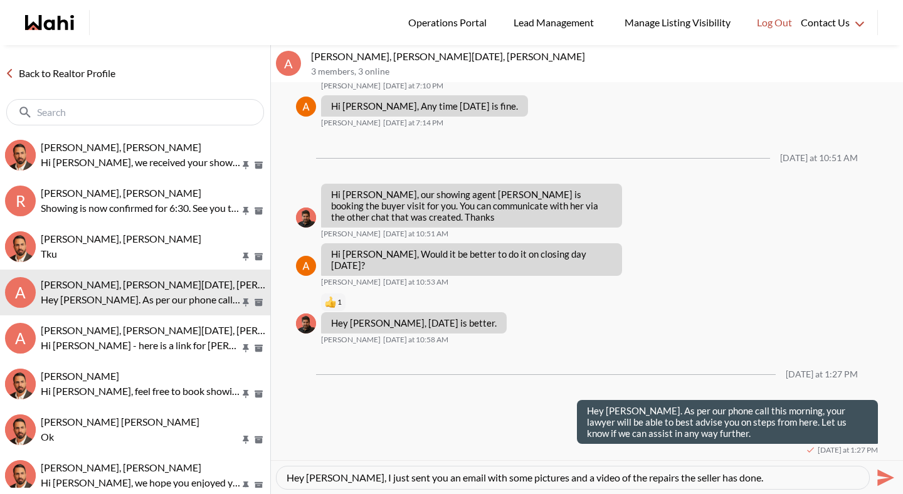
type textarea "Hey [PERSON_NAME], I just sent you an email with some pictures and a video of t…"
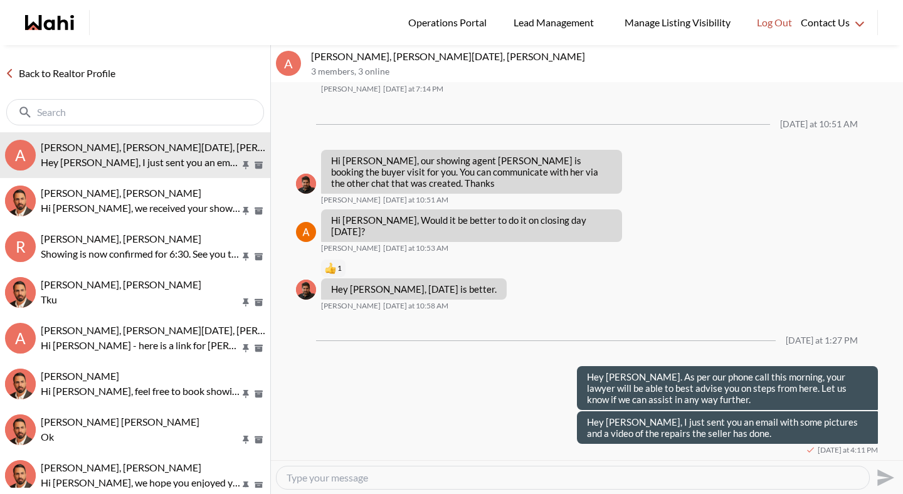
click at [80, 73] on link "Back to Realtor Profile" at bounding box center [60, 73] width 120 height 16
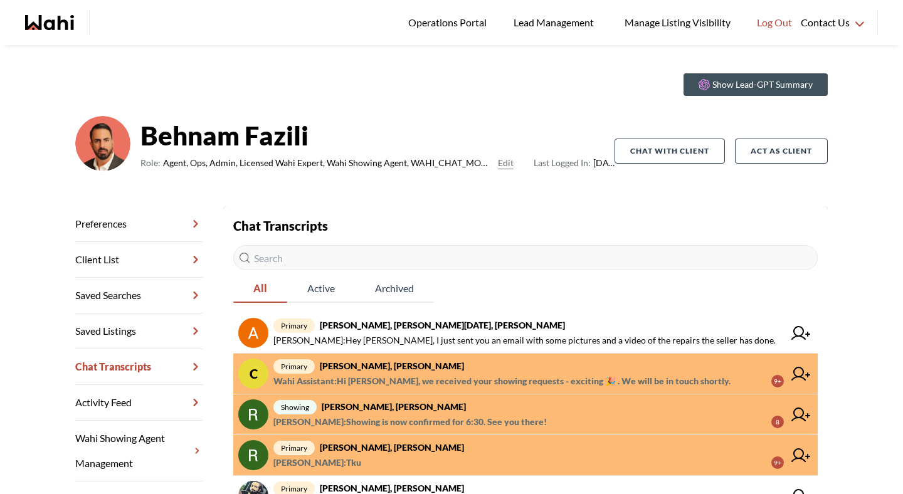
scroll to position [16, 0]
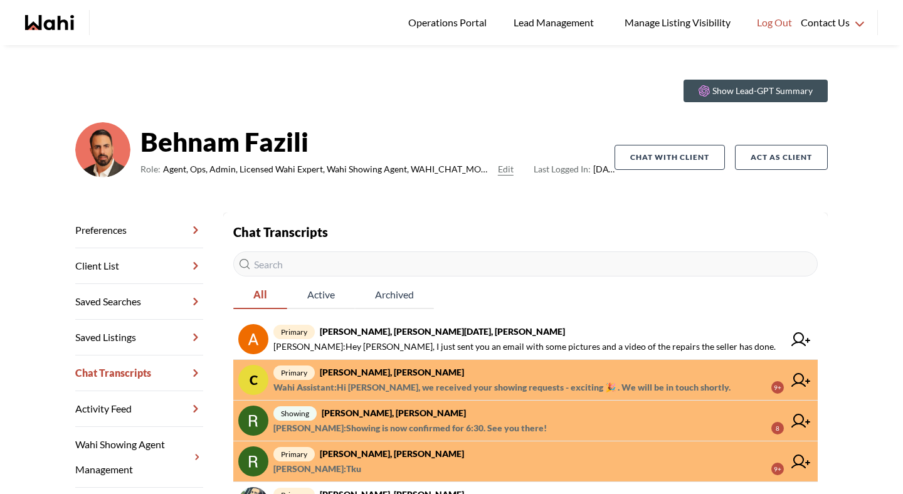
click at [528, 363] on link "C primary Caroline Rouben, Behnam Wahi Assistant : Hi Caroline, we received you…" at bounding box center [525, 380] width 585 height 41
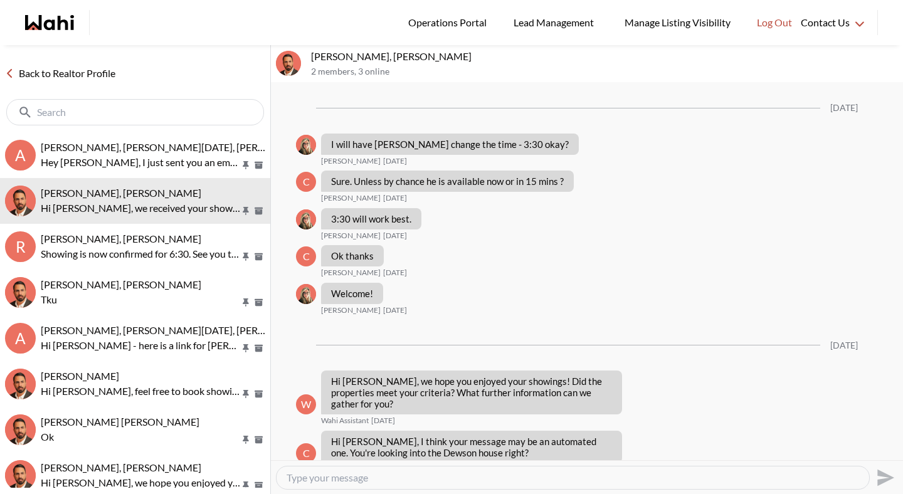
scroll to position [1171, 0]
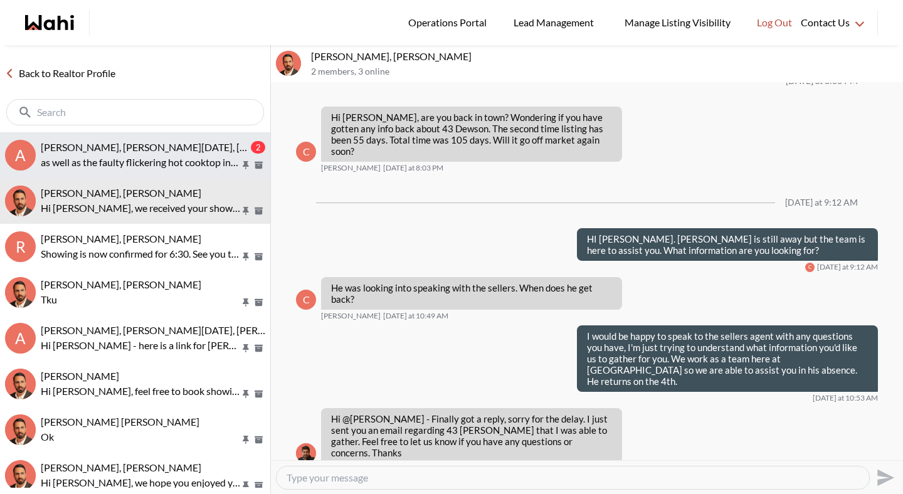
click at [114, 162] on p "as well as the faulty flickering hot cooktop indicator? Thanks" at bounding box center [141, 162] width 200 height 15
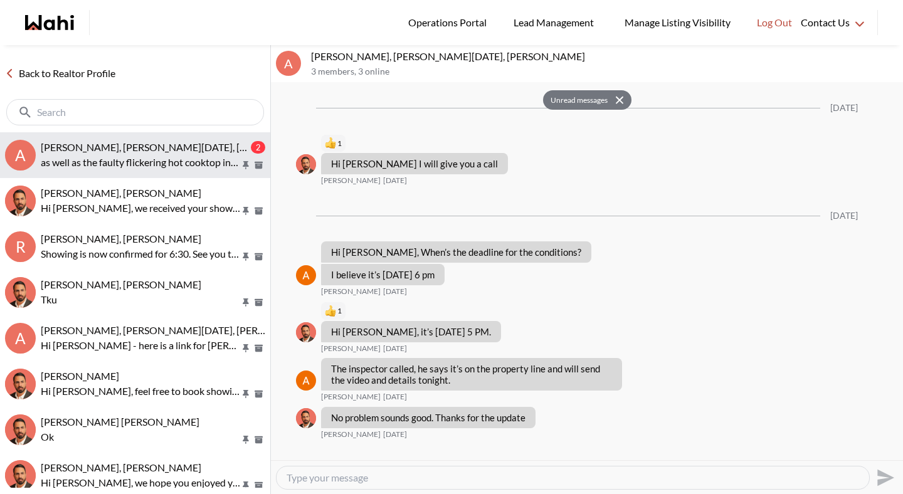
scroll to position [1614, 0]
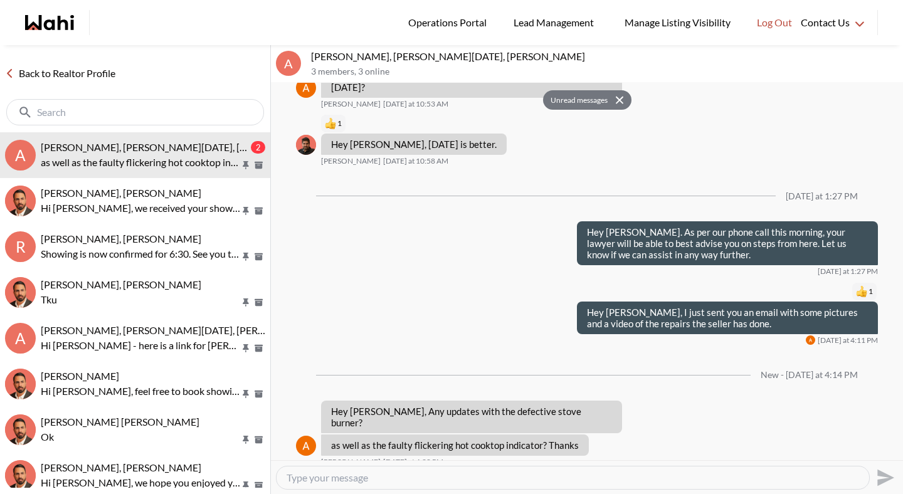
click at [511, 479] on textarea "Type your message" at bounding box center [573, 478] width 573 height 13
type textarea "yes she's sending me that now"
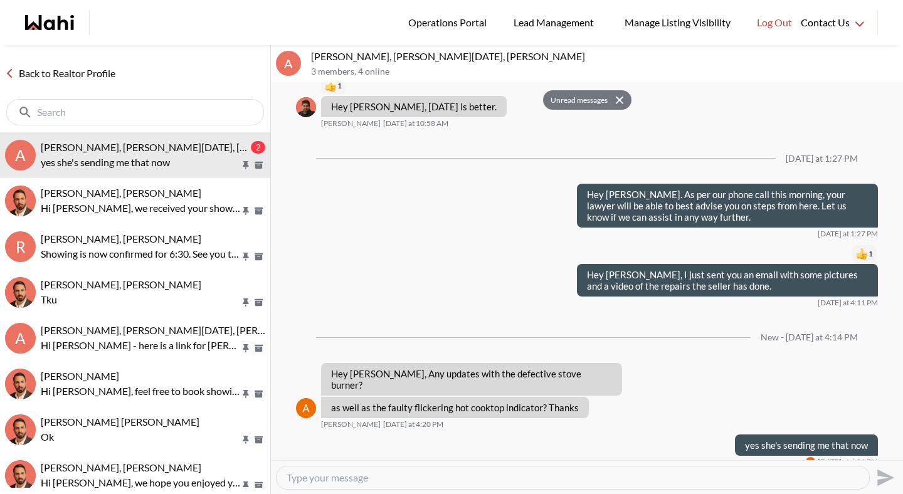
click at [286, 478] on div at bounding box center [573, 478] width 593 height 23
click at [73, 75] on link "Back to Realtor Profile" at bounding box center [60, 73] width 120 height 16
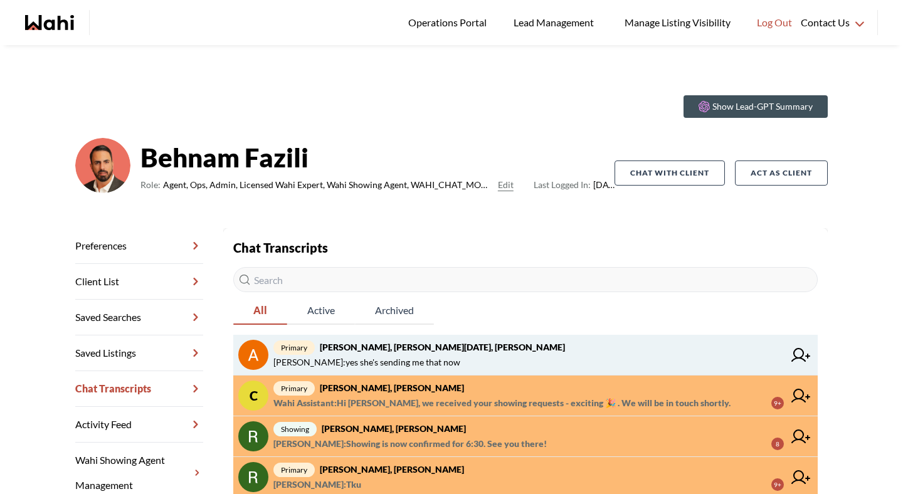
click at [388, 363] on span "Michelle Ryckman : yes she's sending me that now" at bounding box center [367, 362] width 187 height 15
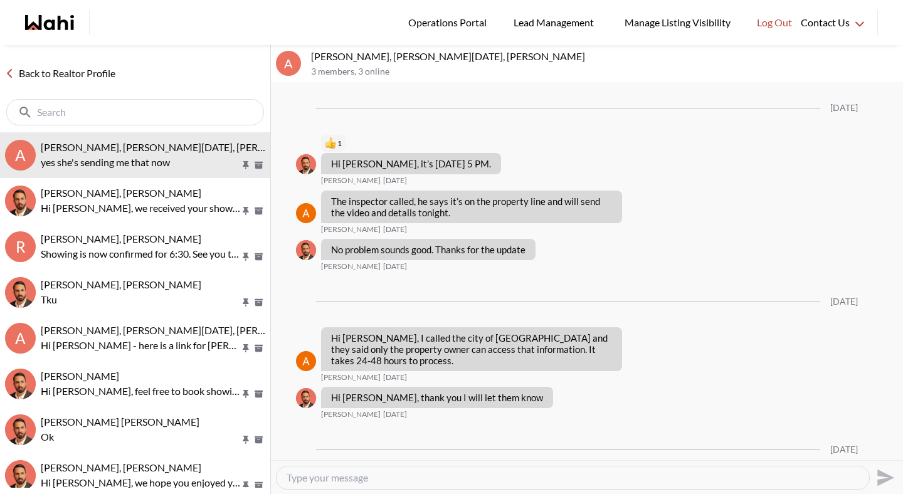
scroll to position [1433, 0]
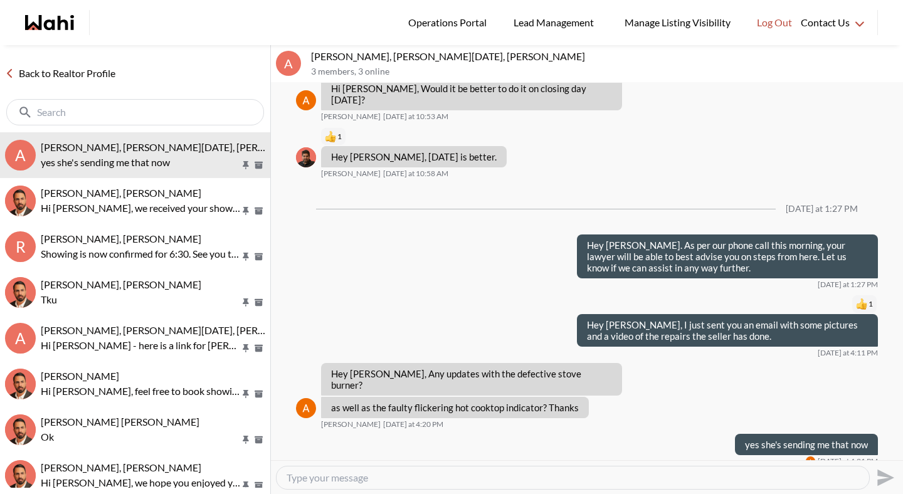
click at [299, 477] on textarea "Type your message" at bounding box center [573, 478] width 573 height 13
type textarea "p"
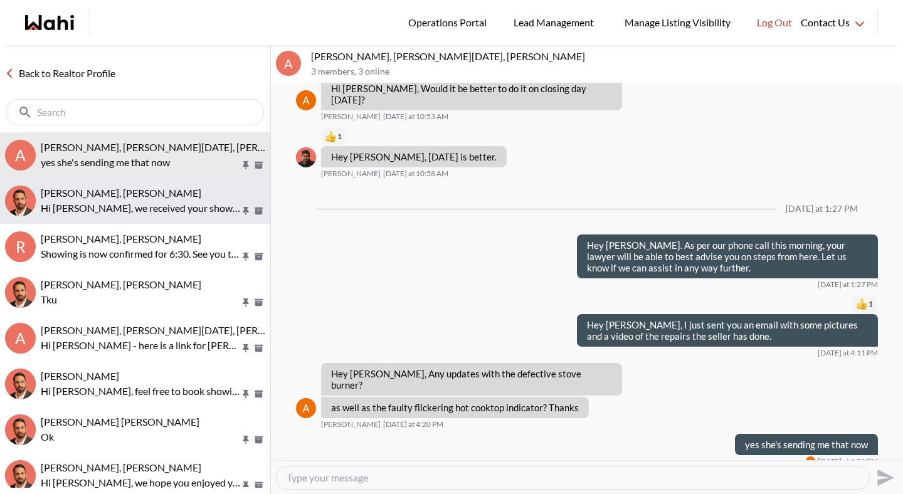
click at [141, 196] on span "Caroline Rouben, Behnam" at bounding box center [121, 193] width 161 height 12
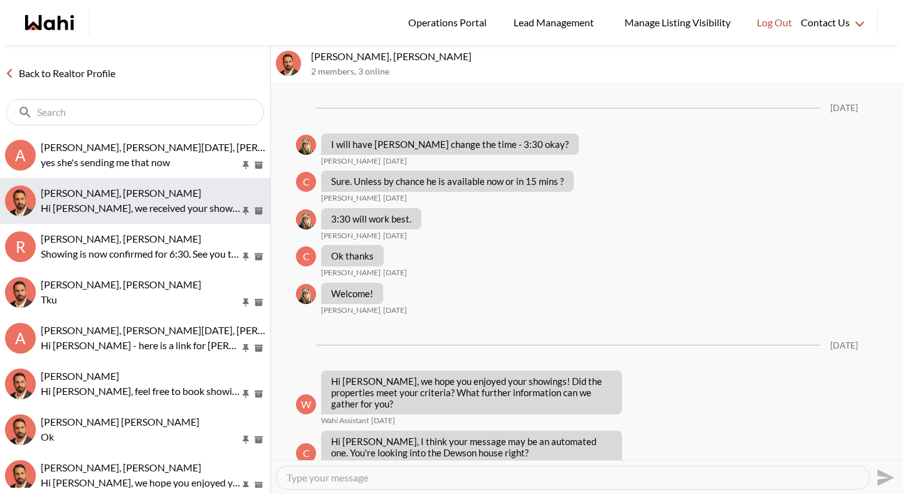
scroll to position [1171, 0]
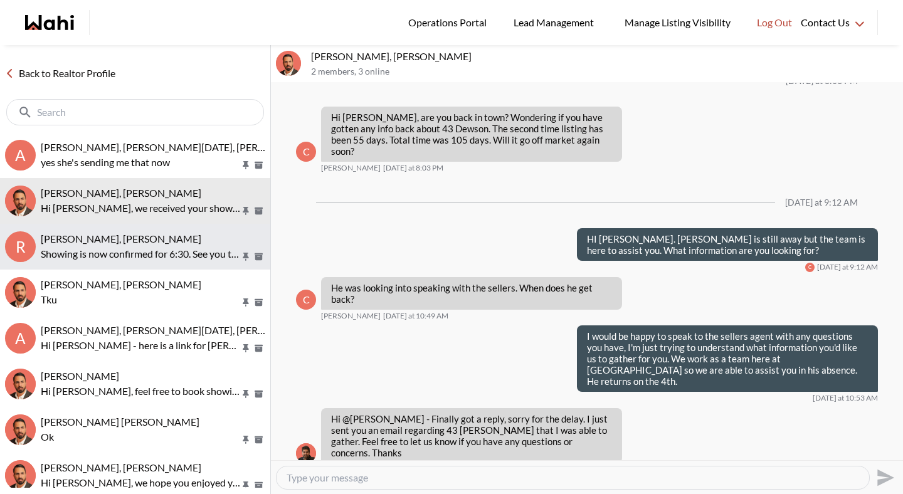
click at [135, 233] on span "Rita Kukendran, Khalid, Behnam" at bounding box center [121, 239] width 161 height 12
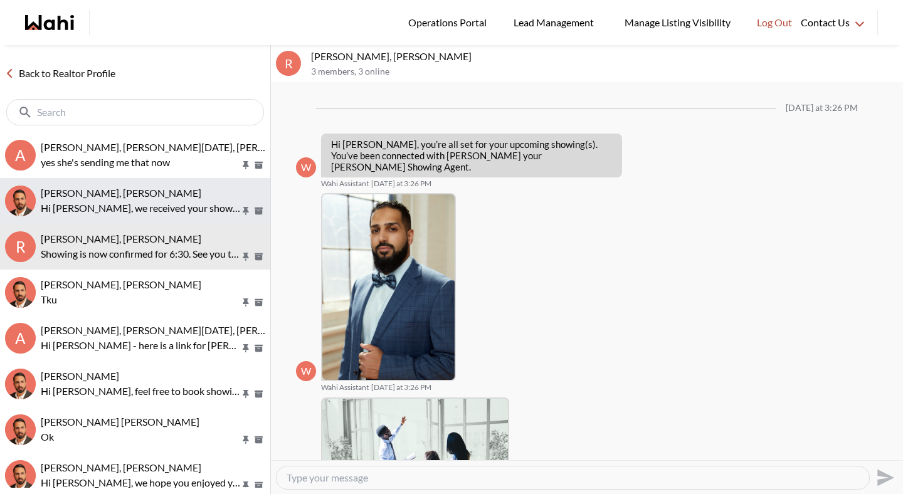
scroll to position [408, 0]
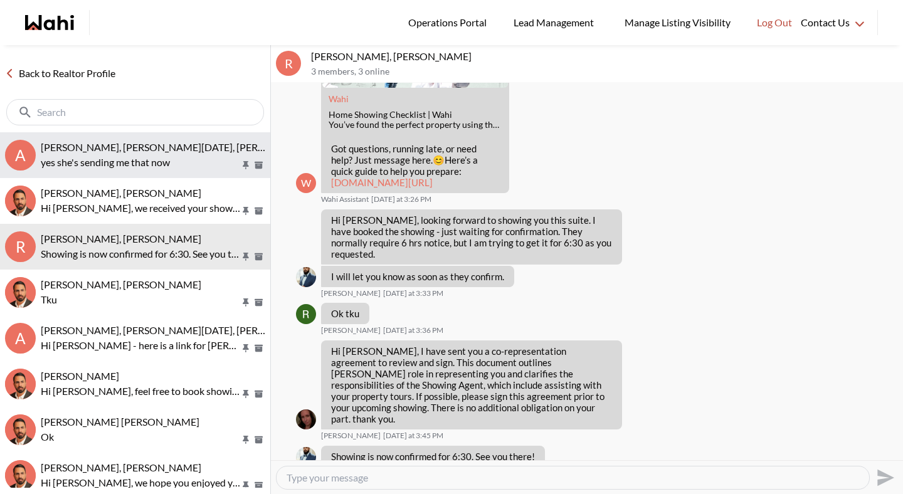
click at [142, 157] on p "yes she's sending me that now" at bounding box center [141, 162] width 200 height 15
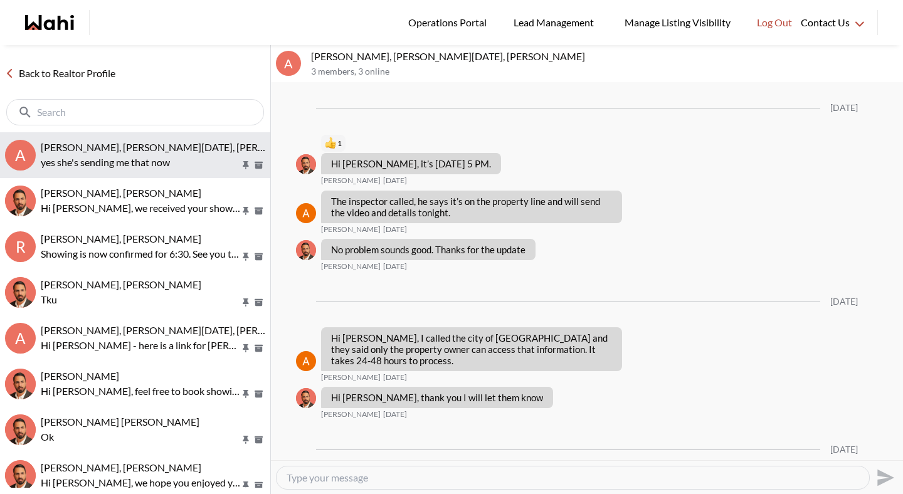
scroll to position [1433, 0]
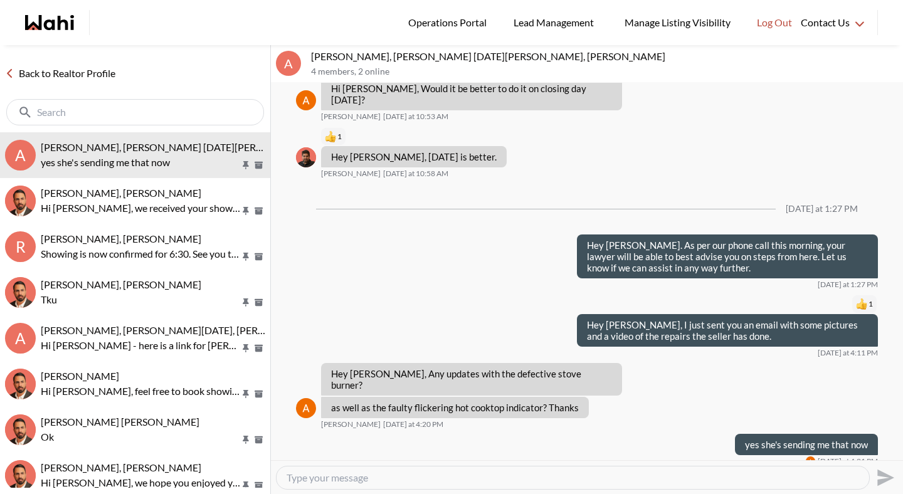
click at [105, 70] on link "Back to Realtor Profile" at bounding box center [60, 73] width 120 height 16
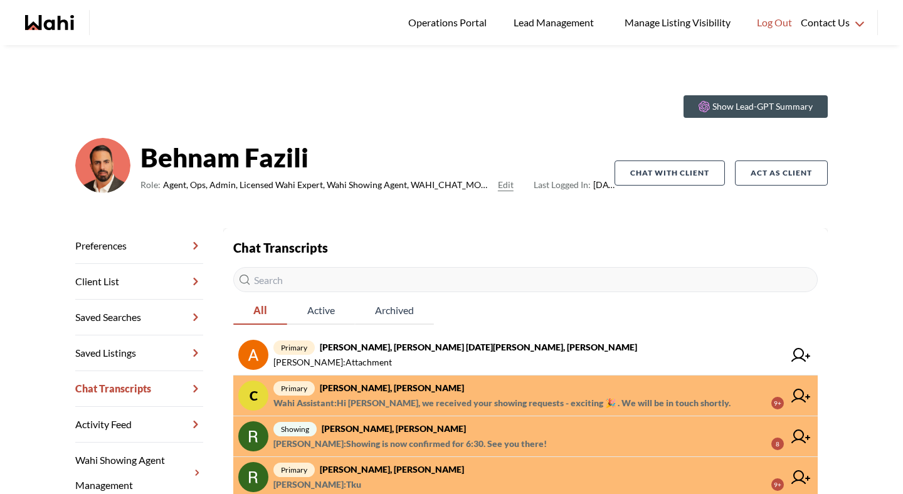
click at [511, 397] on span "Wahi Assistant : Hi Caroline, we received your showing requests - exciting 🎉 . …" at bounding box center [502, 403] width 457 height 15
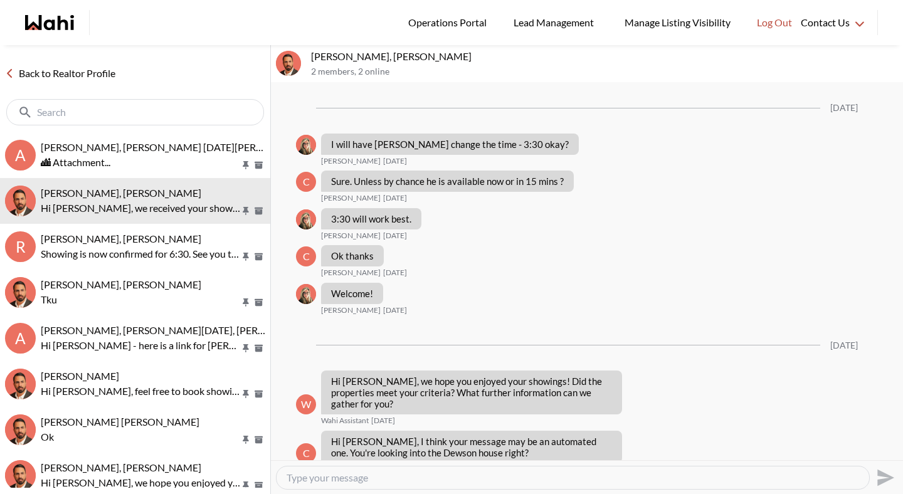
scroll to position [1171, 0]
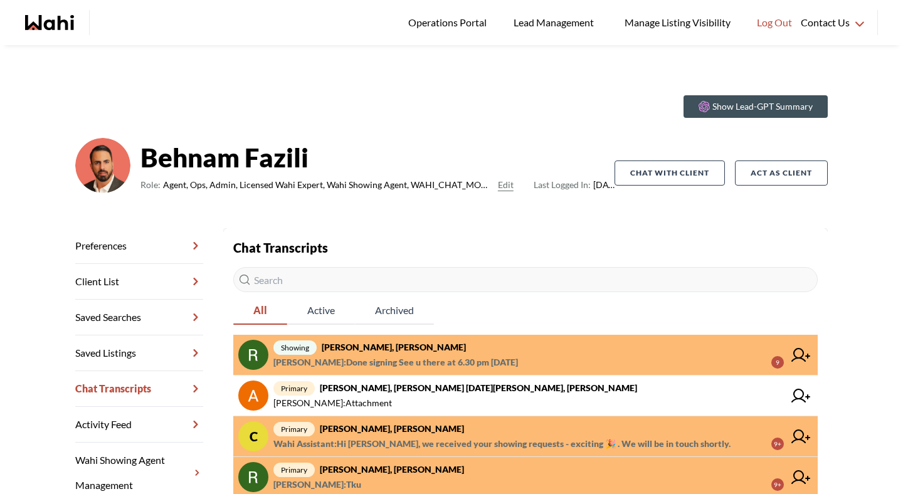
click at [461, 366] on span "Rita Kukendran : Done signing See u there at 6.30 pm today" at bounding box center [396, 362] width 245 height 15
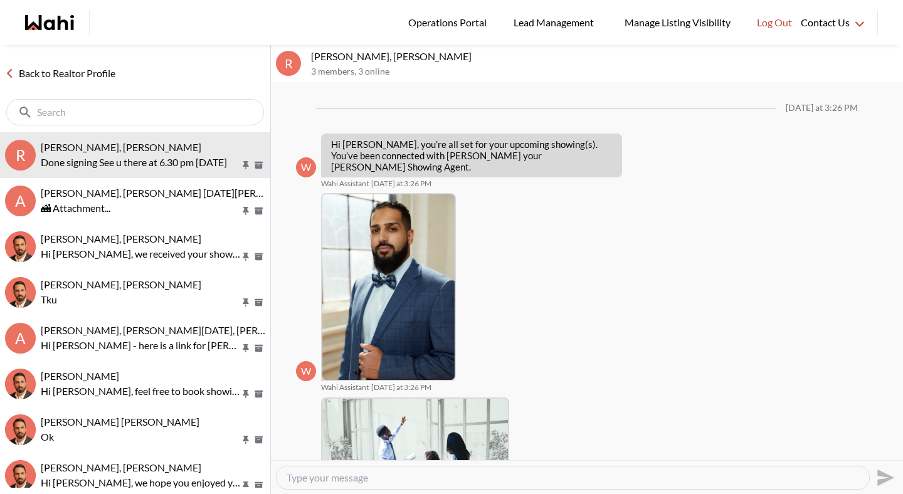
scroll to position [457, 0]
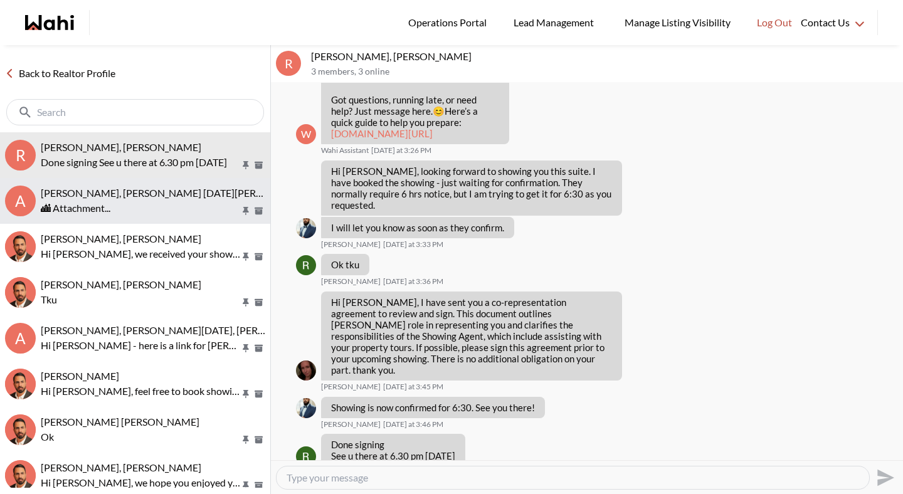
click at [144, 207] on div "🏙 Attachment..." at bounding box center [153, 208] width 225 height 15
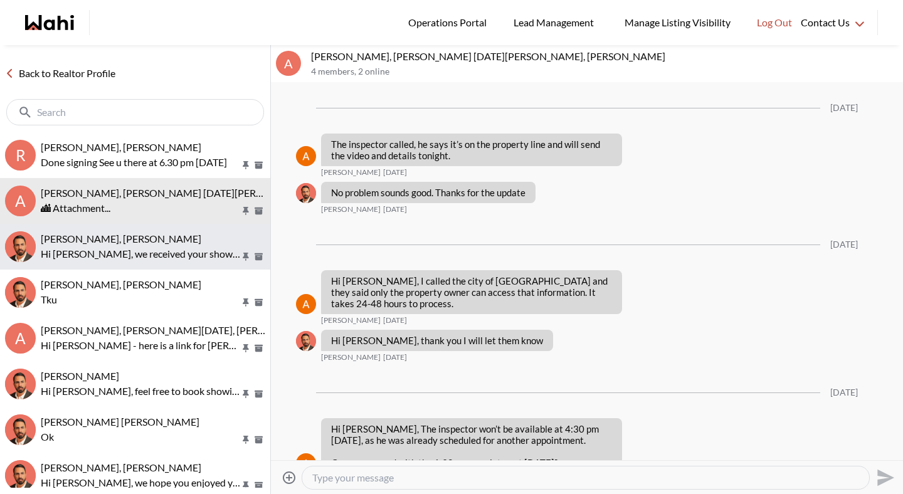
scroll to position [1600, 0]
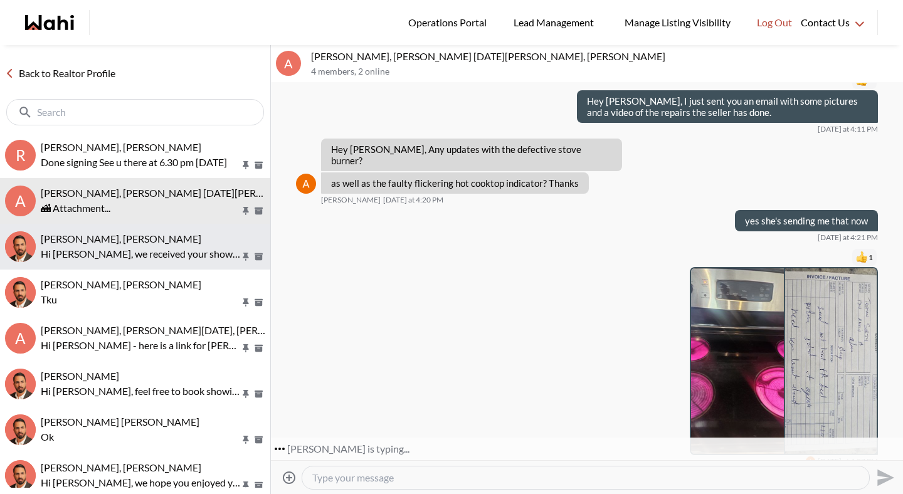
click at [145, 252] on p "Hi Caroline, we received your showing requests - exciting 🎉 . We will be in tou…" at bounding box center [141, 254] width 200 height 15
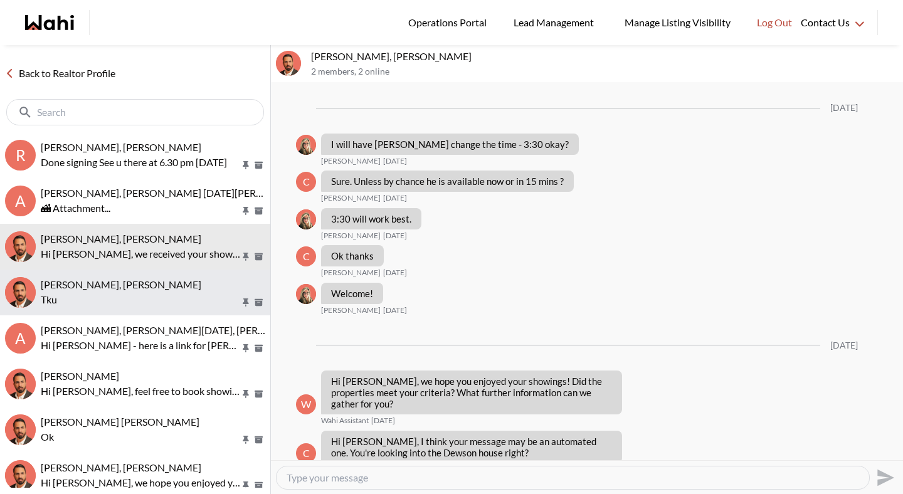
scroll to position [1171, 0]
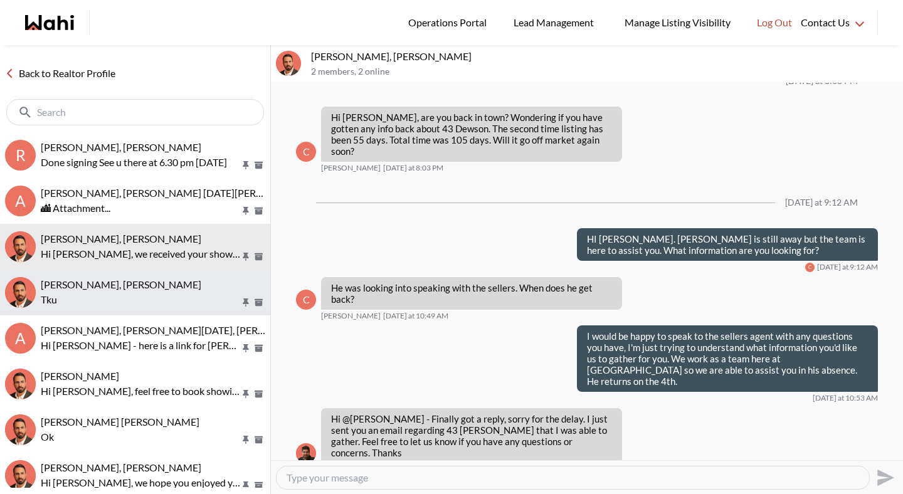
click at [143, 301] on p "Tku" at bounding box center [141, 299] width 200 height 15
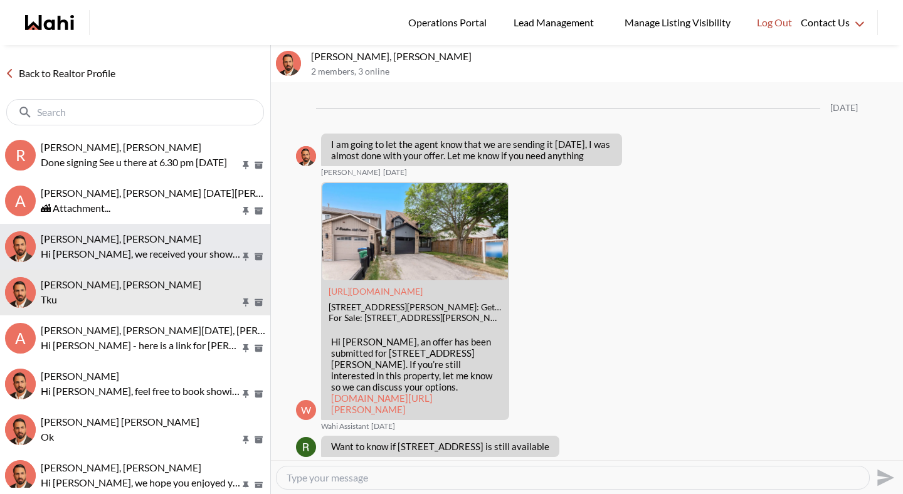
scroll to position [2185, 0]
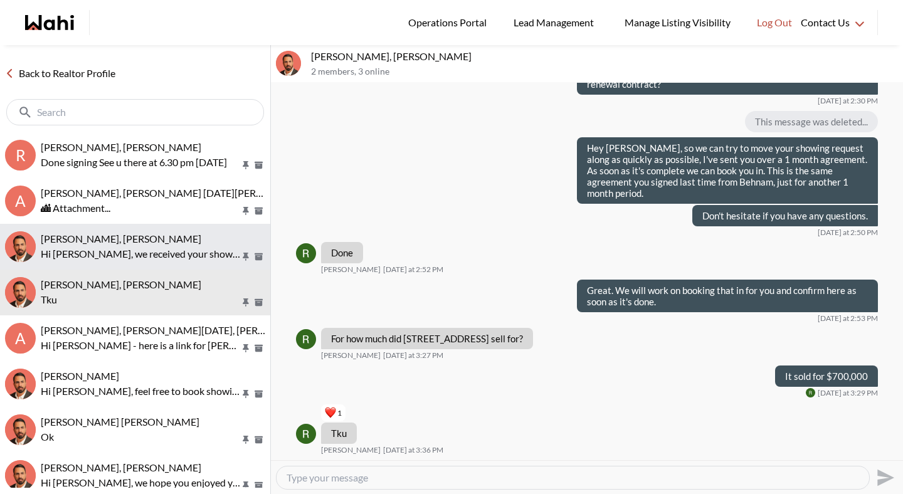
click at [143, 262] on button "Caroline Rouben, Behnam Hi Caroline, we received your showing requests - exciti…" at bounding box center [135, 247] width 270 height 46
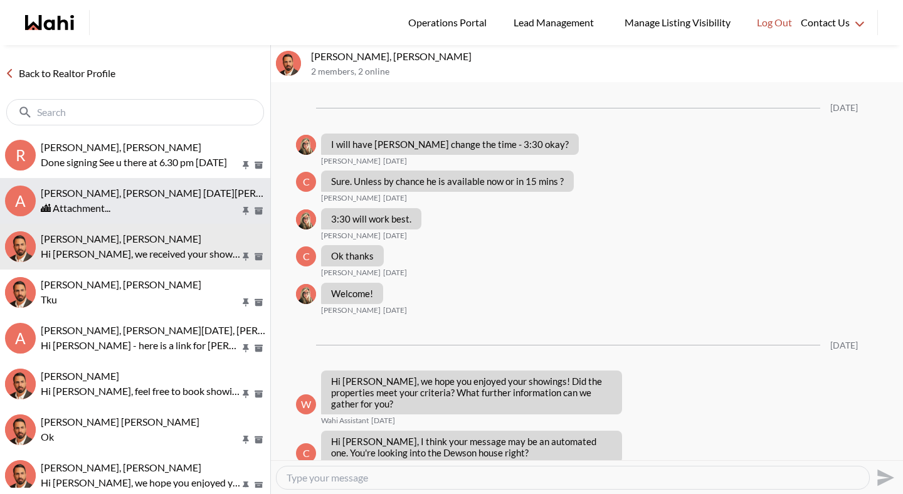
scroll to position [1171, 0]
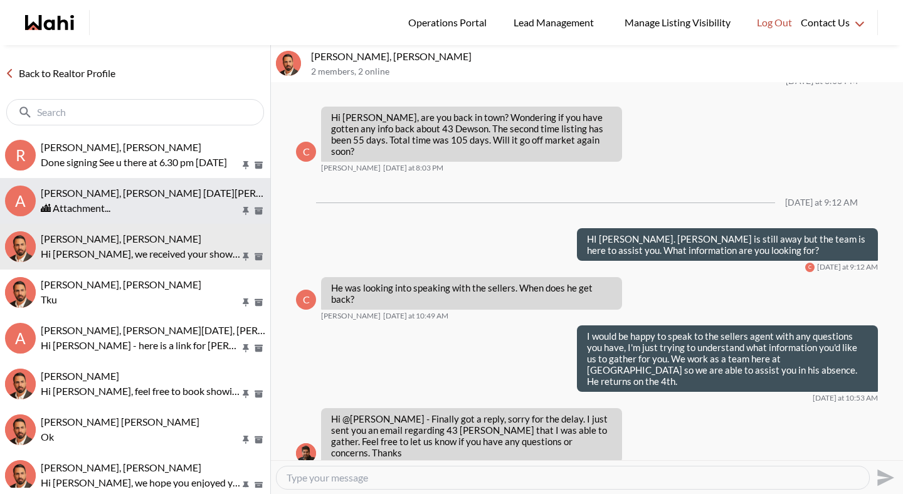
click at [143, 220] on button "A Anwar Abamecha, Esma Dano, Michelle, Behnam 🏙 Attachment..." at bounding box center [135, 201] width 270 height 46
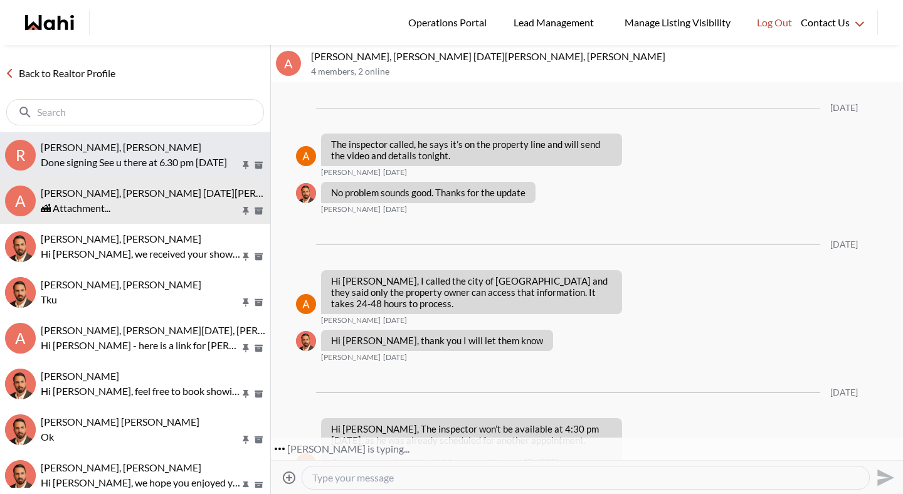
scroll to position [1600, 0]
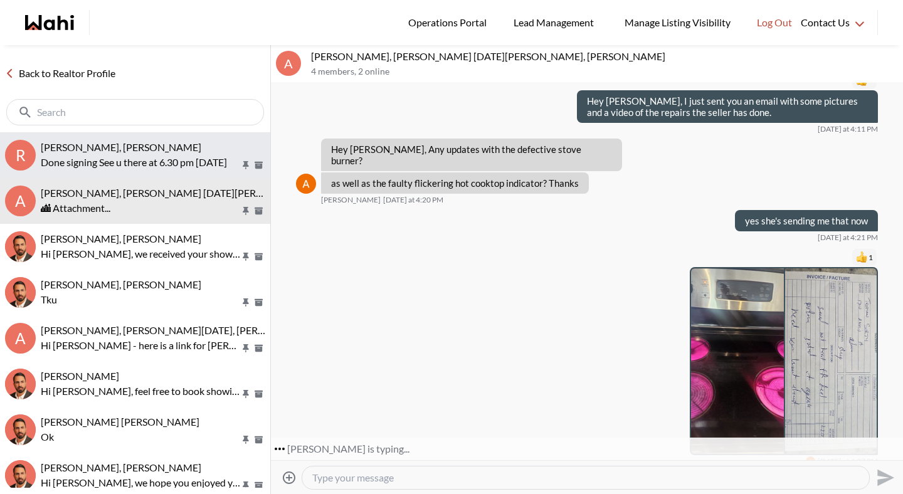
click at [150, 172] on button "R Rita Kukendran, Khalid, Behnam Done signing See u there at 6.30 pm today" at bounding box center [135, 155] width 270 height 46
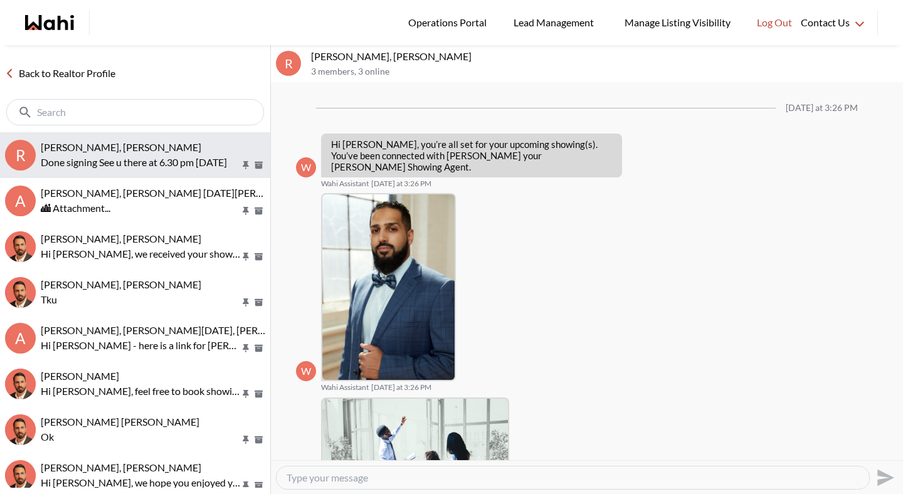
scroll to position [457, 0]
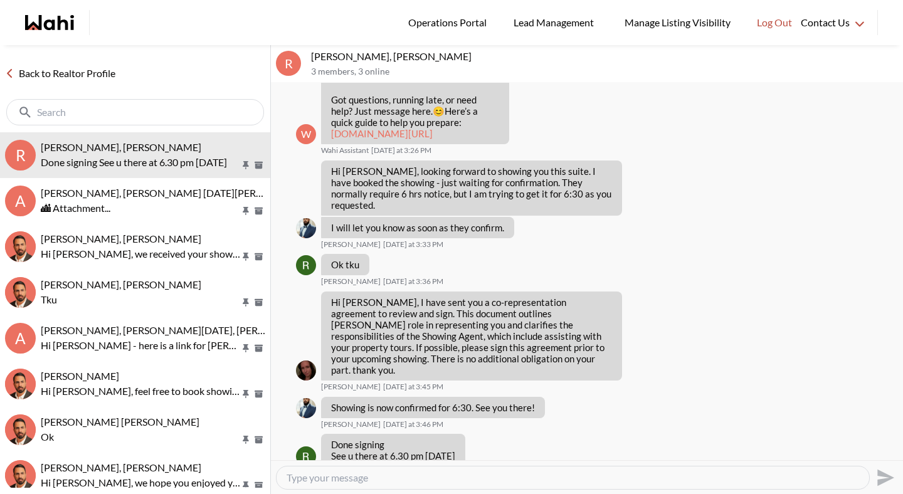
click at [114, 72] on link "Back to Realtor Profile" at bounding box center [60, 73] width 120 height 16
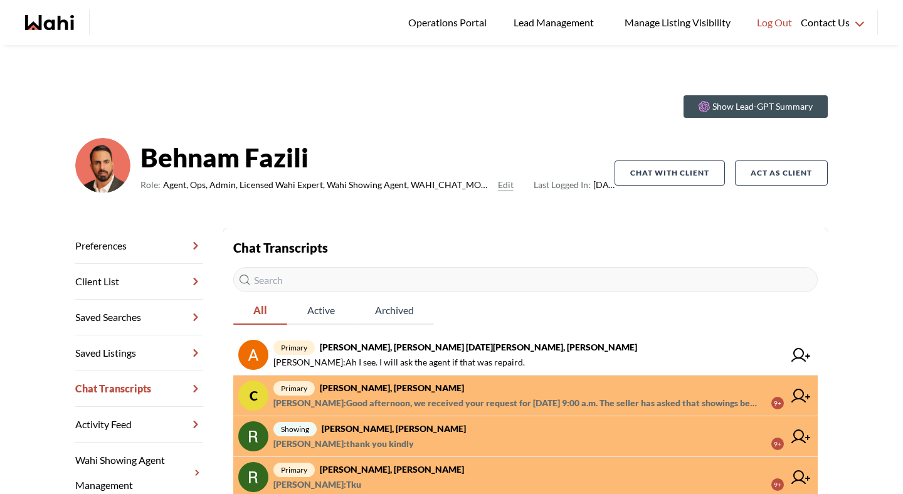
click at [511, 407] on span "Alicia Malette : Good afternoon, we received your request for September 5th at …" at bounding box center [518, 403] width 488 height 15
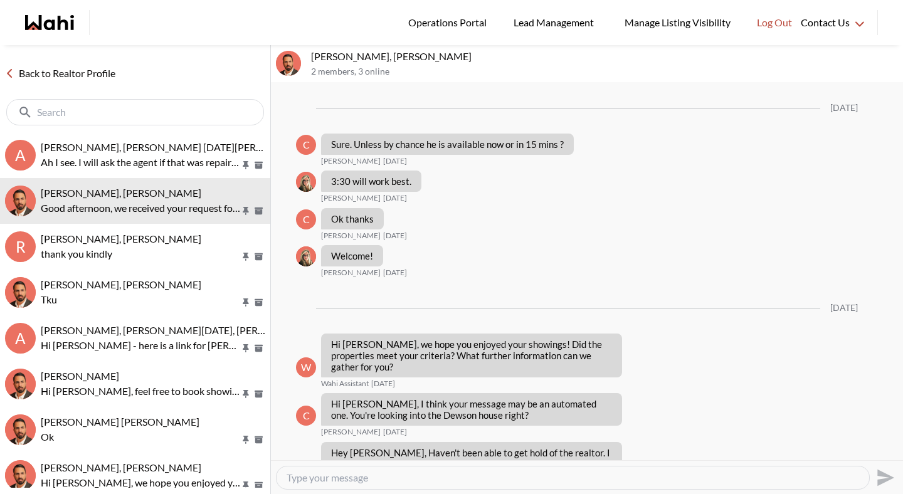
scroll to position [1194, 0]
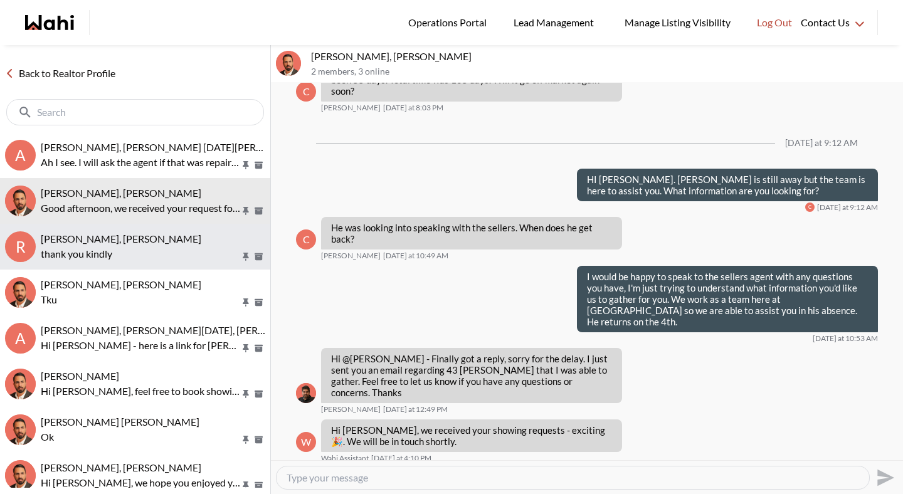
click at [93, 250] on p "thank you kindly" at bounding box center [141, 254] width 200 height 15
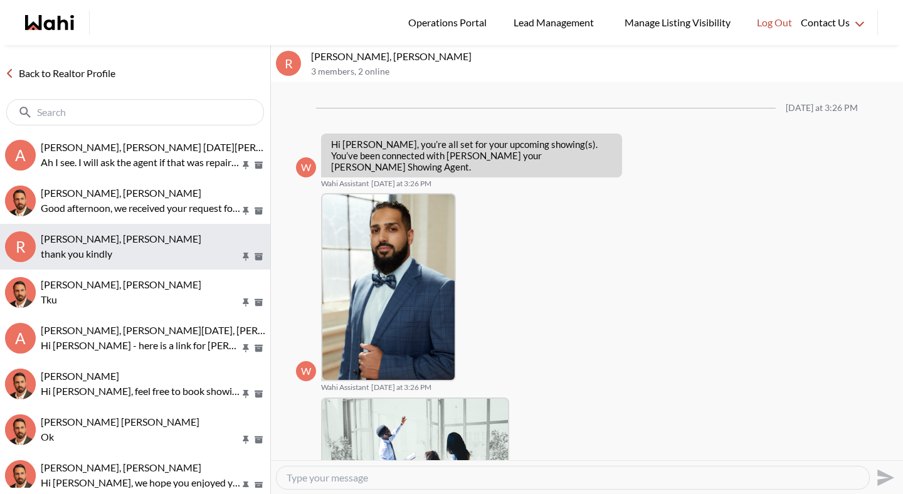
scroll to position [494, 0]
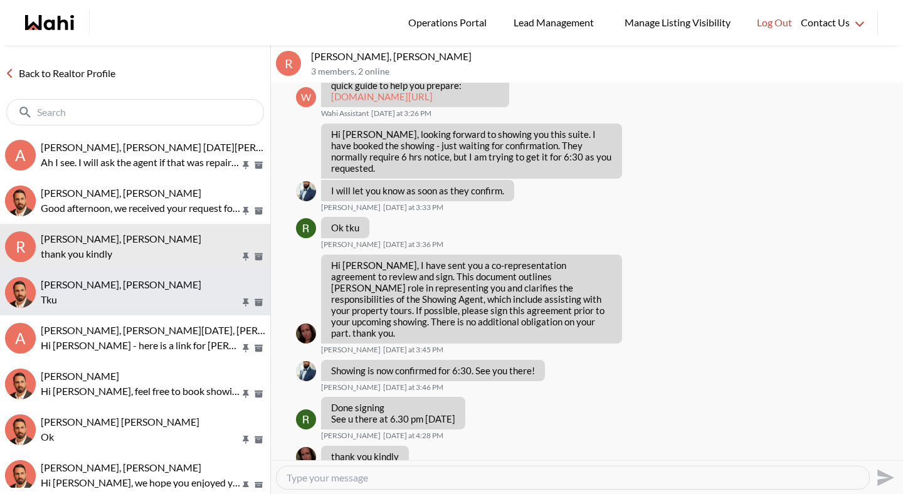
click at [110, 290] on div "Rita Kukendran, Behnam" at bounding box center [153, 285] width 225 height 13
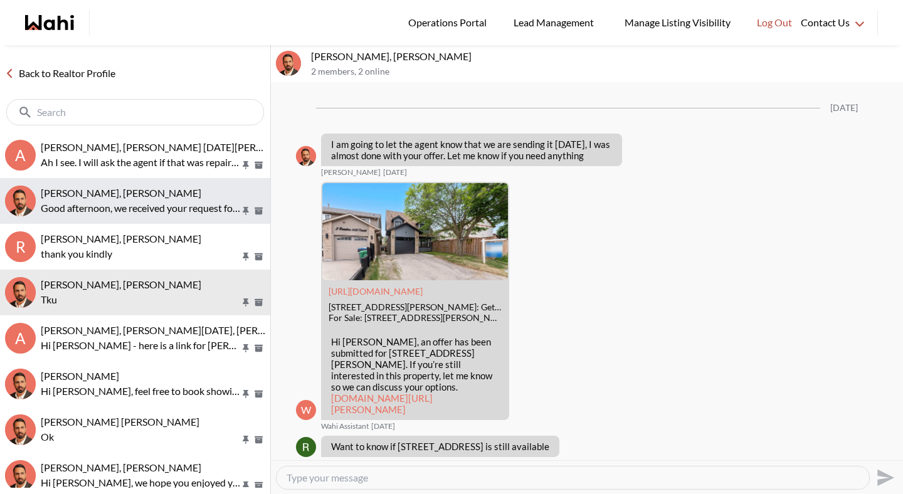
scroll to position [2185, 0]
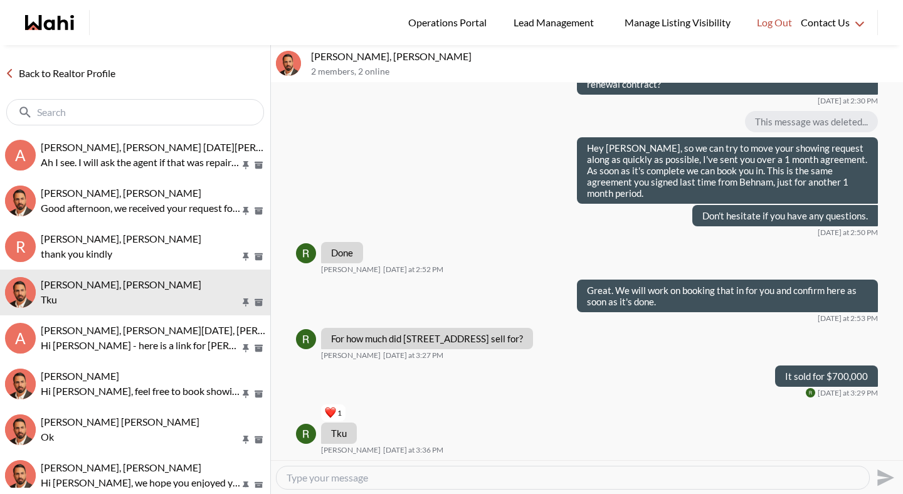
click at [68, 71] on link "Back to Realtor Profile" at bounding box center [60, 73] width 120 height 16
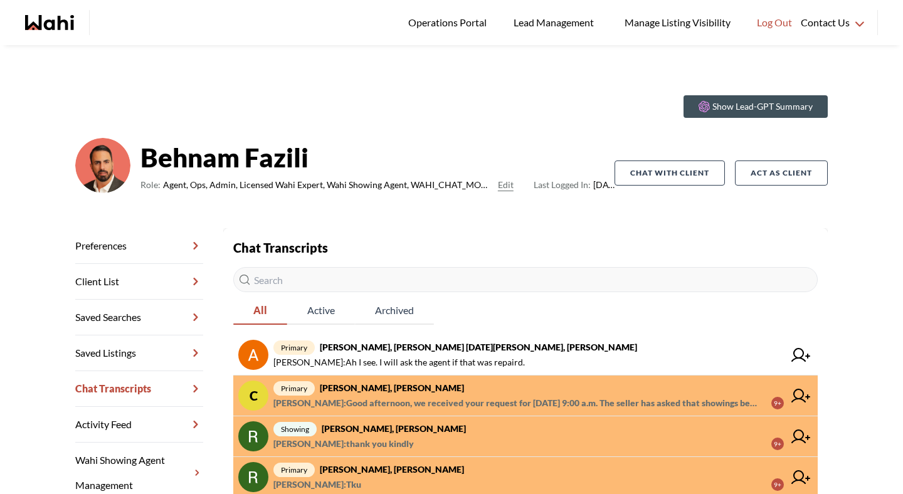
click at [452, 402] on span "Alicia Malette : Good afternoon, we received your request for September 5th at …" at bounding box center [518, 403] width 488 height 15
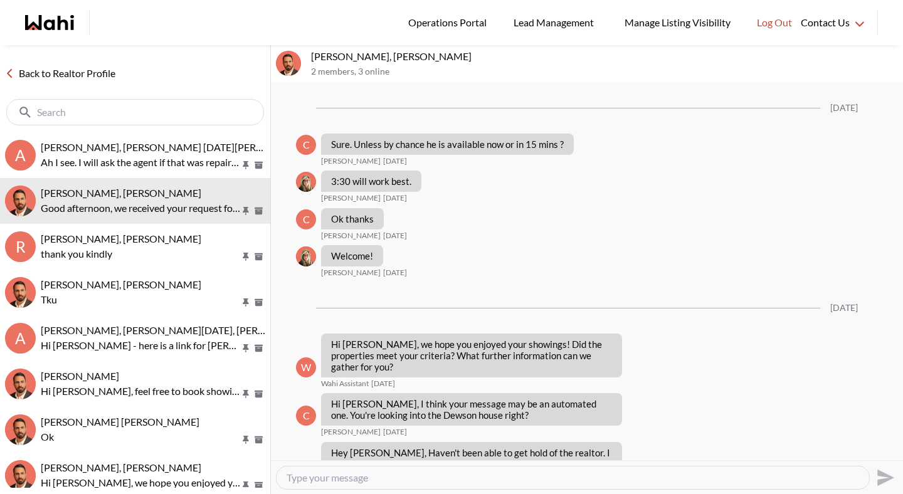
scroll to position [1194, 0]
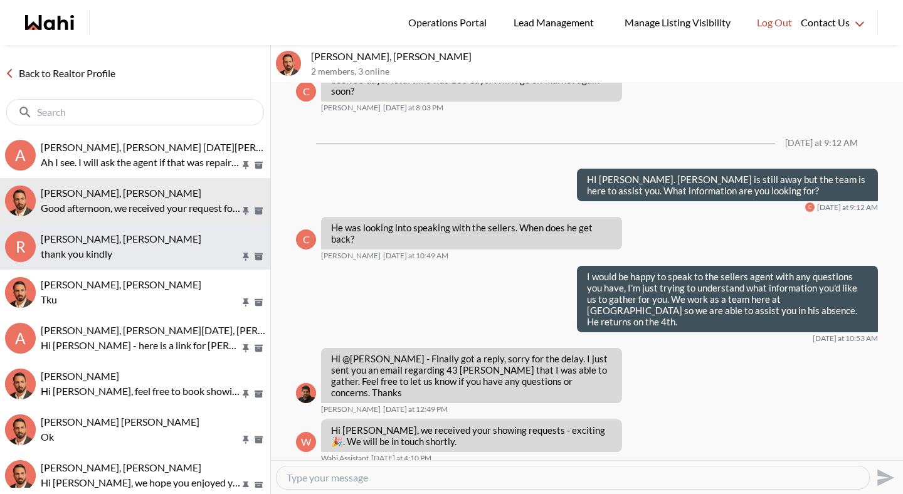
click at [139, 242] on span "Rita Kukendran, Khalid, Behnam" at bounding box center [121, 239] width 161 height 12
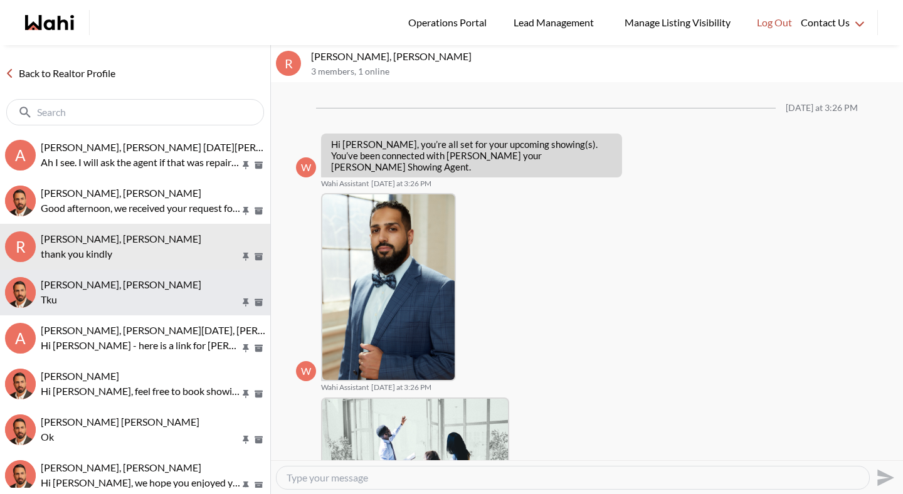
scroll to position [494, 0]
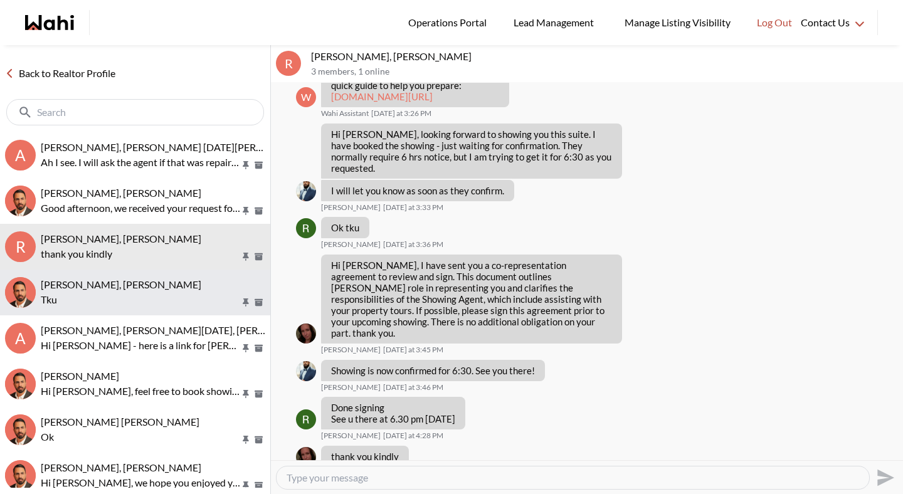
click at [134, 307] on p "Tku" at bounding box center [141, 299] width 200 height 15
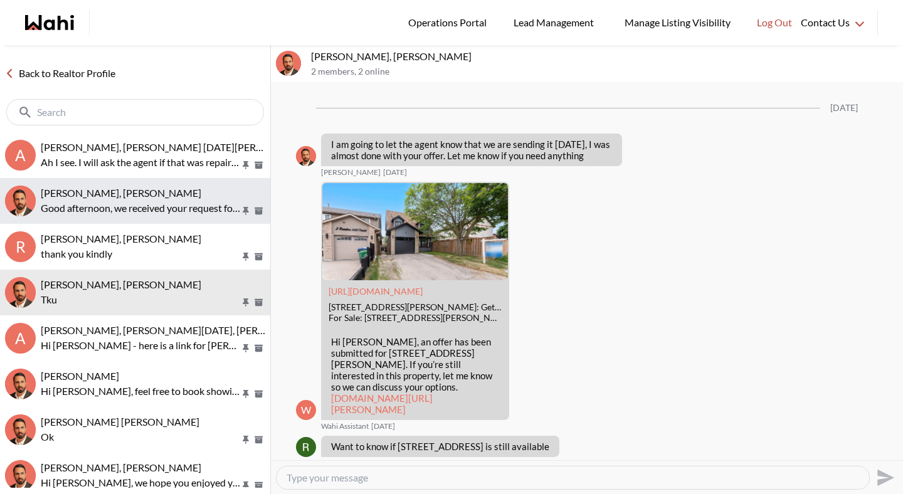
scroll to position [2185, 0]
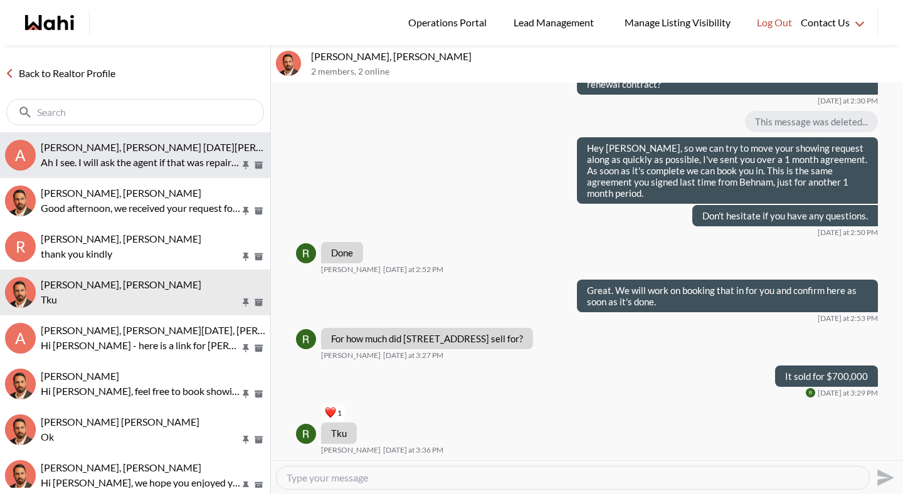
click at [137, 149] on span "[PERSON_NAME], [PERSON_NAME] [DATE][PERSON_NAME], [PERSON_NAME]" at bounding box center [218, 147] width 354 height 12
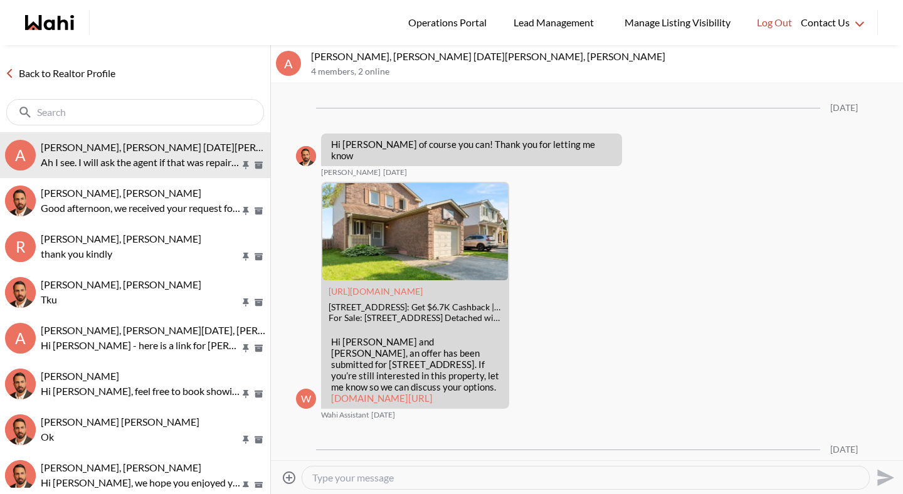
scroll to position [1487, 0]
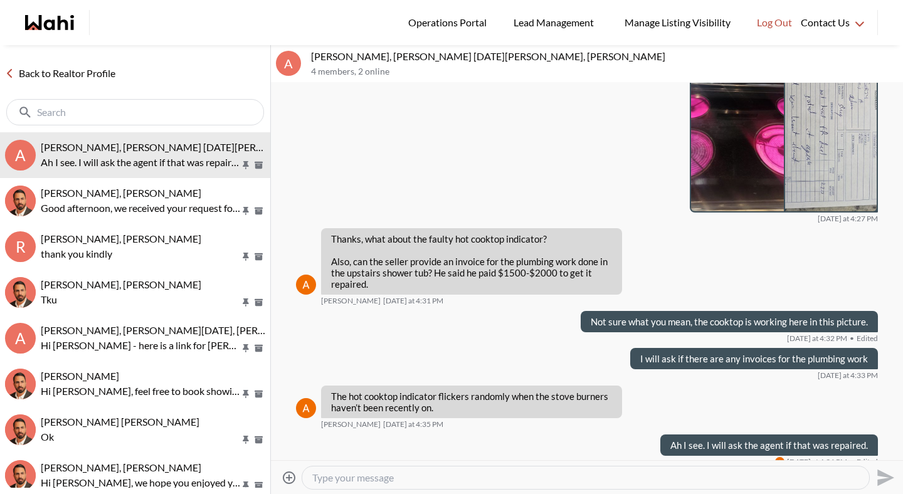
click at [78, 63] on div "Back to Realtor Profile" at bounding box center [135, 88] width 270 height 87
click at [78, 77] on link "Back to Realtor Profile" at bounding box center [60, 73] width 120 height 16
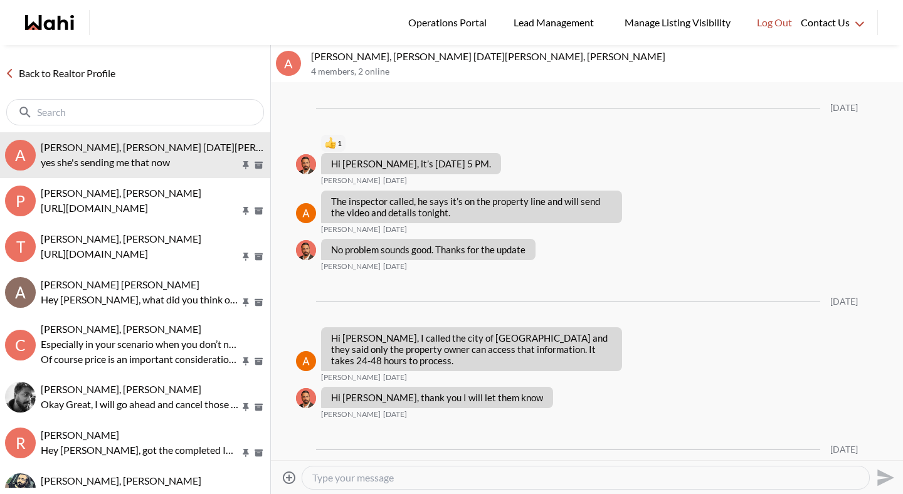
scroll to position [1433, 0]
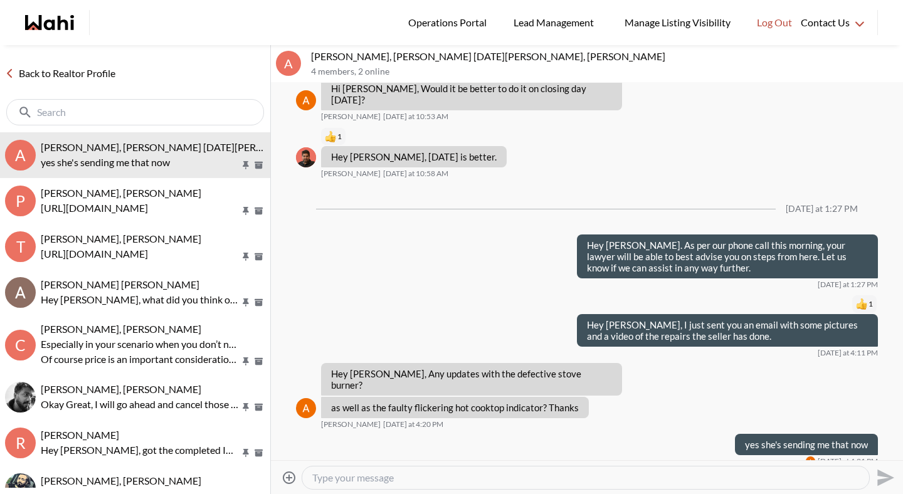
click at [287, 478] on icon "Attach files" at bounding box center [289, 478] width 15 height 15
click at [0, 0] on input "Attach files" at bounding box center [0, 0] width 0 height 0
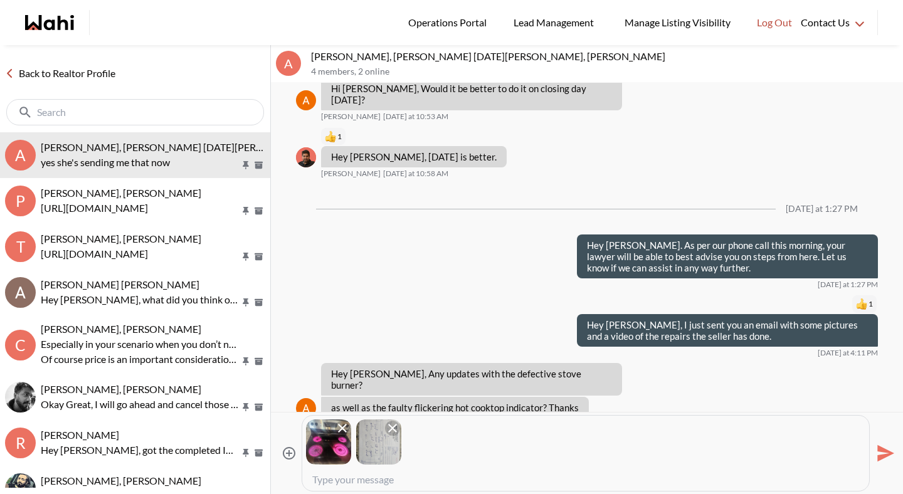
click at [887, 458] on icon "Send" at bounding box center [885, 454] width 20 height 20
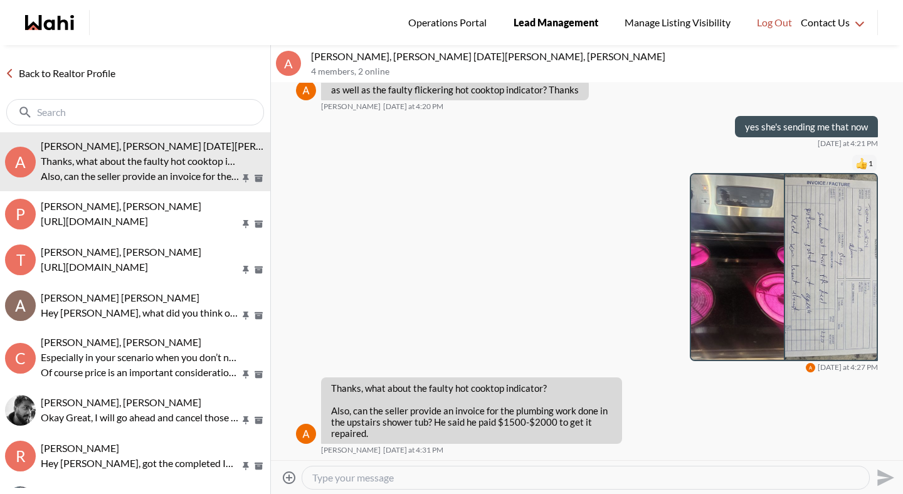
scroll to position [1739, 0]
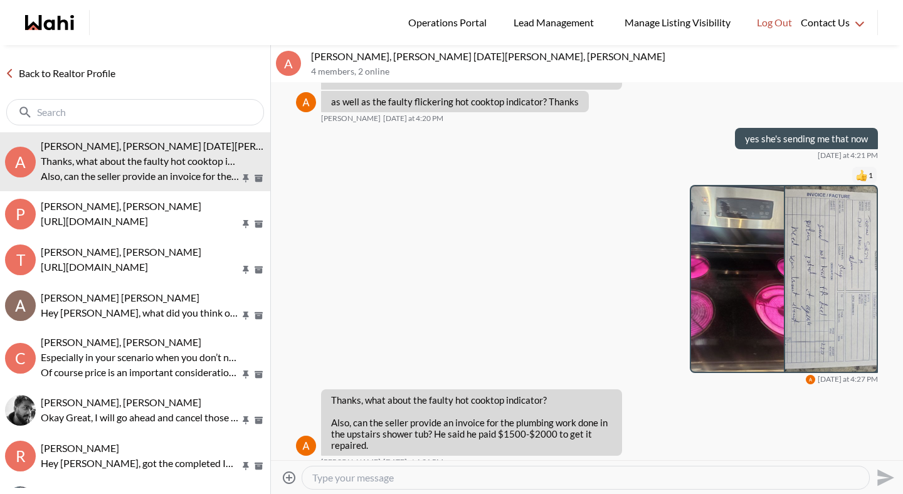
click at [430, 479] on textarea "Type your message" at bounding box center [585, 478] width 547 height 13
type textarea "Not sure what you mean, the cooktop is working now."
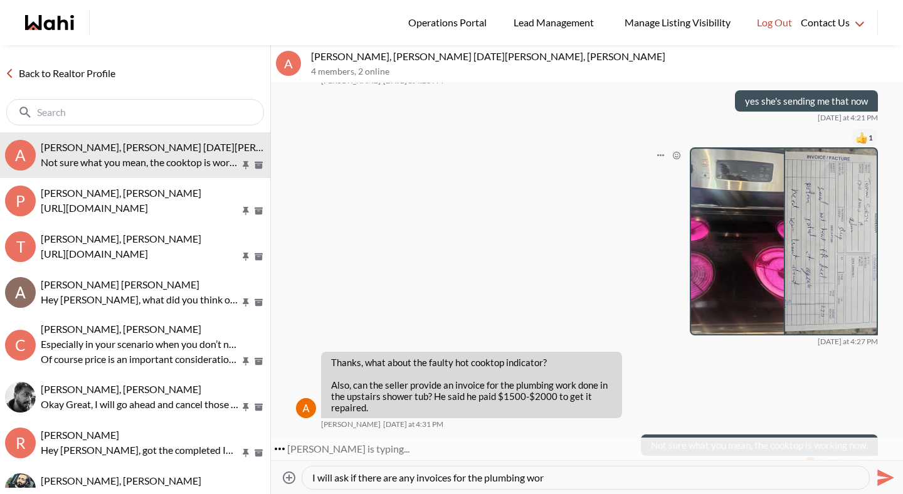
type textarea "I will ask if there are any invoices for the plumbing work"
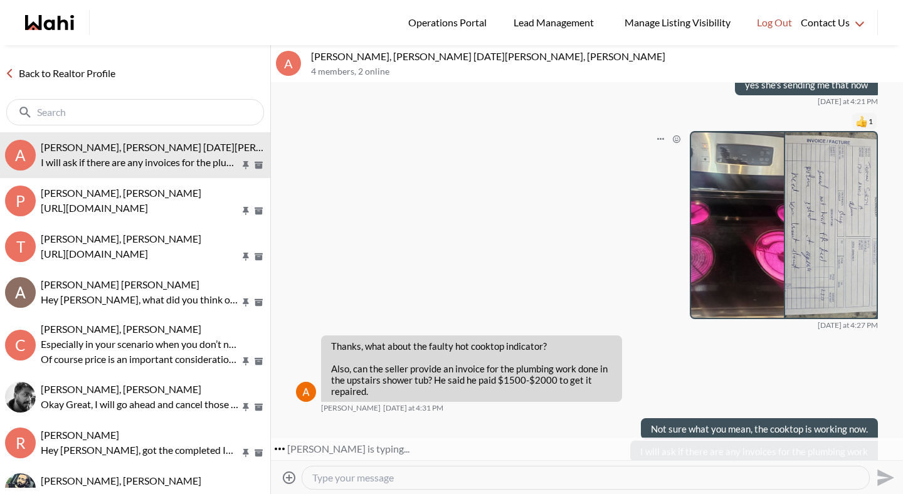
scroll to position [1791, 0]
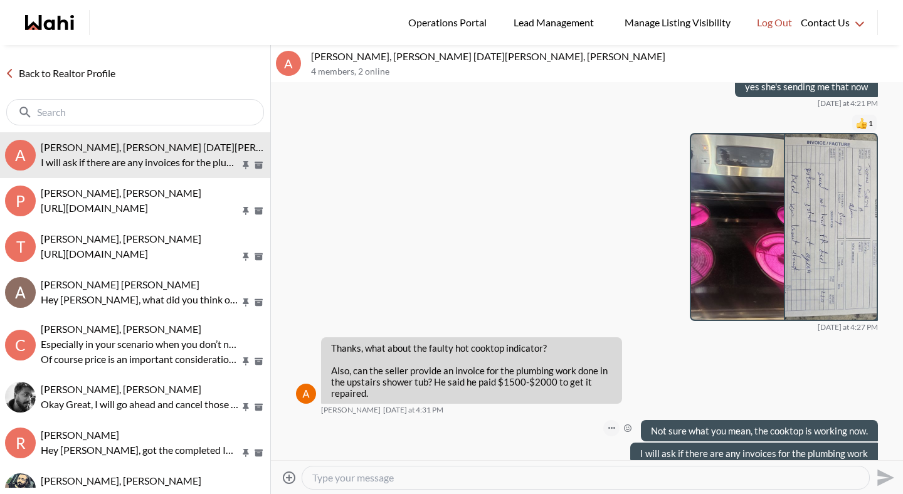
click at [605, 420] on button "Open Message Actions Menu" at bounding box center [612, 428] width 16 height 16
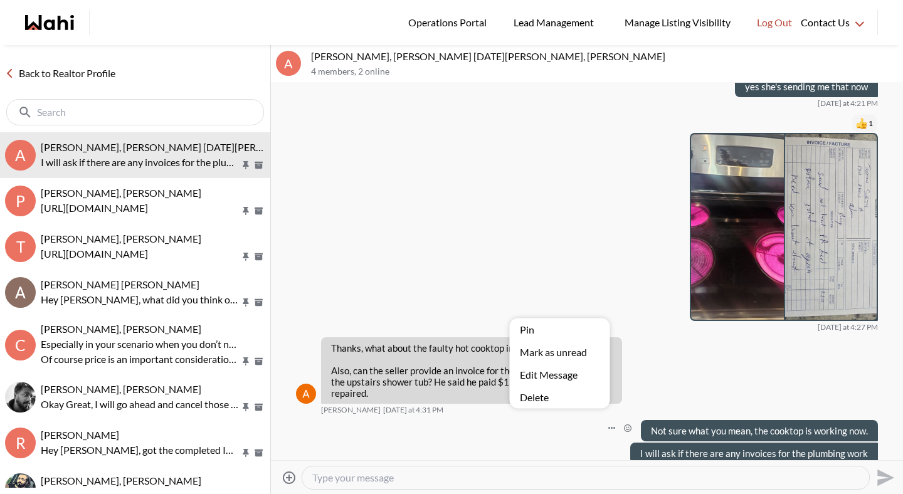
click at [546, 376] on button "Edit Message" at bounding box center [560, 375] width 100 height 23
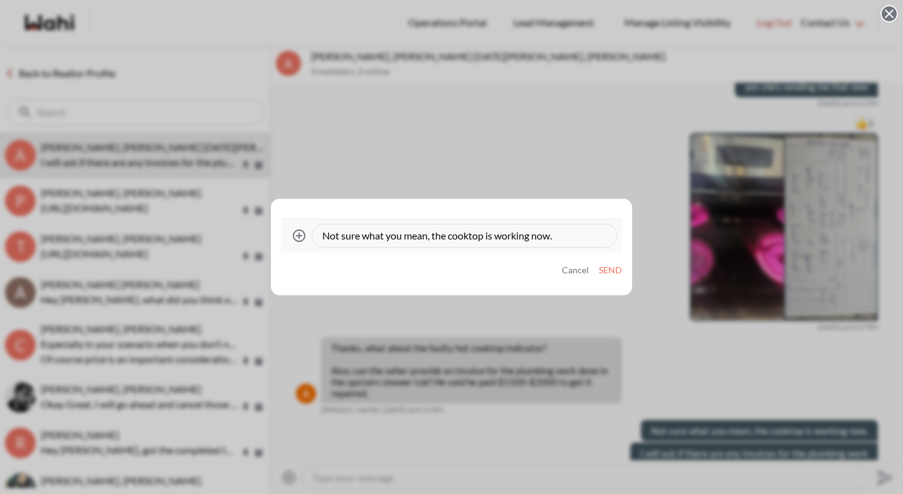
drag, startPoint x: 535, startPoint y: 237, endPoint x: 590, endPoint y: 241, distance: 54.8
click at [599, 241] on textarea "Not sure what you mean, the cooktop is working now." at bounding box center [464, 236] width 284 height 13
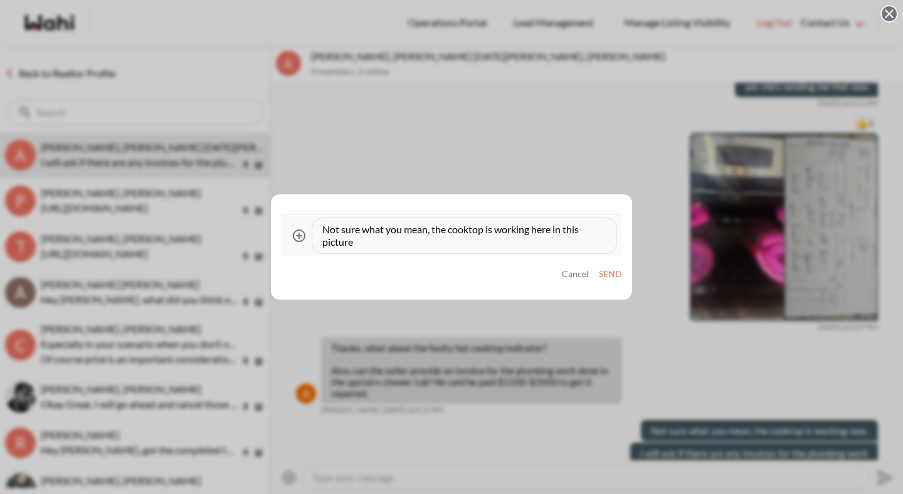
type textarea "Not sure what you mean, the cooktop is working here in this picture."
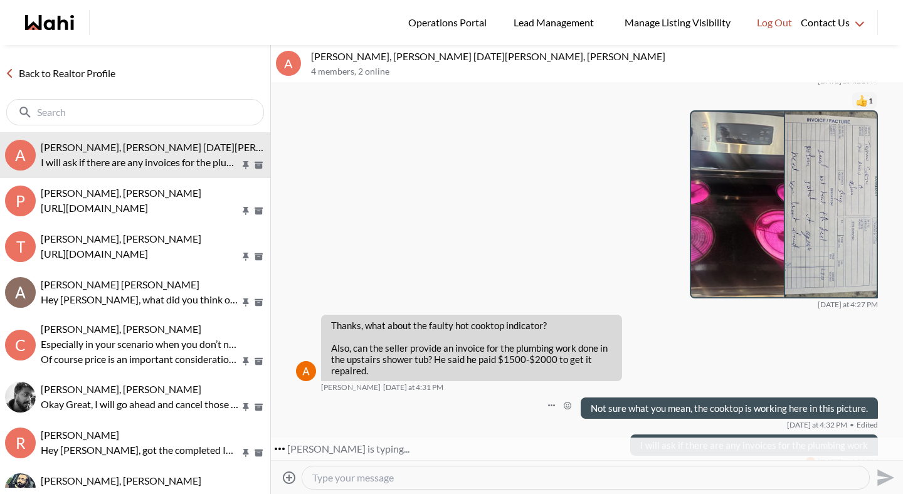
scroll to position [1863, 0]
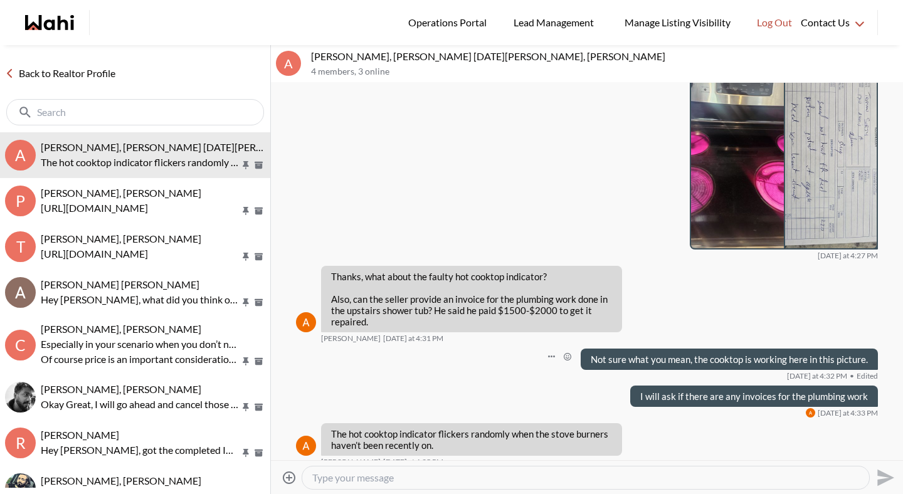
click at [676, 474] on textarea "Type your message" at bounding box center [585, 478] width 547 height 13
type textarea "Ah I see. I will ask the agent if that was repaird."
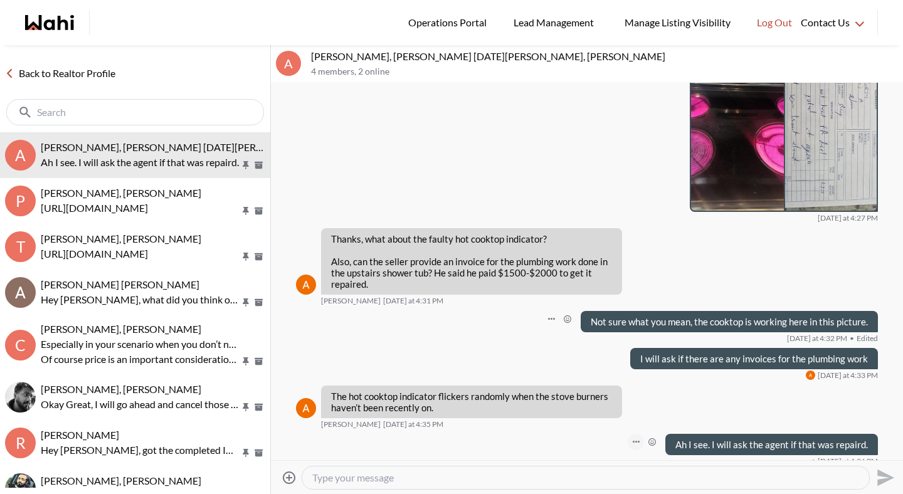
click at [628, 434] on button "Open Message Actions Menu" at bounding box center [636, 442] width 16 height 16
click at [586, 395] on button "Edit Message" at bounding box center [588, 389] width 100 height 23
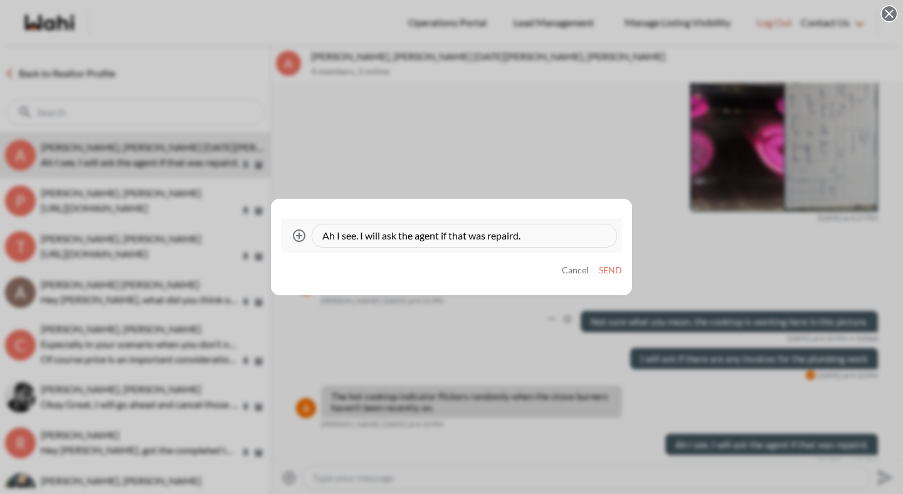
drag, startPoint x: 518, startPoint y: 233, endPoint x: 542, endPoint y: 235, distance: 23.9
click at [518, 233] on textarea "Ah I see. I will ask the agent if that was repaird." at bounding box center [464, 236] width 284 height 13
type textarea "Ah I see. I will ask the agent if that was repaired."
click at [613, 269] on button "Send" at bounding box center [610, 270] width 23 height 11
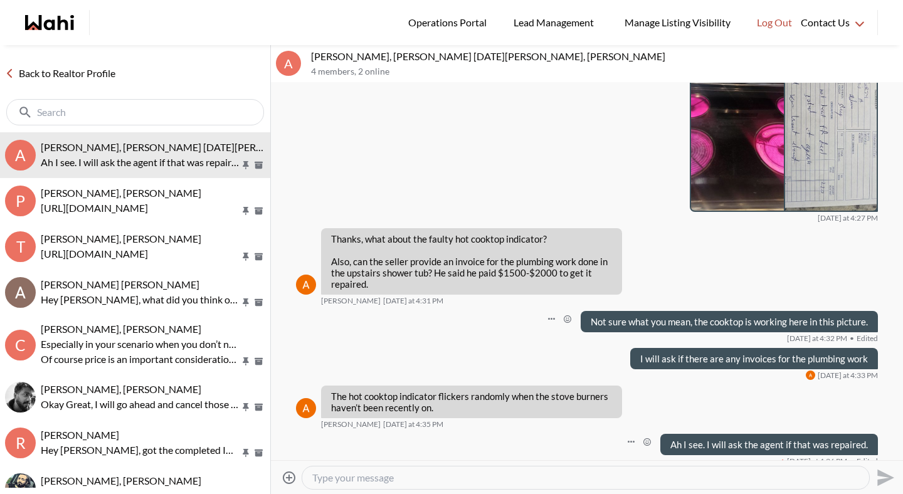
click at [576, 475] on textarea "Type your message" at bounding box center [585, 478] width 547 height 13
click at [99, 75] on link "Back to Realtor Profile" at bounding box center [60, 73] width 120 height 16
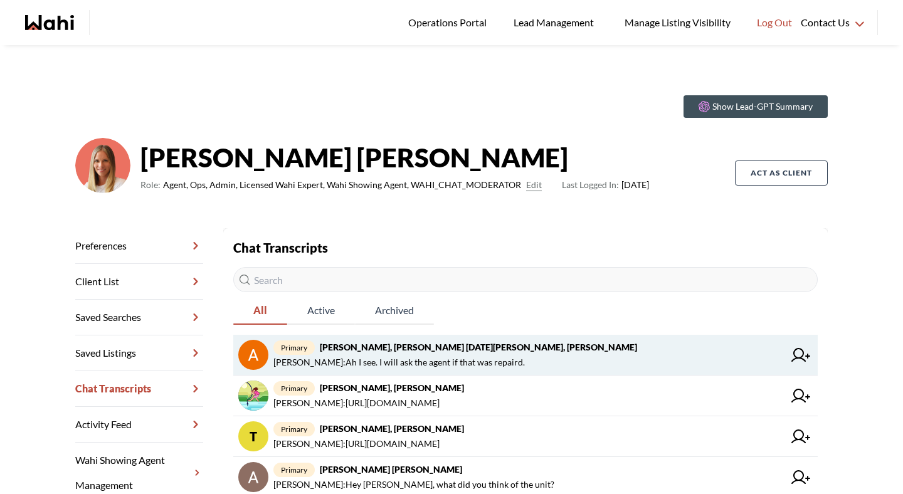
click at [380, 357] on span "[PERSON_NAME] : Ah I see. I will ask the agent if that was repaird." at bounding box center [400, 362] width 252 height 15
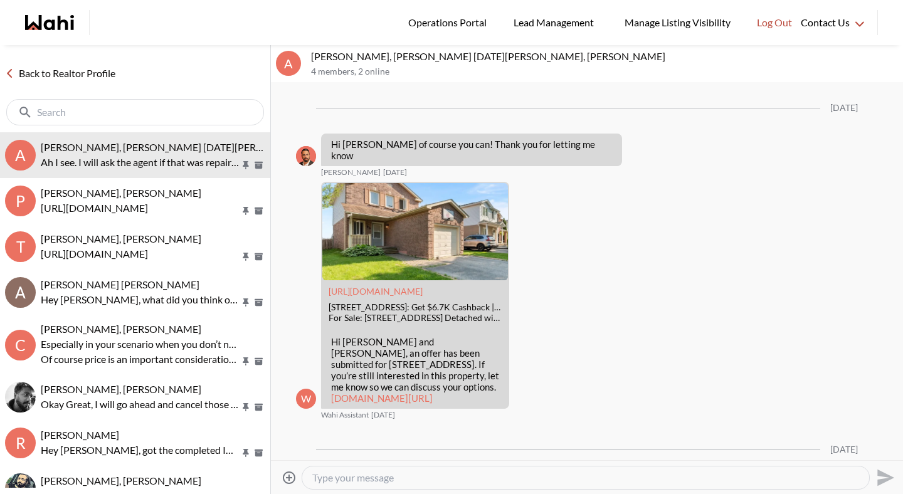
scroll to position [1487, 0]
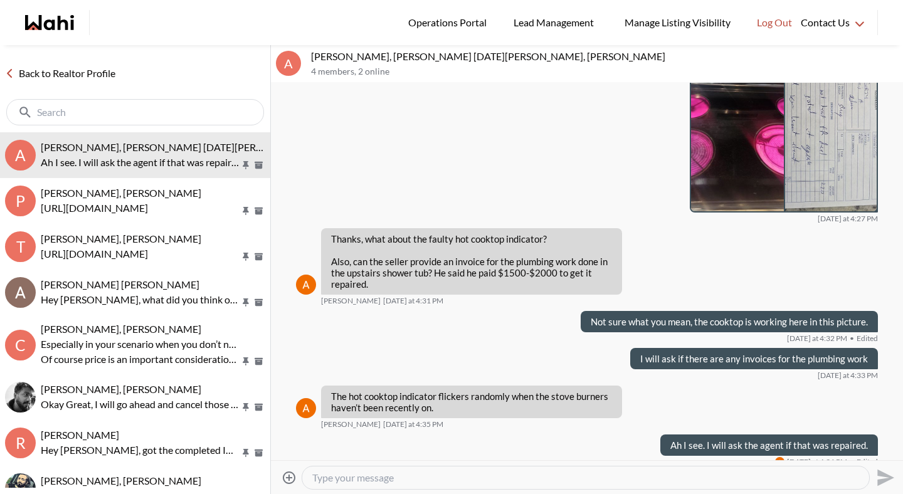
click at [54, 75] on link "Back to Realtor Profile" at bounding box center [60, 73] width 120 height 16
